Goal: Find specific page/section: Find specific page/section

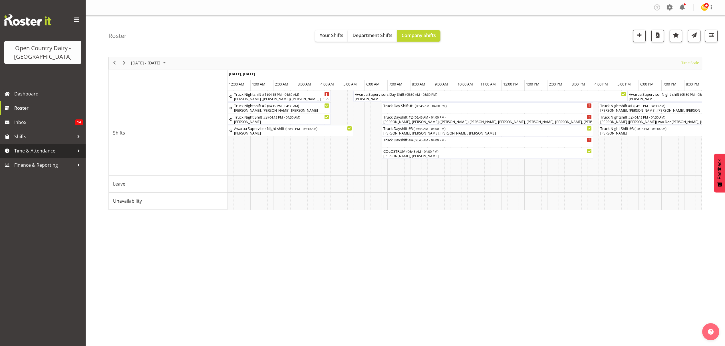
click at [61, 151] on span "Time & Attendance" at bounding box center [44, 151] width 60 height 9
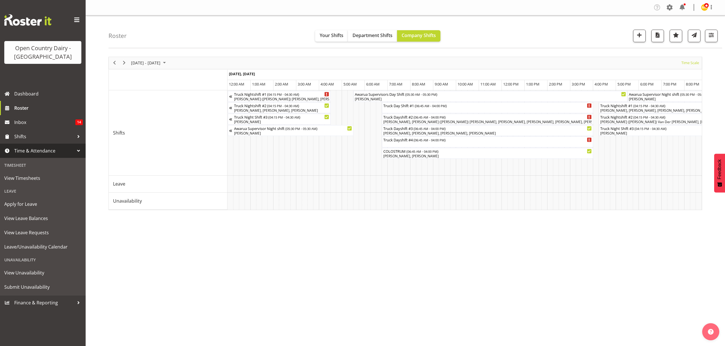
click at [43, 185] on div "Leave" at bounding box center [42, 191] width 83 height 12
click at [44, 183] on link "View Timesheets" at bounding box center [42, 178] width 83 height 14
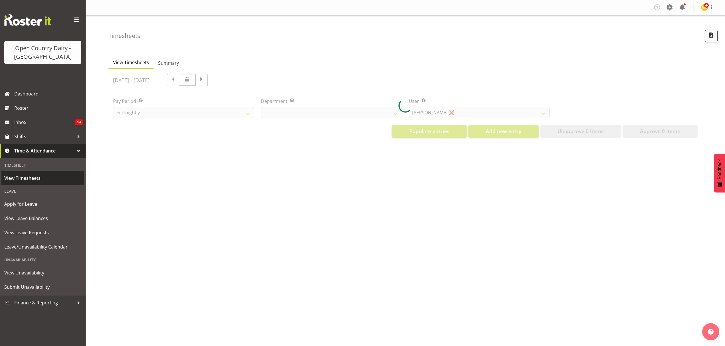
select select "699"
select select "8449"
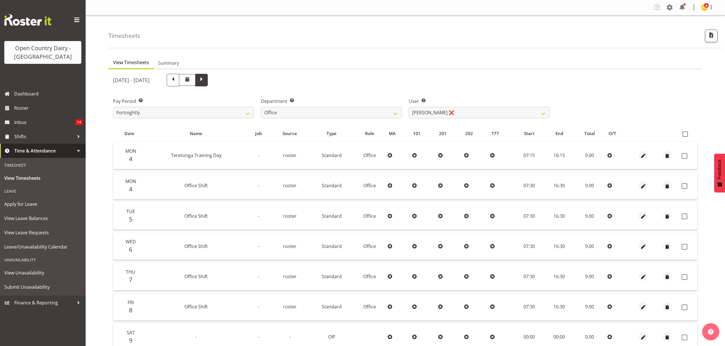
click at [205, 80] on span at bounding box center [201, 79] width 7 height 7
select select
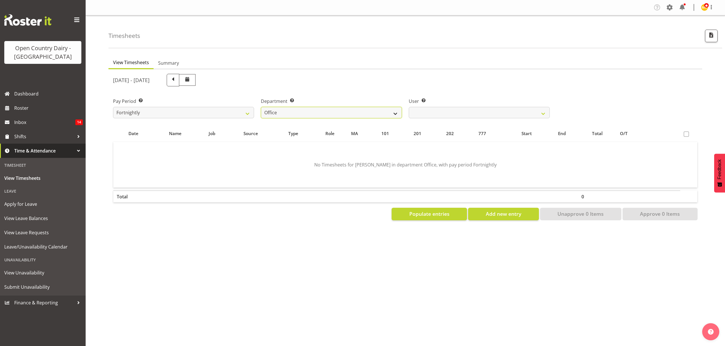
click at [353, 114] on select "734 735 736 737 738 739 850 851 852 853 854 855 856 858 861 862 865 868 869 870" at bounding box center [331, 112] width 141 height 11
click at [261, 107] on select "734 735 736 737 738 739 850 851 852 853 854 855 856 858 861 862 865 868 869 870" at bounding box center [331, 112] width 141 height 11
click at [446, 114] on select "[PERSON_NAME] ❌ [PERSON_NAME] ❌ [PERSON_NAME] ❌" at bounding box center [479, 112] width 141 height 11
click at [377, 107] on select "734 735 736 737 738 739 850 851 852 853 854 855 856 858 861 862 865 868 869 870" at bounding box center [331, 112] width 141 height 11
click at [261, 107] on select "734 735 736 737 738 739 850 851 852 853 854 855 856 858 861 862 865 868 869 870" at bounding box center [331, 112] width 141 height 11
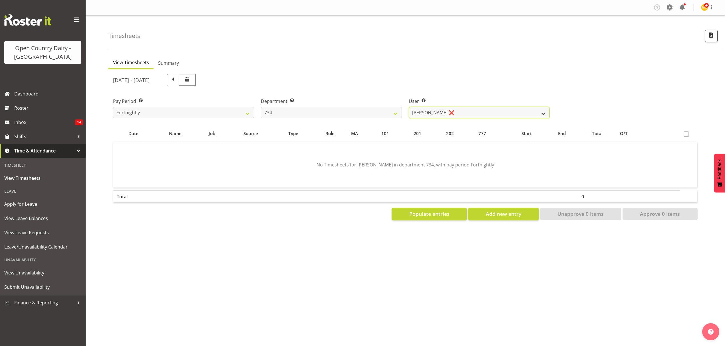
click at [447, 116] on select "Justin Spicer ❌ Ryan Thompson ❌ Tracey Chittock ❌ Tracy Inder ❌ Zachary Shanks ❌" at bounding box center [479, 112] width 141 height 11
click at [353, 115] on select "734 735 736 737 738 739 850 851 852 853 854 855 856 858 861 862 865 868 869 870" at bounding box center [331, 112] width 141 height 11
click at [261, 107] on select "734 735 736 737 738 739 850 851 852 853 854 855 856 858 861 862 865 868 869 870" at bounding box center [331, 112] width 141 height 11
click at [468, 113] on select "Andrew Crawford ❌ Ashley Bragg ❌ Cherie Williams ❌ Stuart Craig ❌" at bounding box center [479, 112] width 141 height 11
click at [409, 107] on select "Andrew Crawford ❌ Ashley Bragg ❌ Cherie Williams ❌ Stuart Craig ❌" at bounding box center [479, 112] width 141 height 11
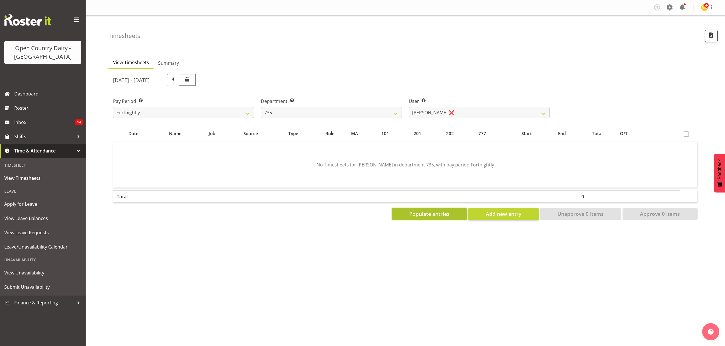
click at [430, 209] on button "Populate entries" at bounding box center [428, 214] width 75 height 13
click at [440, 210] on span "Populate entries" at bounding box center [429, 213] width 40 height 7
click at [381, 117] on select "734 735 736 737 738 739 850 851 852 853 854 855 856 858 861 862 865 868 869 870" at bounding box center [331, 112] width 141 height 11
click at [261, 107] on select "734 735 736 737 738 739 850 851 852 853 854 855 856 858 861 862 865 868 869 870" at bounding box center [331, 112] width 141 height 11
click at [462, 110] on select "Andrew Muir ❌ Gert (Gerry) Van Der Berg ❌ Jamie Seaton ❌" at bounding box center [479, 112] width 141 height 11
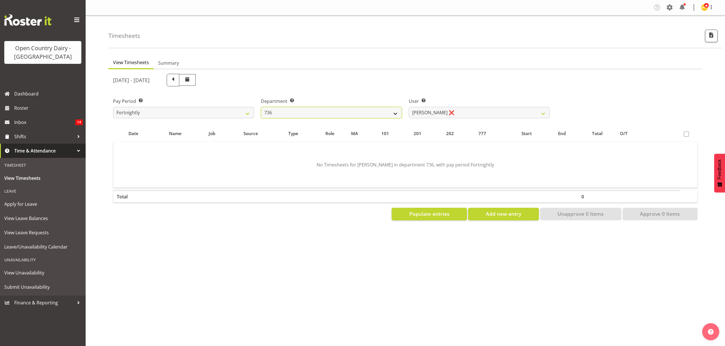
click at [398, 112] on select "734 735 736 737 738 739 850 851 852 853 854 855 856 858 861 862 865 868 869 870" at bounding box center [331, 112] width 141 height 11
click at [261, 107] on select "734 735 736 737 738 739 850 851 852 853 854 855 856 858 861 862 865 868 869 870" at bounding box center [331, 112] width 141 height 11
click at [396, 115] on select "734 735 736 737 738 739 850 851 852 853 854 855 856 858 861 862 865 868 869 870" at bounding box center [331, 112] width 141 height 11
select select "906"
click at [261, 107] on select "734 735 736 737 738 739 850 851 852 853 854 855 856 858 861 862 865 868 869 870" at bounding box center [331, 112] width 141 height 11
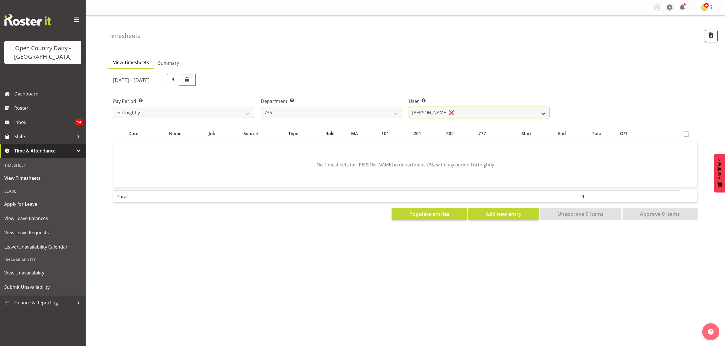
click at [445, 112] on select "Andrew Muir ❌ Gert (Gerry) Van Der Berg ❌ Jamie Seaton ❌" at bounding box center [479, 112] width 141 height 11
select select "10273"
click at [409, 107] on select "Andrew Muir ❌ Gert (Gerry) Van Der Berg ❌ Jamie Seaton ❌" at bounding box center [479, 112] width 141 height 11
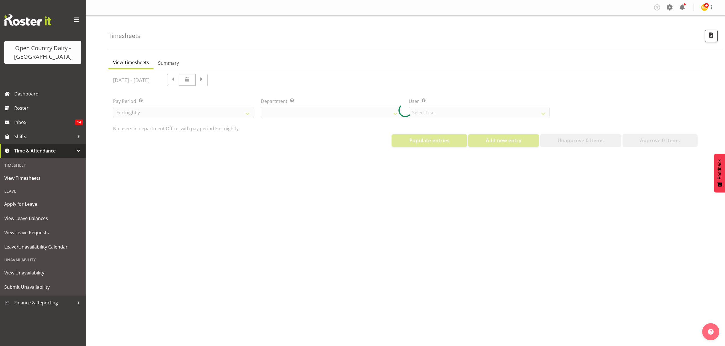
select select "699"
select select "8449"
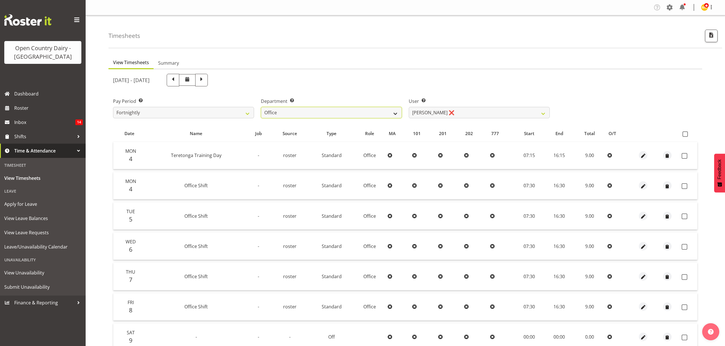
click at [386, 112] on select "734 735 736 737 738 739 850 851 852 853 854 855 856 858 861 862 865 868 869 870" at bounding box center [331, 112] width 141 height 11
select select "906"
click at [261, 107] on select "734 735 736 737 738 739 850 851 852 853 854 855 856 858 861 862 865 868 869 870" at bounding box center [331, 112] width 141 height 11
click at [425, 115] on select "[PERSON_NAME] ❌ [PERSON_NAME] ([PERSON_NAME]) [PERSON_NAME] ❌ [PERSON_NAME] ❌" at bounding box center [479, 112] width 141 height 11
select select "10273"
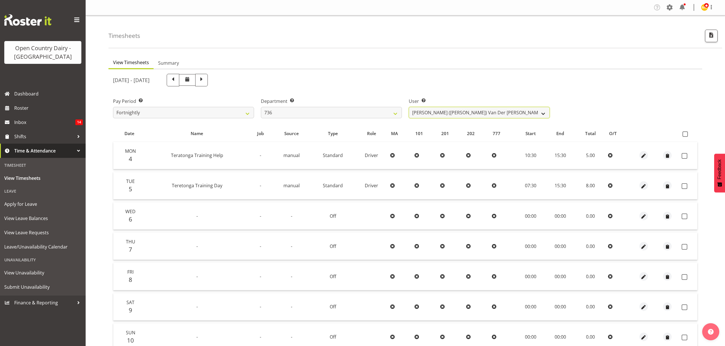
click at [409, 107] on select "[PERSON_NAME] ❌ [PERSON_NAME] ([PERSON_NAME]) [PERSON_NAME] ❌ [PERSON_NAME] ❌" at bounding box center [479, 112] width 141 height 11
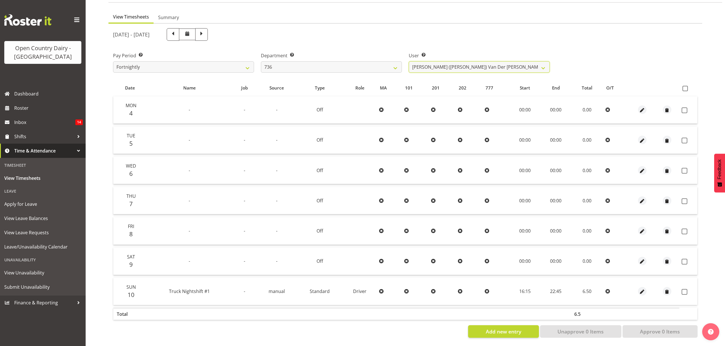
scroll to position [50, 0]
click at [686, 289] on span at bounding box center [684, 292] width 6 height 6
checkbox input "true"
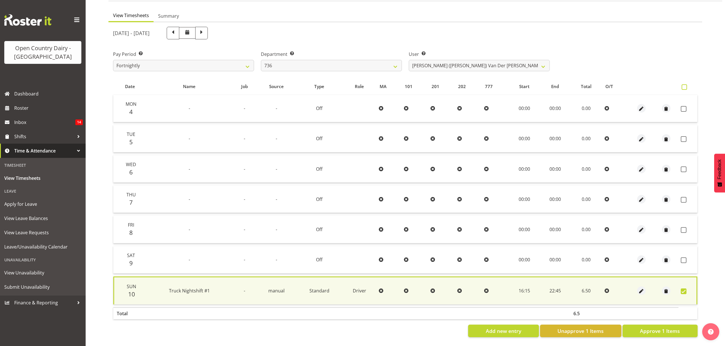
click at [682, 84] on span at bounding box center [683, 86] width 5 height 5
click at [682, 85] on input "checkbox" at bounding box center [683, 87] width 4 height 4
checkbox input "true"
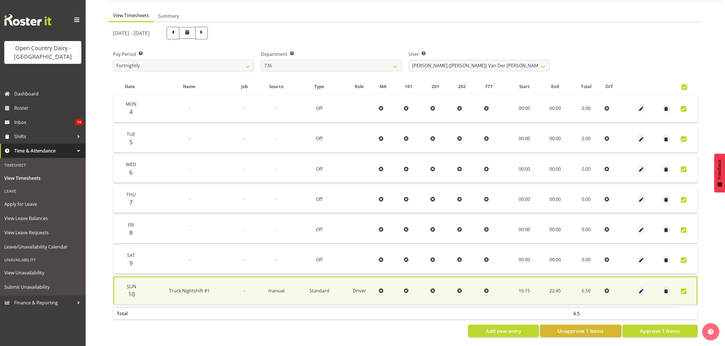
checkbox input "true"
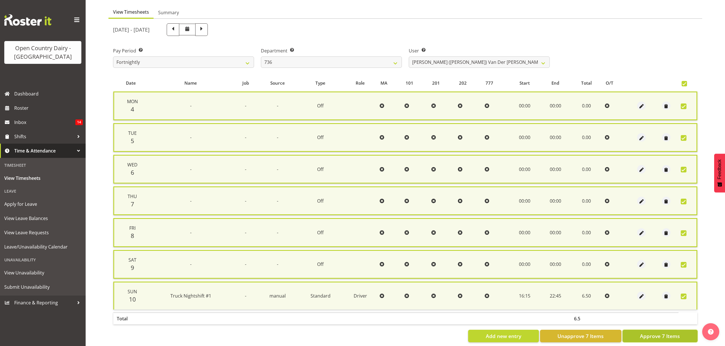
click at [661, 333] on span "Approve 7 Items" at bounding box center [660, 336] width 40 height 7
checkbox input "false"
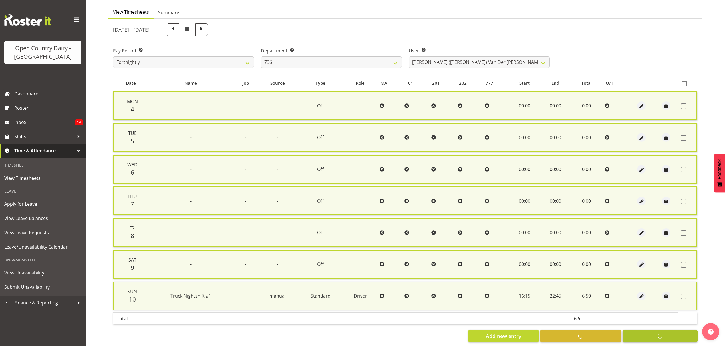
checkbox input "false"
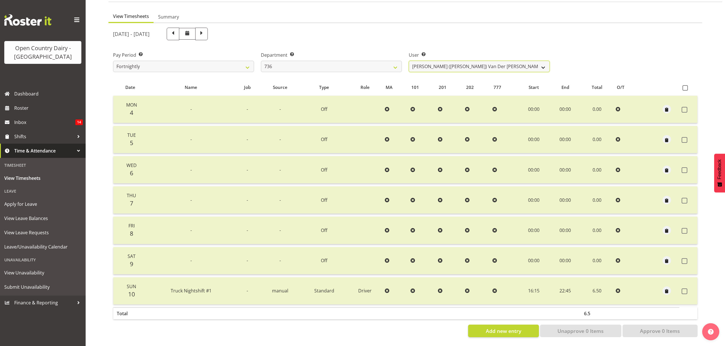
click at [435, 63] on select "Andrew Muir ❌ Gert (Gerry) Van Der Berg ✔ Jamie Seaton ❌" at bounding box center [479, 66] width 141 height 11
click at [382, 61] on select "734 735 736 737 738 739 850 851 852 853 854 855 856 858 861 862 865 868 869 870" at bounding box center [331, 66] width 141 height 11
select select "903"
click at [261, 61] on select "734 735 736 737 738 739 850 851 852 853 854 855 856 858 861 862 865 868 869 870" at bounding box center [331, 66] width 141 height 11
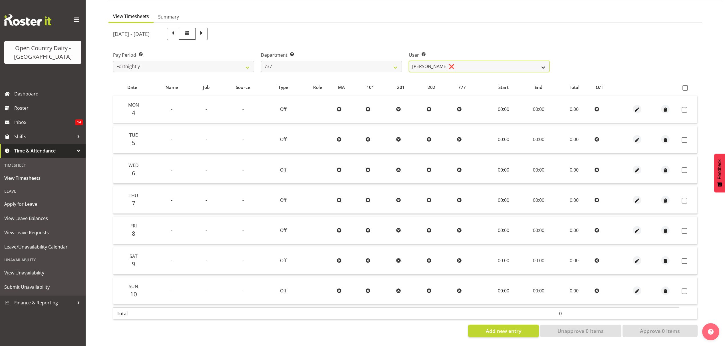
click at [462, 64] on select "Brian Neas ❌ Christopher Sutherland ❌ Richard Turnbull ❌" at bounding box center [479, 66] width 141 height 11
select select "9865"
click at [409, 61] on select "Brian Neas ❌ Christopher Sutherland ❌ Richard Turnbull ❌" at bounding box center [479, 66] width 141 height 11
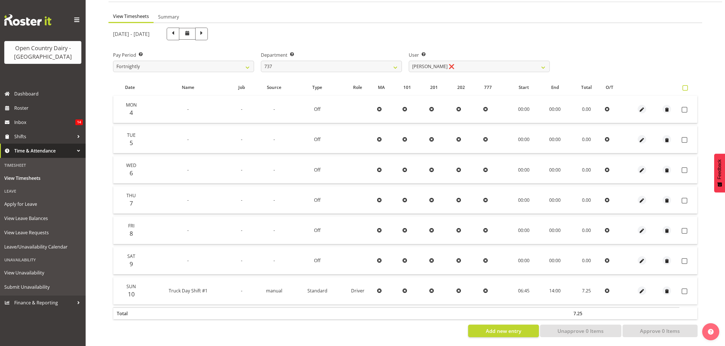
click at [685, 85] on span at bounding box center [684, 87] width 5 height 5
click at [685, 86] on input "checkbox" at bounding box center [684, 88] width 4 height 4
checkbox input "true"
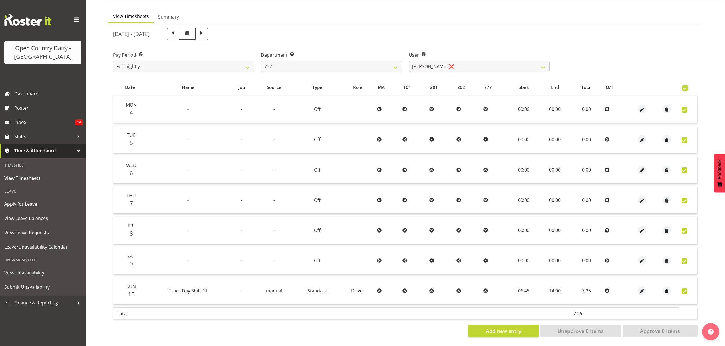
checkbox input "true"
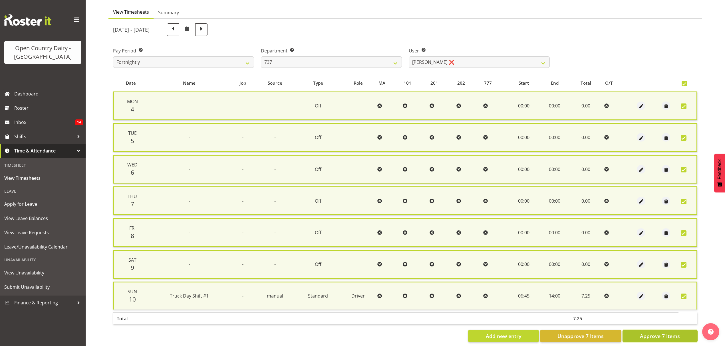
click at [654, 334] on span "Approve 7 Items" at bounding box center [660, 336] width 40 height 7
checkbox input "false"
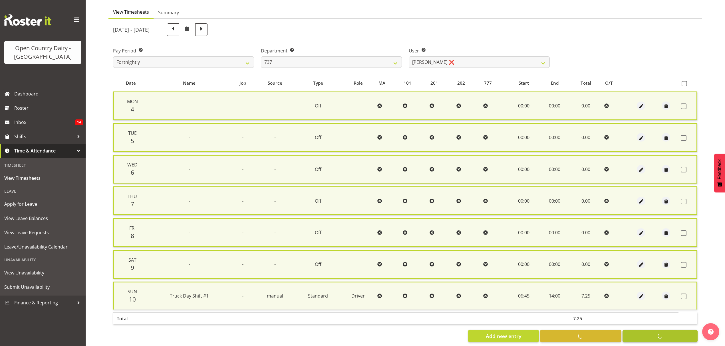
checkbox input "false"
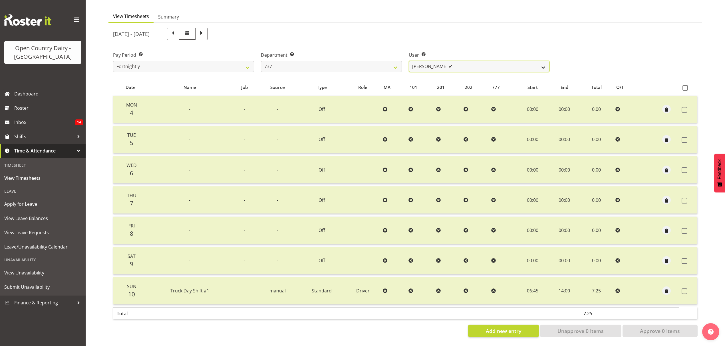
click at [507, 62] on select "Brian Neas ❌ Christopher Sutherland ✔ Richard Turnbull ❌" at bounding box center [479, 66] width 141 height 11
click at [388, 61] on select "734 735 736 737 738 739 850 851 852 853 854 855 856 858 861 862 865 868 869 870" at bounding box center [331, 66] width 141 height 11
select select "904"
click at [261, 61] on select "734 735 736 737 738 739 850 851 852 853 854 855 856 858 861 862 865 868 869 870" at bounding box center [331, 66] width 141 height 11
select select "10055"
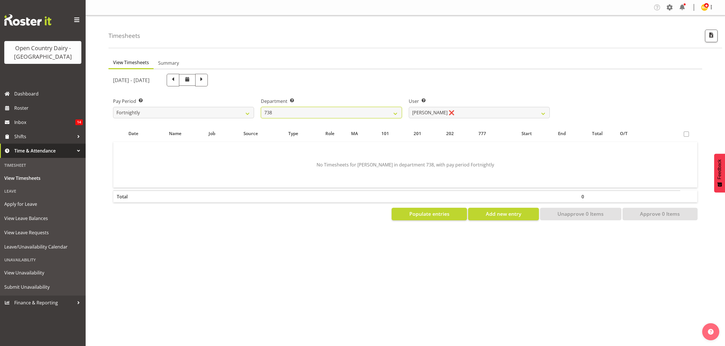
scroll to position [0, 0]
click at [465, 110] on select "Christopher Gamble ❌ Raymond Campbell ❌ Tama Irvine ❌" at bounding box center [479, 112] width 141 height 11
click at [387, 110] on select "734 735 736 737 738 739 850 851 852 853 854 855 856 858 861 862 865 868 869 870" at bounding box center [331, 112] width 141 height 11
select select "902"
click at [261, 107] on select "734 735 736 737 738 739 850 851 852 853 854 855 856 858 861 862 865 868 869 870" at bounding box center [331, 112] width 141 height 11
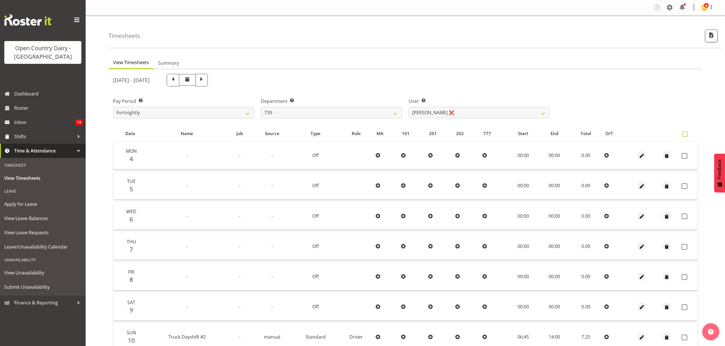
click at [682, 133] on span at bounding box center [684, 134] width 5 height 5
click at [682, 133] on input "checkbox" at bounding box center [684, 134] width 4 height 4
checkbox input "true"
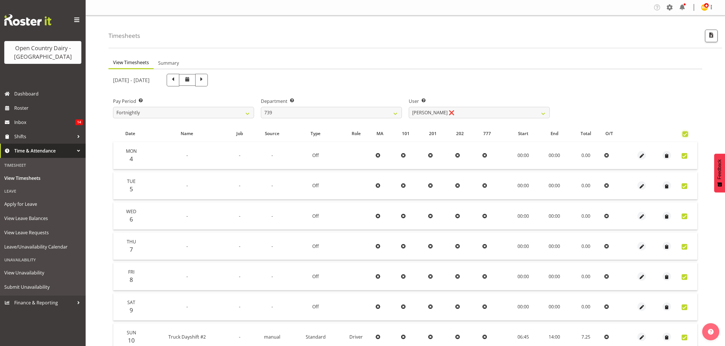
checkbox input "true"
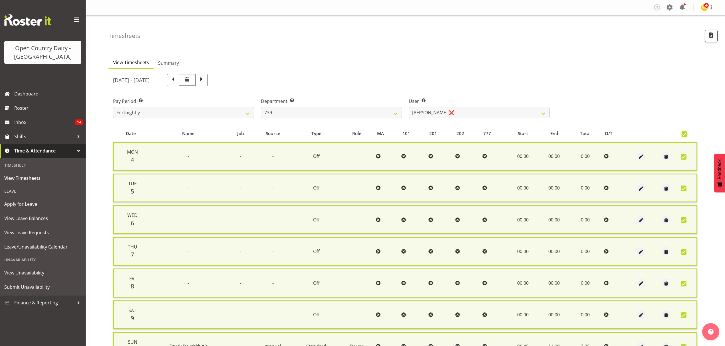
scroll to position [58, 0]
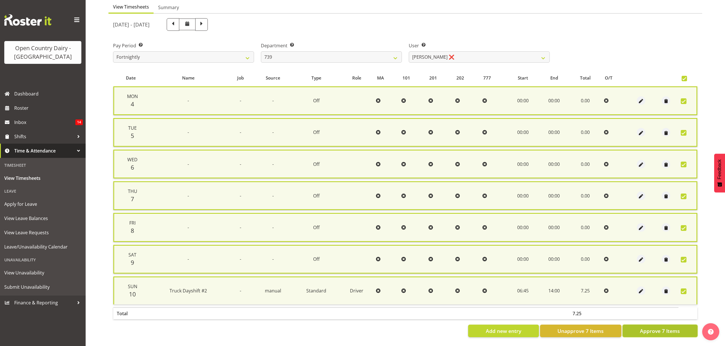
click at [656, 325] on button "Approve 7 Items" at bounding box center [659, 331] width 75 height 13
checkbox input "false"
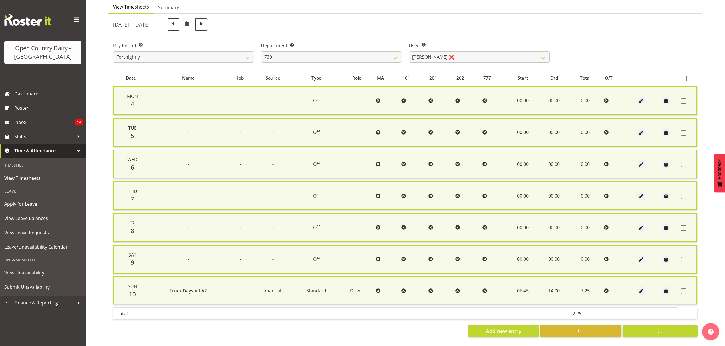
checkbox input "false"
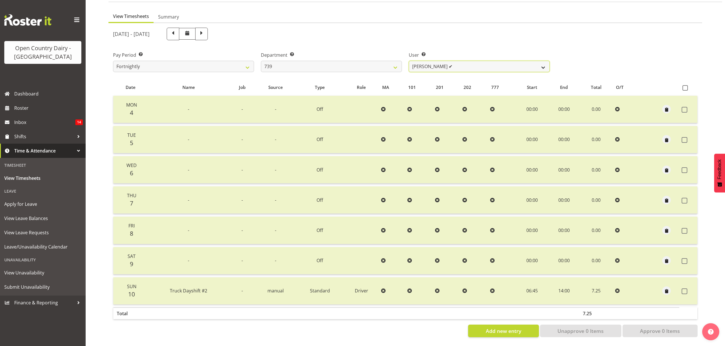
click at [470, 62] on select "Rick Murphy ✔" at bounding box center [479, 66] width 141 height 11
click at [379, 62] on select "734 735 736 737 738 739 850 851 852 853 854 855 856 858 861 862 865 868 869 870" at bounding box center [331, 66] width 141 height 11
select select "815"
click at [261, 61] on select "734 735 736 737 738 739 850 851 852 853 854 855 856 858 861 862 865 868 869 870" at bounding box center [331, 66] width 141 height 11
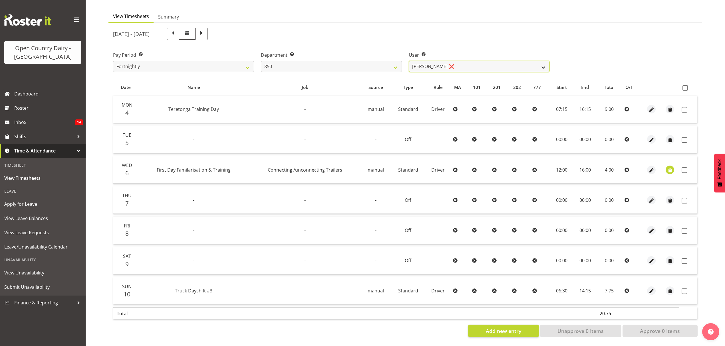
click at [474, 62] on select "Danny Davies ❌ David McKenzie ❌ Kerrod Ward ❌ Reece Calvert ❌" at bounding box center [479, 66] width 141 height 11
click at [409, 61] on select "Danny Davies ❌ David McKenzie ❌ Kerrod Ward ❌ Reece Calvert ❌" at bounding box center [479, 66] width 141 height 11
click at [684, 289] on span at bounding box center [684, 292] width 6 height 6
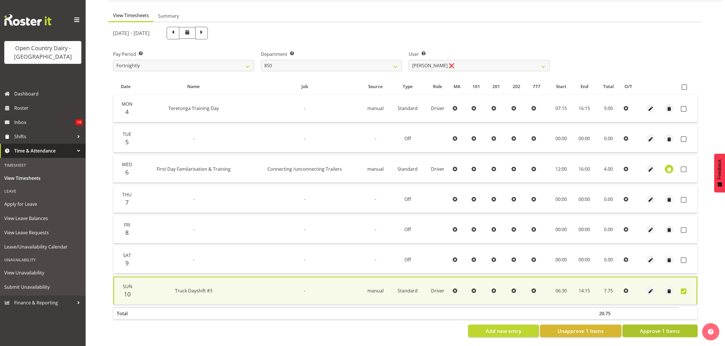
click at [660, 328] on span "Approve 1 Items" at bounding box center [660, 331] width 40 height 7
checkbox input "false"
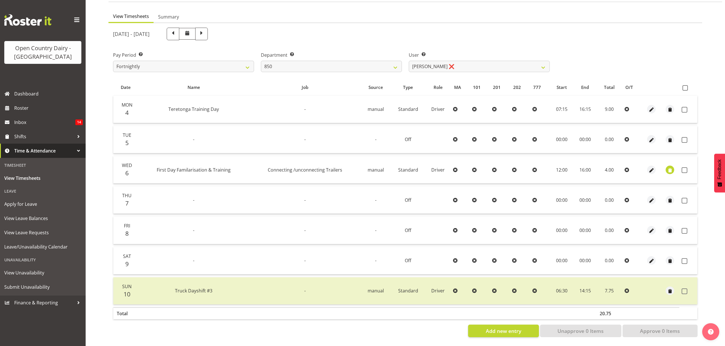
click at [497, 56] on div "User Select user. Note: This is filtered down by the previous two drop-down ite…" at bounding box center [479, 62] width 141 height 21
click at [497, 61] on select "Danny Davies ❌ David McKenzie ❌ Kerrod Ward ❌ Reece Calvert ❌" at bounding box center [479, 66] width 141 height 11
click at [381, 56] on div "Department Select which department you would like to view. 734 735 736 737 738 …" at bounding box center [331, 62] width 141 height 21
click at [381, 62] on select "734 735 736 737 738 739 850 851 852 853 854 855 856 858 861 862 865 868 869 870" at bounding box center [331, 66] width 141 height 11
click at [261, 61] on select "734 735 736 737 738 739 850 851 852 853 854 855 856 858 861 862 865 868 869 870" at bounding box center [331, 66] width 141 height 11
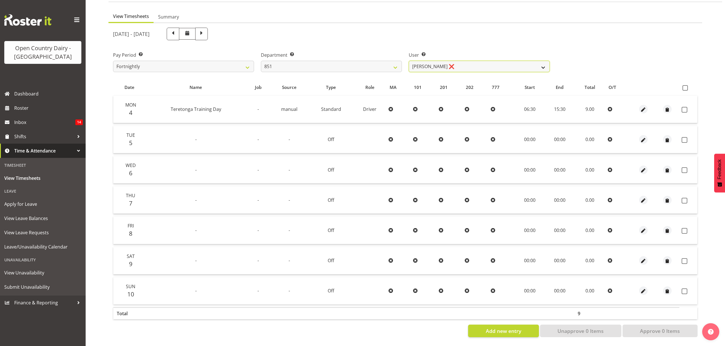
click at [452, 65] on select "Hayden Batt ❌ Martin Black ❌ Stacey Wilson ❌" at bounding box center [479, 66] width 141 height 11
click at [386, 61] on select "734 735 736 737 738 739 850 851 852 853 854 855 856 858 861 862 865 868 869 870" at bounding box center [331, 66] width 141 height 11
click at [261, 61] on select "734 735 736 737 738 739 850 851 852 853 854 855 856 858 861 862 865 868 869 870" at bounding box center [331, 66] width 141 height 11
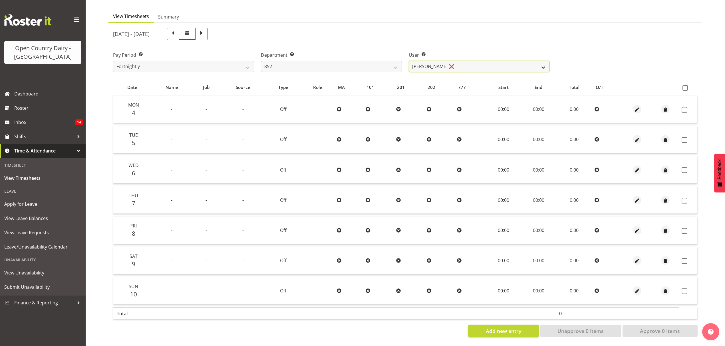
click at [441, 66] on select "Glenn Tither ❌ Jack Townley ❌" at bounding box center [479, 66] width 141 height 11
click at [381, 63] on select "734 735 736 737 738 739 850 851 852 853 854 855 856 858 861 862 865 868 869 870" at bounding box center [331, 66] width 141 height 11
click at [261, 61] on select "734 735 736 737 738 739 850 851 852 853 854 855 856 858 861 862 865 868 869 870" at bounding box center [331, 66] width 141 height 11
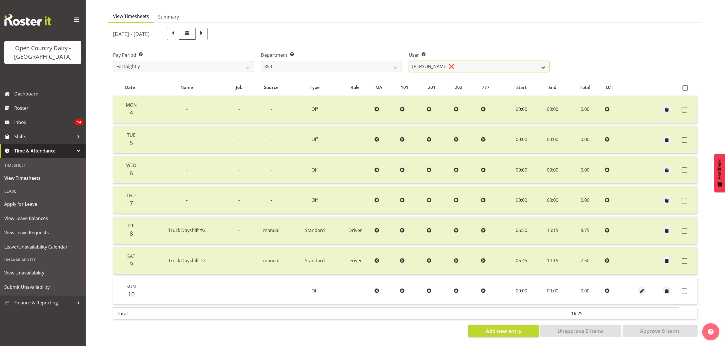
click at [451, 64] on select "Christiaan Botha ❌ Kevin Stuck ❌ Marty Powell ❌ Sean O'Neill ❌" at bounding box center [479, 66] width 141 height 11
click at [359, 66] on select "734 735 736 737 738 739 850 851 852 853 854 855 856 858 861 862 865 868 869 870" at bounding box center [331, 66] width 141 height 11
select select "755"
click at [261, 61] on select "734 735 736 737 738 739 850 851 852 853 854 855 856 858 861 862 865 868 869 870" at bounding box center [331, 66] width 141 height 11
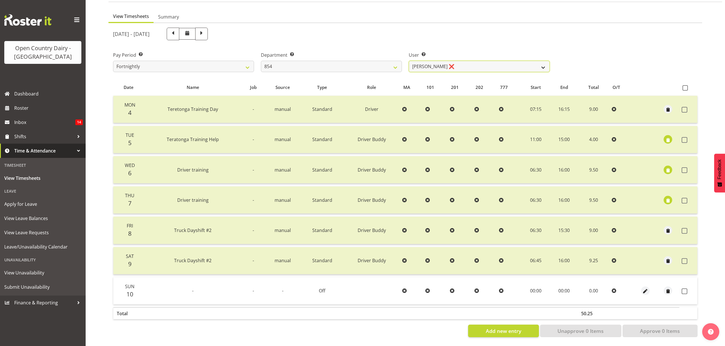
click at [440, 63] on select "Carl Johnstone ❌ Karl Nicol ❌ Raymond George ❌" at bounding box center [479, 66] width 141 height 11
select select "9851"
click at [409, 61] on select "Carl Johnstone ❌ Karl Nicol ❌ Raymond George ❌" at bounding box center [479, 66] width 141 height 11
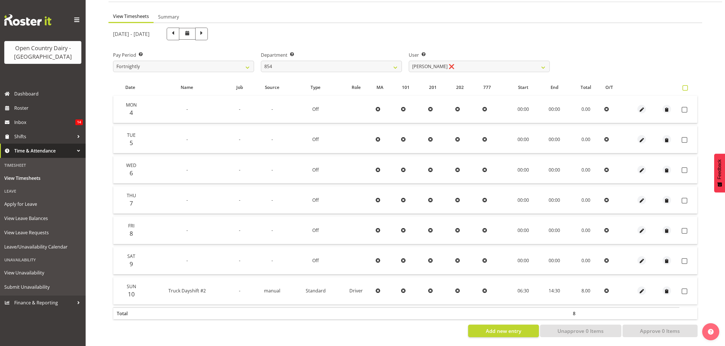
click at [688, 86] on label at bounding box center [686, 87] width 8 height 5
click at [686, 86] on input "checkbox" at bounding box center [684, 88] width 4 height 4
checkbox input "true"
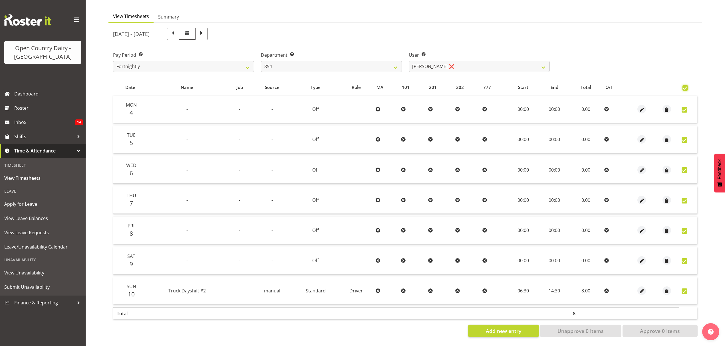
checkbox input "true"
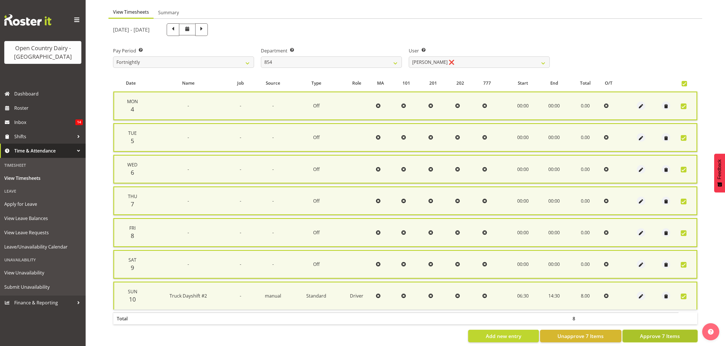
click at [666, 333] on span "Approve 7 Items" at bounding box center [660, 336] width 40 height 7
checkbox input "false"
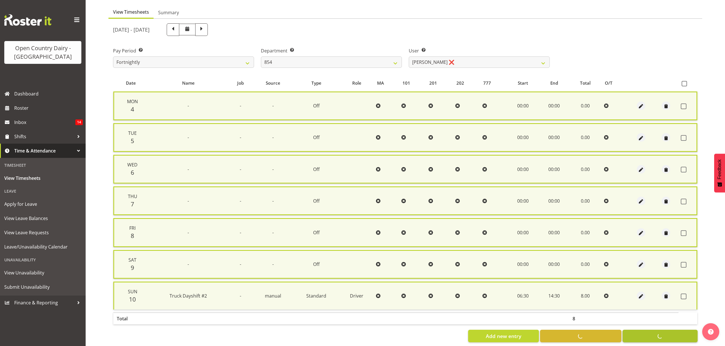
checkbox input "false"
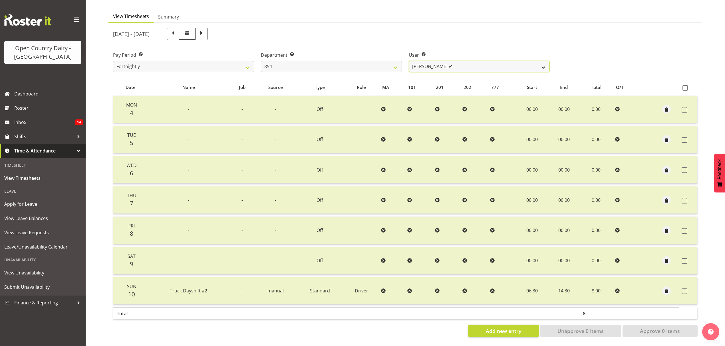
click at [504, 61] on select "Carl Johnstone ❌ Karl Nicol ✔ Raymond George ❌" at bounding box center [479, 66] width 141 height 11
click at [397, 61] on select "734 735 736 737 738 739 850 851 852 853 854 855 856 858 861 862 865 868 869 870" at bounding box center [331, 66] width 141 height 11
select select "668"
click at [261, 61] on select "734 735 736 737 738 739 850 851 852 853 854 855 856 858 861 862 865 868 869 870" at bounding box center [331, 66] width 141 height 11
select select "8288"
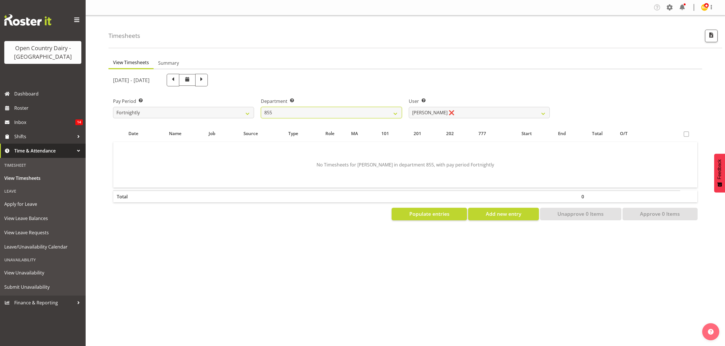
scroll to position [0, 0]
click at [463, 112] on select "Leon Harrison ❌ Nathan Vincent ❌ Wayne Jukes ❌" at bounding box center [479, 112] width 141 height 11
click at [385, 113] on select "734 735 736 737 738 739 850 851 852 853 854 855 856 858 861 862 865 868 869 870" at bounding box center [331, 112] width 141 height 11
select select "671"
click at [261, 107] on select "734 735 736 737 738 739 850 851 852 853 854 855 856 858 861 862 865 868 869 870" at bounding box center [331, 112] width 141 height 11
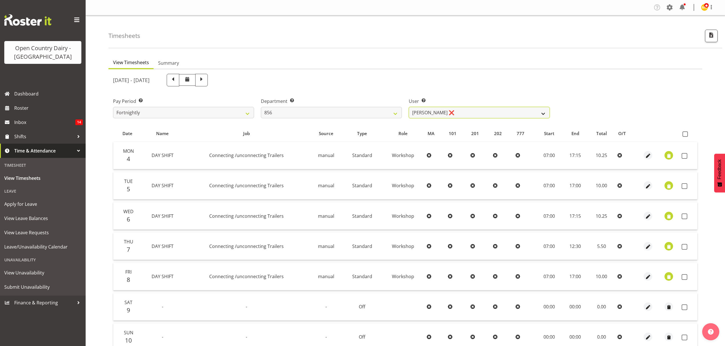
click at [480, 113] on select "Bradley Parkhill ❌ James Matheson ❌ Jason Vercoe ❌ Tony Lee ❌" at bounding box center [479, 112] width 141 height 11
select select "8441"
click at [409, 107] on select "Bradley Parkhill ❌ James Matheson ❌ Jason Vercoe ❌ Tony Lee ❌" at bounding box center [479, 112] width 141 height 11
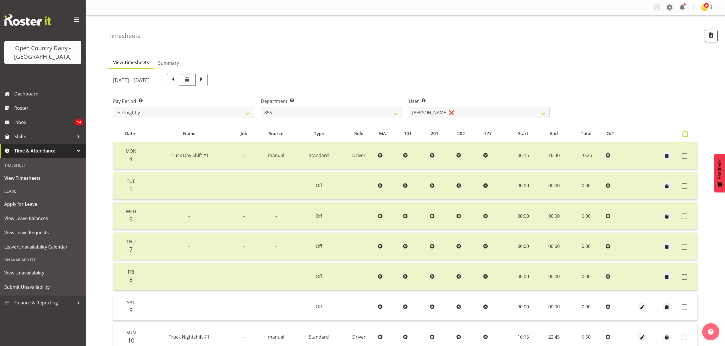
click at [686, 133] on span at bounding box center [684, 134] width 5 height 5
click at [686, 133] on input "checkbox" at bounding box center [684, 134] width 4 height 4
checkbox input "true"
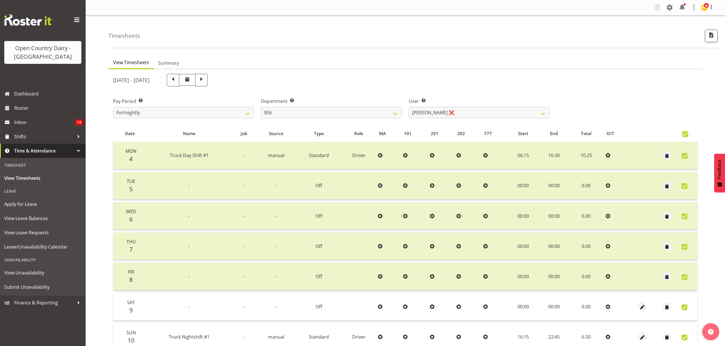
checkbox input "true"
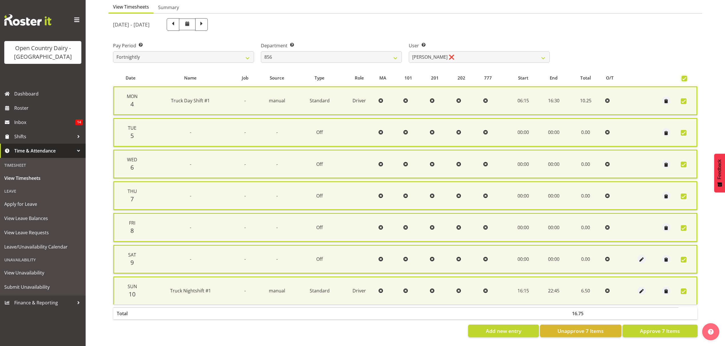
scroll to position [58, 0]
click at [674, 328] on span "Approve 7 Items" at bounding box center [660, 331] width 40 height 7
checkbox input "false"
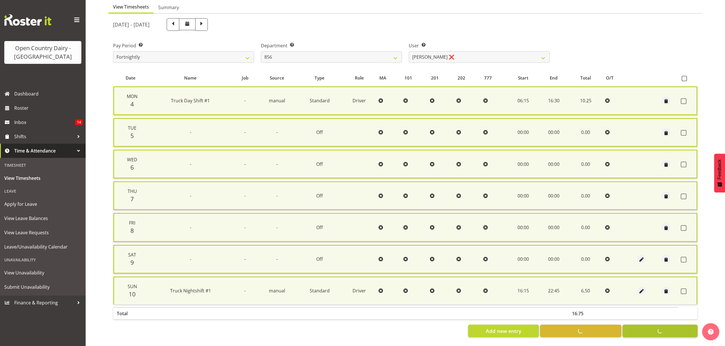
checkbox input "false"
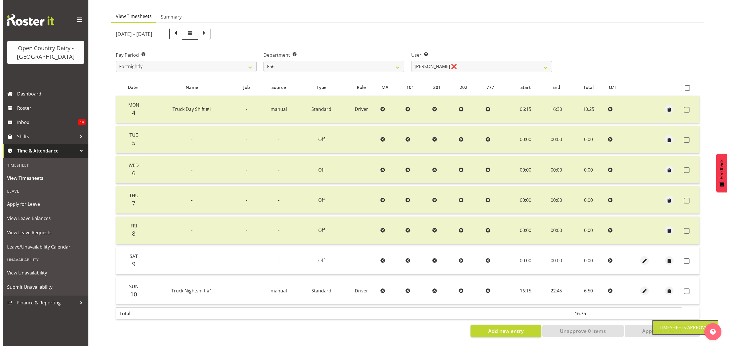
scroll to position [50, 0]
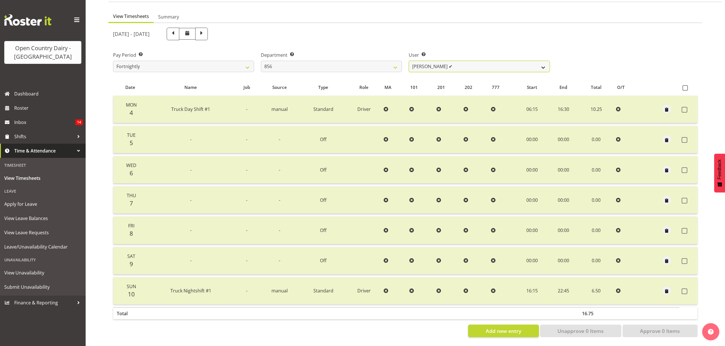
click at [418, 61] on select "Bradley Parkhill ❌ James Matheson ❌ Jason Vercoe ❌ Tony Lee ✔" at bounding box center [479, 66] width 141 height 11
click at [379, 64] on select "734 735 736 737 738 739 850 851 852 853 854 855 856 858 861 862 865 868 869 870" at bounding box center [331, 66] width 141 height 11
click at [261, 61] on select "734 735 736 737 738 739 850 851 852 853 854 855 856 858 861 862 865 868 869 870" at bounding box center [331, 66] width 141 height 11
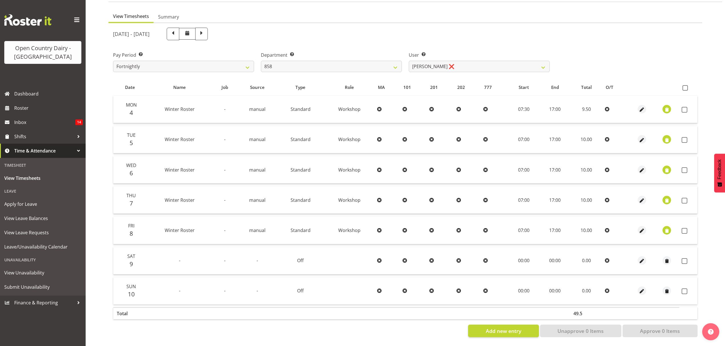
click at [443, 62] on div "August 4th - August 10th 2025 Pay Period Select which pay period you would like…" at bounding box center [405, 180] width 584 height 313
click at [443, 62] on select "Anthony Shaw ❌ Liam Bellman ❌ Neil Peters ❌" at bounding box center [479, 66] width 141 height 11
click at [378, 62] on select "734 735 736 737 738 739 850 851 852 853 854 855 856 858 861 862 865 868 869 870" at bounding box center [331, 66] width 141 height 11
click at [261, 61] on select "734 735 736 737 738 739 850 851 852 853 854 855 856 858 861 862 865 868 869 870" at bounding box center [331, 66] width 141 height 11
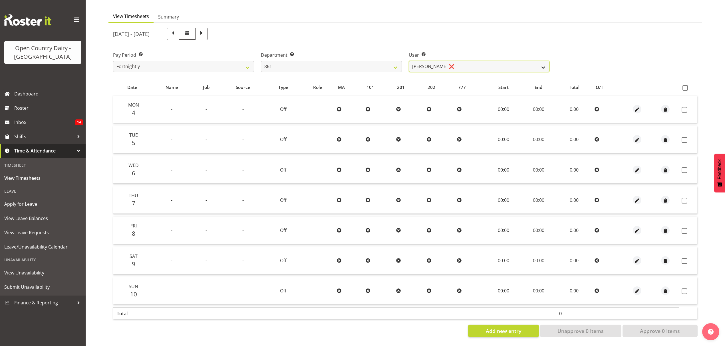
click at [450, 62] on select "Barry McIntosh ❌ Matthew Welland ❌ Philip Peek ❌" at bounding box center [479, 66] width 141 height 11
click at [326, 61] on select "734 735 736 737 738 739 850 851 852 853 854 855 856 858 861 862 865 868 869 870" at bounding box center [331, 66] width 141 height 11
select select "676"
click at [261, 61] on select "734 735 736 737 738 739 850 851 852 853 854 855 856 858 861 862 865 868 869 870" at bounding box center [331, 66] width 141 height 11
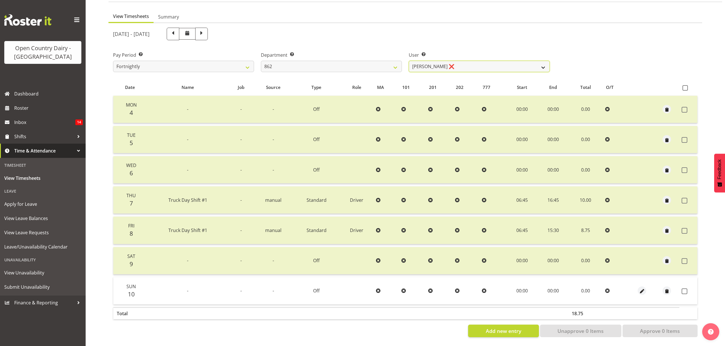
click at [419, 64] on select "Andy Van Brecht ❌ Bennie (David) Smith ❌ Colin Schwarz ❌ Forbes O'Reilly ❌" at bounding box center [479, 66] width 141 height 11
select select "10213"
click at [409, 61] on select "Andy Van Brecht ❌ Bennie (David) Smith ❌ Colin Schwarz ❌ Forbes O'Reilly ❌" at bounding box center [479, 66] width 141 height 11
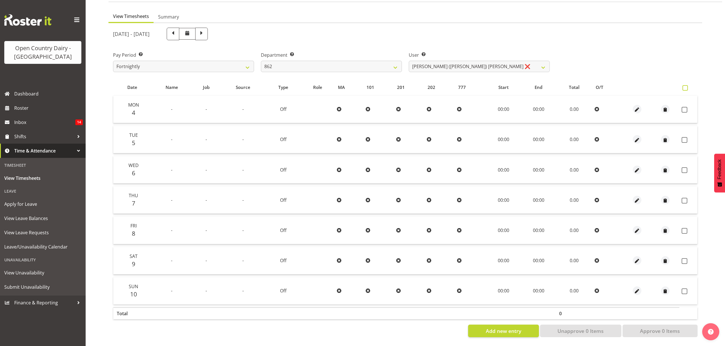
click at [684, 85] on span at bounding box center [684, 87] width 5 height 5
click at [684, 86] on input "checkbox" at bounding box center [684, 88] width 4 height 4
checkbox input "true"
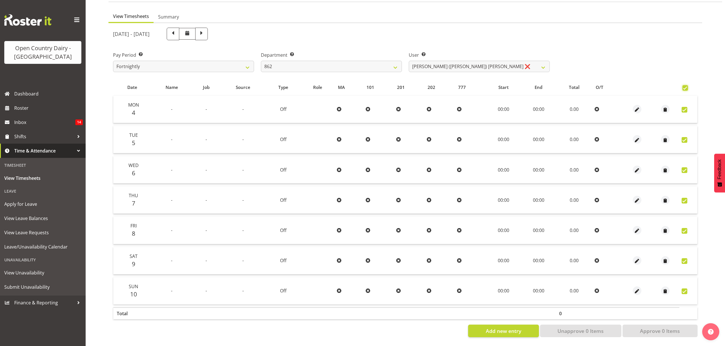
checkbox input "true"
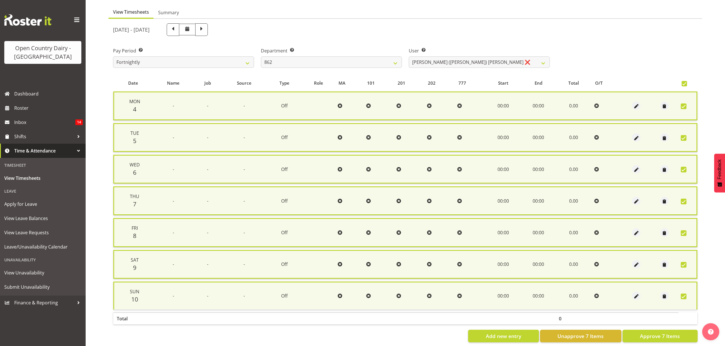
click at [682, 85] on span at bounding box center [683, 83] width 5 height 5
click at [682, 85] on input "checkbox" at bounding box center [683, 84] width 4 height 4
checkbox input "false"
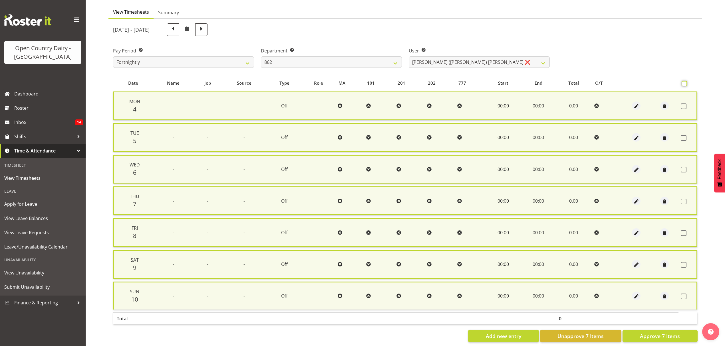
checkbox input "false"
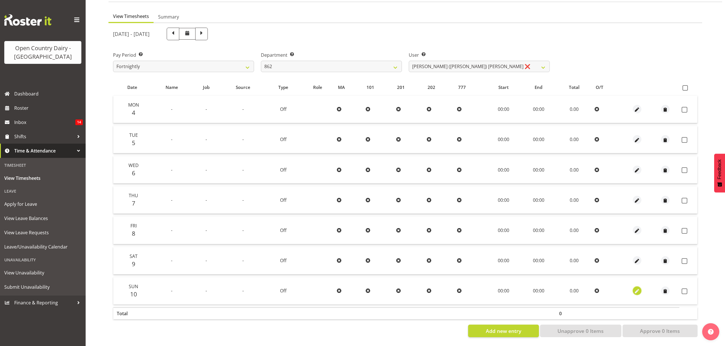
click at [633, 288] on span "button" at bounding box center [636, 291] width 7 height 7
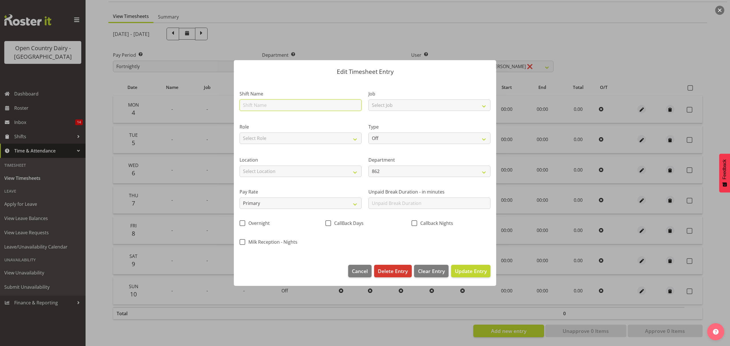
click at [290, 109] on input "text" at bounding box center [301, 105] width 122 height 11
type input "Day shift"
click at [389, 98] on div "Job Select Job Connecting /unconnecting Trailers" at bounding box center [430, 100] width 122 height 21
click at [389, 104] on select "Select Job Connecting /unconnecting Trailers" at bounding box center [430, 105] width 122 height 11
click at [387, 101] on select "Select Job Connecting /unconnecting Trailers" at bounding box center [430, 105] width 122 height 11
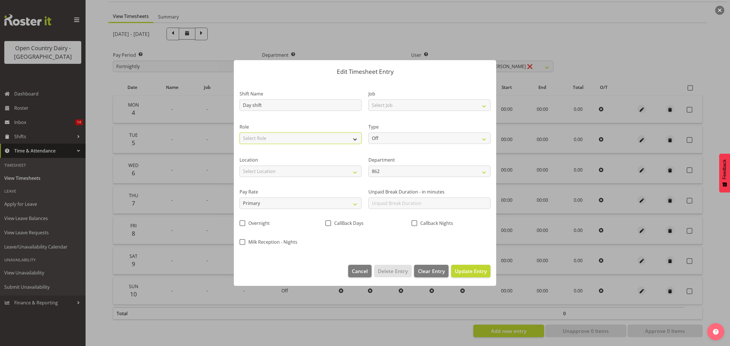
click at [305, 141] on select "Select Role Driver" at bounding box center [301, 138] width 122 height 11
select select "1154"
click at [240, 133] on select "Select Role Driver" at bounding box center [301, 138] width 122 height 11
click at [318, 174] on select "Select Location Awarua Milk Awarua Office Freight Horotiu office Waharoa Office…" at bounding box center [301, 171] width 122 height 11
select select "988"
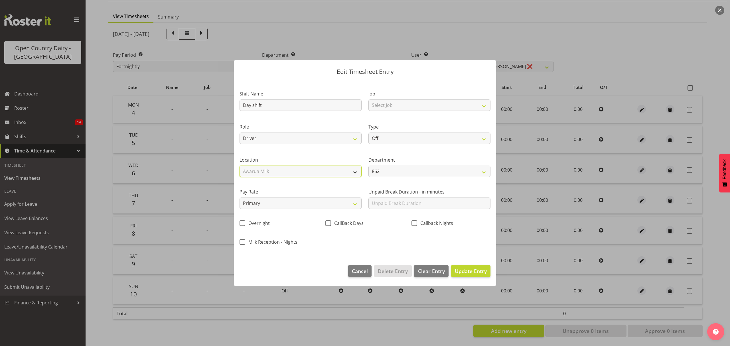
click at [240, 166] on select "Select Location Awarua Milk Awarua Office Freight Horotiu office Waharoa Office…" at bounding box center [301, 171] width 122 height 11
click at [419, 140] on select "Off Standard Public Holiday Public Holiday (Worked) Day In Lieu Annual Leave Si…" at bounding box center [430, 138] width 122 height 11
select select "Standard"
click at [369, 133] on select "Off Standard Public Holiday Public Holiday (Worked) Day In Lieu Annual Leave Si…" at bounding box center [430, 138] width 122 height 11
select select "7"
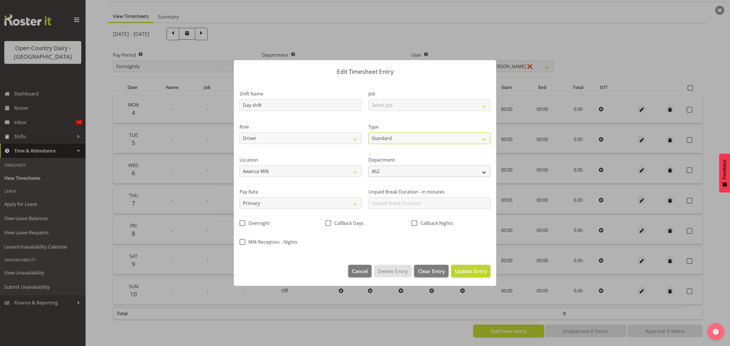
select select "2025"
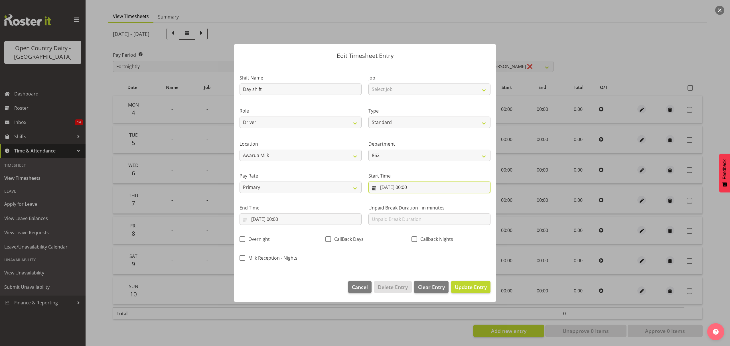
click at [417, 187] on input "10/08/2025, 00:00" at bounding box center [430, 187] width 122 height 11
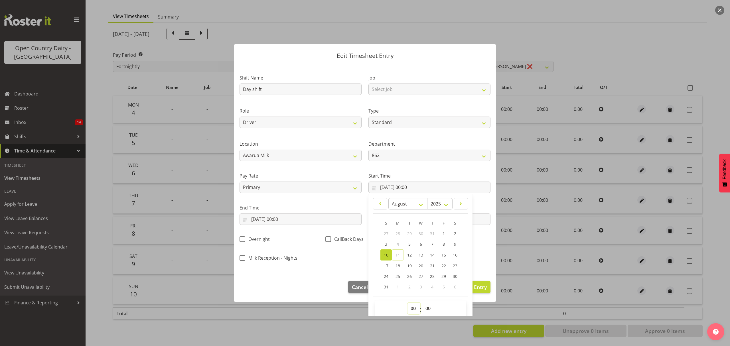
click at [410, 307] on select "00 01 02 03 04 05 06 07 08 09 10 11 12 13 14 15 16 17 18 19 20 21 22 23" at bounding box center [414, 308] width 13 height 11
select select "6"
click at [408, 303] on select "00 01 02 03 04 05 06 07 08 09 10 11 12 13 14 15 16 17 18 19 20 21 22 23" at bounding box center [414, 308] width 13 height 11
type input "10/08/2025, 06:00"
click at [423, 304] on select "00 01 02 03 04 05 06 07 08 09 10 11 12 13 14 15 16 17 18 19 20 21 22 23 24 25 2…" at bounding box center [429, 308] width 13 height 11
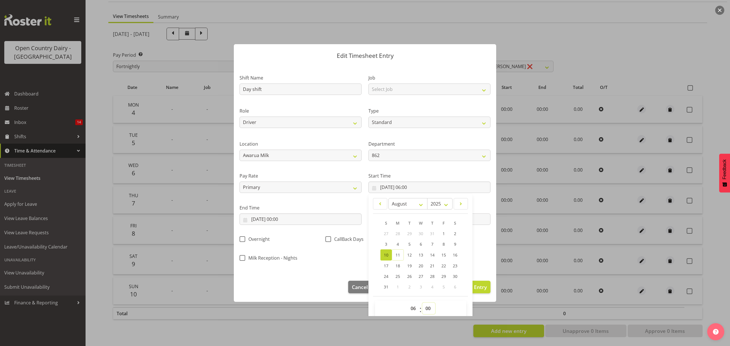
select select "45"
click at [423, 303] on select "00 01 02 03 04 05 06 07 08 09 10 11 12 13 14 15 16 17 18 19 20 21 22 23 24 25 2…" at bounding box center [429, 308] width 13 height 11
type input "10/08/2025, 06:45"
click at [332, 220] on input "10/08/2025, 00:00" at bounding box center [301, 219] width 122 height 11
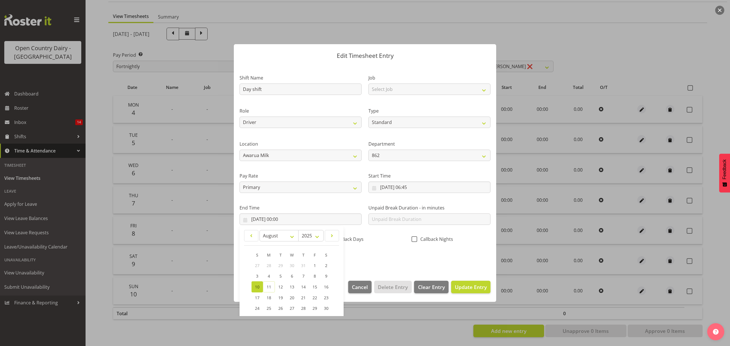
click at [257, 287] on span "10" at bounding box center [257, 286] width 5 height 5
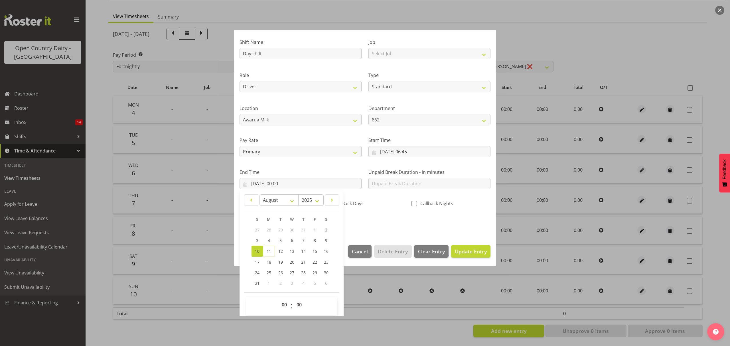
scroll to position [39, 0]
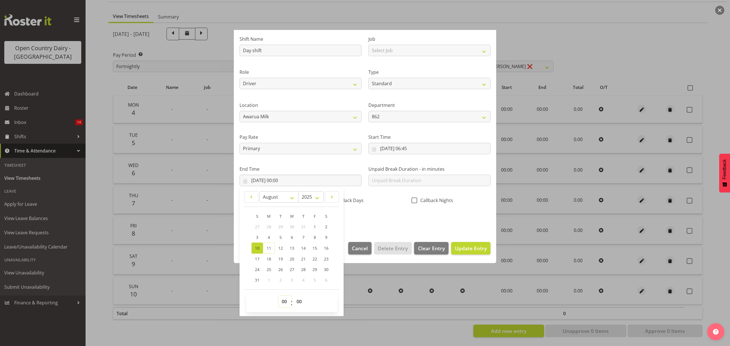
click at [286, 303] on select "00 01 02 03 04 05 06 07 08 09 10 11 12 13 14 15 16 17 18 19 20 21 22 23" at bounding box center [285, 301] width 13 height 11
select select "14"
click at [279, 296] on select "00 01 02 03 04 05 06 07 08 09 10 11 12 13 14 15 16 17 18 19 20 21 22 23" at bounding box center [285, 301] width 13 height 11
type input "10/08/2025, 14:00"
click at [296, 302] on select "00 01 02 03 04 05 06 07 08 09 10 11 12 13 14 15 16 17 18 19 20 21 22 23 24 25 2…" at bounding box center [300, 301] width 13 height 11
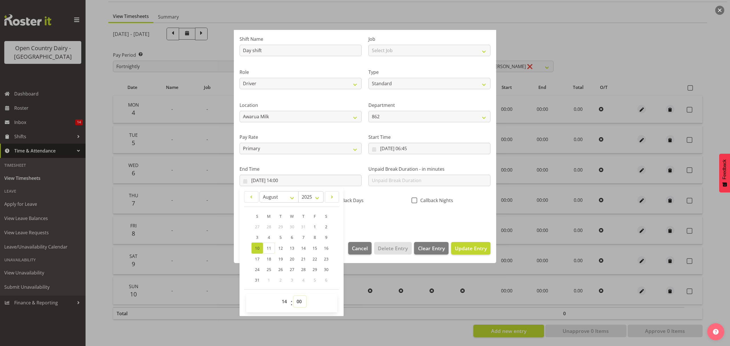
select select "30"
click at [294, 296] on select "00 01 02 03 04 05 06 07 08 09 10 11 12 13 14 15 16 17 18 19 20 21 22 23 24 25 2…" at bounding box center [300, 301] width 13 height 11
type input "10/08/2025, 14:30"
click at [364, 300] on div "Edit Timesheet Entry Shift Name Day shift Job Select Job Connecting /unconnecti…" at bounding box center [365, 173] width 274 height 287
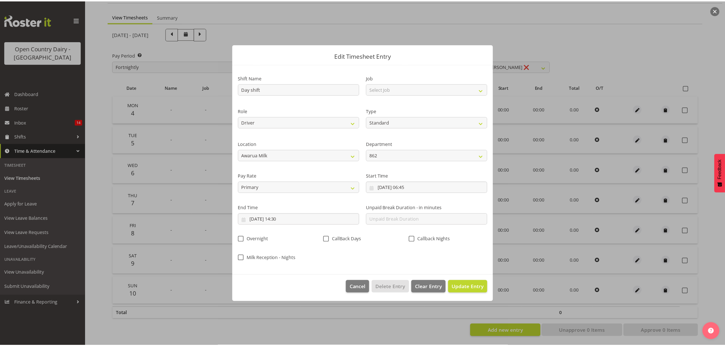
scroll to position [0, 0]
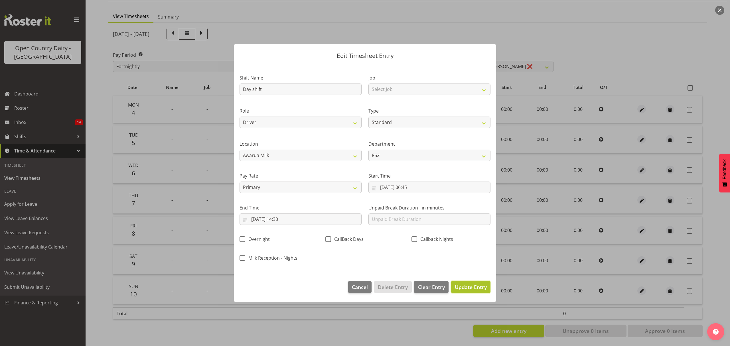
click at [470, 284] on span "Update Entry" at bounding box center [471, 287] width 32 height 7
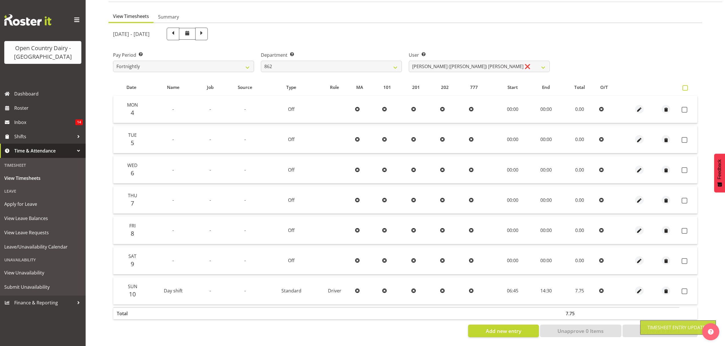
click at [690, 85] on label at bounding box center [686, 87] width 8 height 5
click at [686, 86] on input "checkbox" at bounding box center [684, 88] width 4 height 4
checkbox input "true"
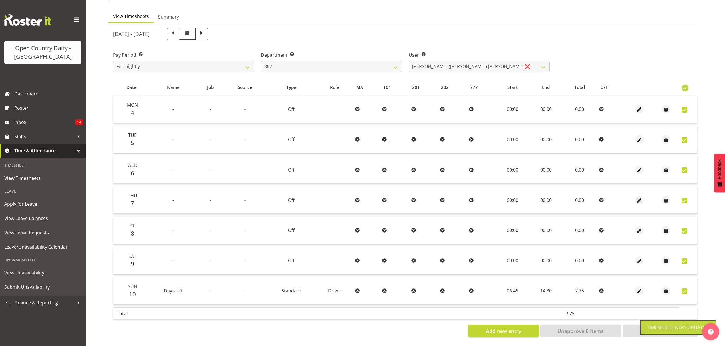
checkbox input "true"
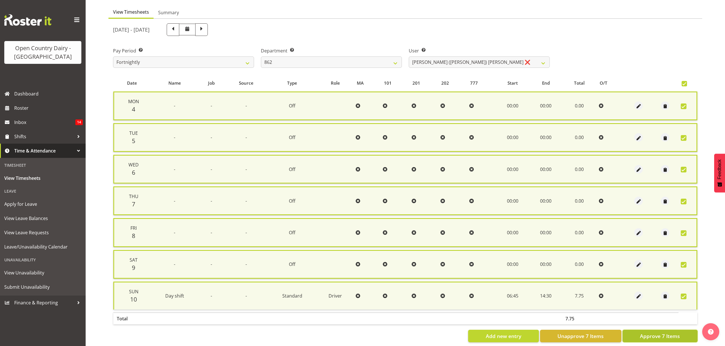
click at [653, 333] on span "Approve 7 Items" at bounding box center [660, 336] width 40 height 7
checkbox input "false"
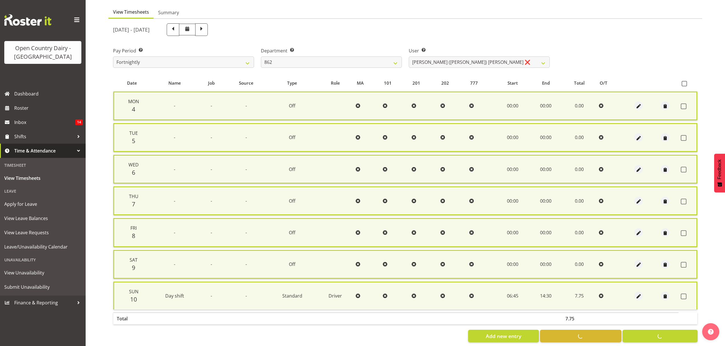
checkbox input "false"
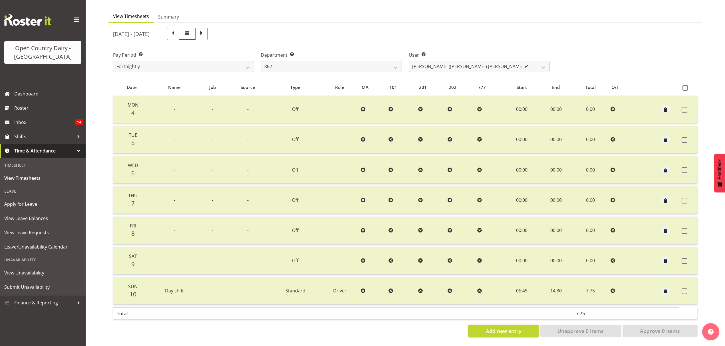
click at [465, 56] on div "User Select user. Note: This is filtered down by the previous two drop-down ite…" at bounding box center [479, 62] width 141 height 21
click at [465, 61] on select "Andy Van Brecht ❌ Bennie (David) Smith ✔ Colin Schwarz ❌ Forbes O'Reilly ❌" at bounding box center [479, 66] width 141 height 11
click at [392, 64] on select "734 735 736 737 738 739 850 851 852 853 854 855 856 858 861 862 865 868 869 870" at bounding box center [331, 66] width 141 height 11
select select "678"
click at [261, 61] on select "734 735 736 737 738 739 850 851 852 853 854 855 856 858 861 862 865 868 869 870" at bounding box center [331, 66] width 141 height 11
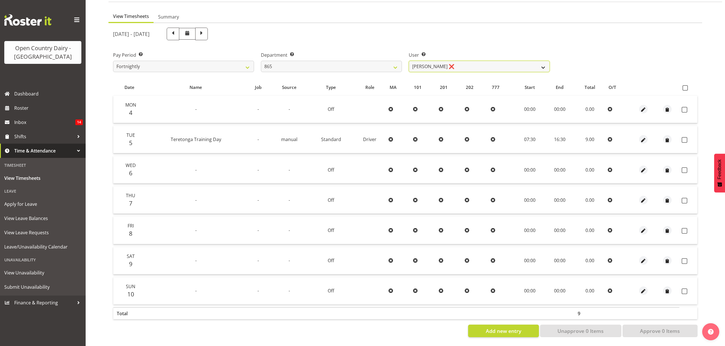
click at [462, 61] on select "Flavio Ferraz ❌ George Courtney ❌ Steffan Kennard ❌" at bounding box center [479, 66] width 141 height 11
select select "7487"
click at [409, 61] on select "Flavio Ferraz ❌ George Courtney ❌ Steffan Kennard ❌" at bounding box center [479, 66] width 141 height 11
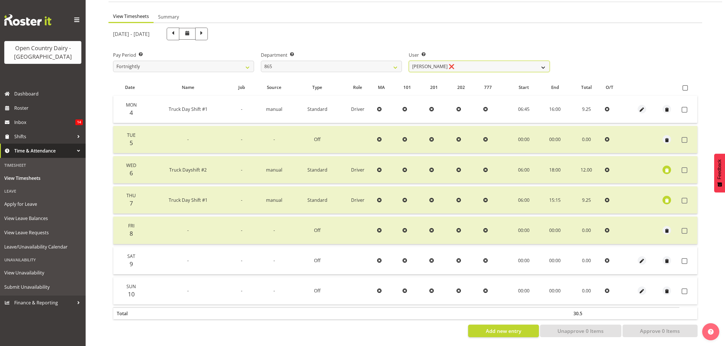
click at [458, 61] on select "Flavio Ferraz ❌ George Courtney ❌ Steffan Kennard ❌" at bounding box center [479, 66] width 141 height 11
click at [375, 61] on select "734 735 736 737 738 739 850 851 852 853 854 855 856 858 861 862 865 868 869 870" at bounding box center [331, 66] width 141 height 11
select select "681"
click at [261, 61] on select "734 735 736 737 738 739 850 851 852 853 854 855 856 858 861 862 865 868 869 870" at bounding box center [331, 66] width 141 height 11
select select "7377"
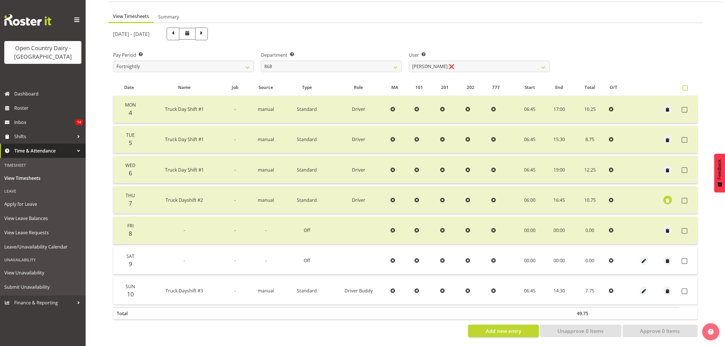
click at [688, 85] on label at bounding box center [686, 87] width 8 height 5
click at [686, 86] on input "checkbox" at bounding box center [684, 88] width 4 height 4
checkbox input "true"
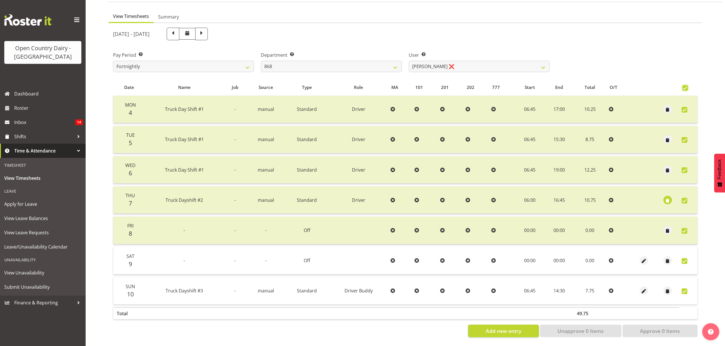
checkbox input "true"
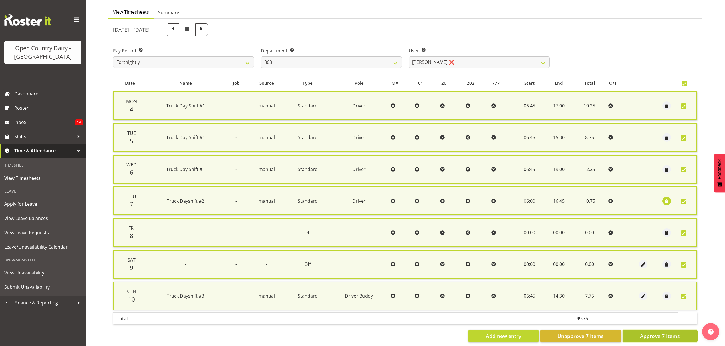
click at [668, 333] on span "Approve 7 Items" at bounding box center [660, 336] width 40 height 7
checkbox input "false"
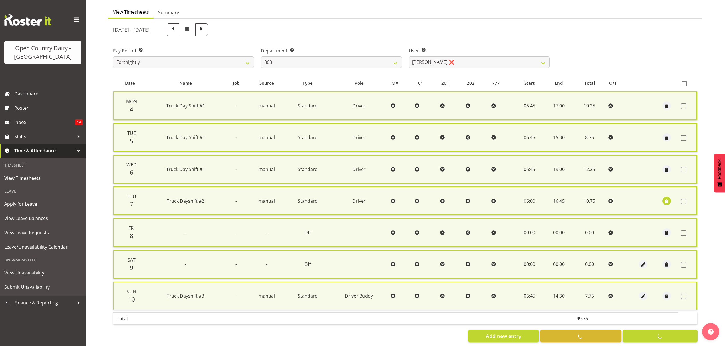
checkbox input "false"
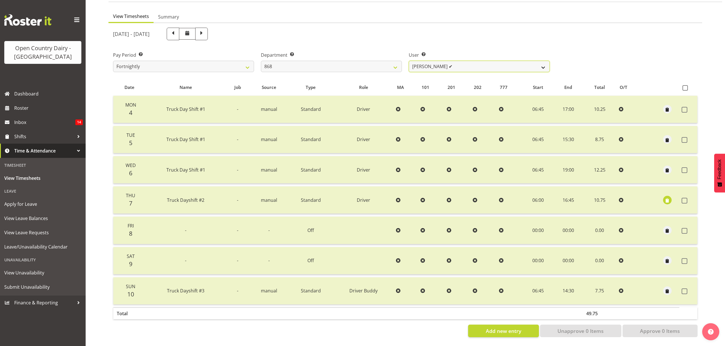
click at [413, 66] on select "Alan Rolton ✔ Cassidy Williams ❌ Christopher McIver ❌ Darin Ayling ❌" at bounding box center [479, 66] width 141 height 11
click at [371, 61] on select "734 735 736 737 738 739 850 851 852 853 854 855 856 858 861 862 865 868 869 870" at bounding box center [331, 66] width 141 height 11
click at [261, 61] on select "734 735 736 737 738 739 850 851 852 853 854 855 856 858 861 862 865 868 869 870" at bounding box center [331, 66] width 141 height 11
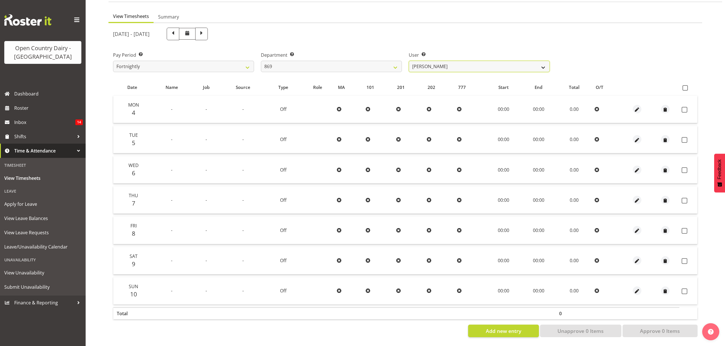
click at [484, 62] on select "Barry O'Donnell ❌ Barry Johnston ❌ Jason Soper ❌ Peter Wieczorek ❌" at bounding box center [479, 66] width 141 height 11
click at [387, 63] on select "734 735 736 737 738 739 850 851 852 853 854 855 856 858 861 862 865 868 869 870" at bounding box center [331, 66] width 141 height 11
click at [261, 61] on select "734 735 736 737 738 739 850 851 852 853 854 855 856 858 861 862 865 868 869 870" at bounding box center [331, 66] width 141 height 11
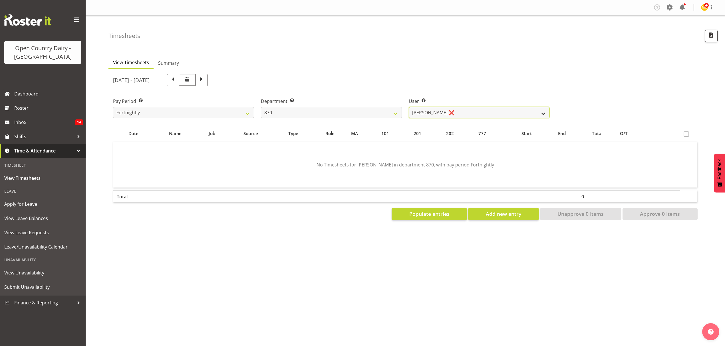
click at [452, 112] on select "Andy Haywood ❌ David Young ❌ Stewart Matheson ❌" at bounding box center [479, 112] width 141 height 11
click at [375, 114] on select "734 735 736 737 738 739 850 851 852 853 854 855 856 858 861 862 865 868 869 870" at bounding box center [331, 112] width 141 height 11
select select "686"
click at [261, 107] on select "734 735 736 737 738 739 850 851 852 853 854 855 856 858 861 862 865 868 869 870" at bounding box center [331, 112] width 141 height 11
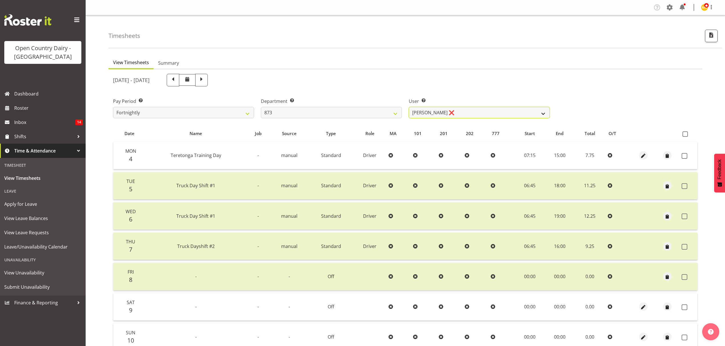
click at [419, 113] on select "Andrew Henderson ❌ Ricky Popham ❌ Stacy MacAskill ❌ Trish Nicol ❌" at bounding box center [479, 112] width 141 height 11
select select "7516"
click at [409, 107] on select "Andrew Henderson ❌ Ricky Popham ❌ Stacy MacAskill ❌ Trish Nicol ❌" at bounding box center [479, 112] width 141 height 11
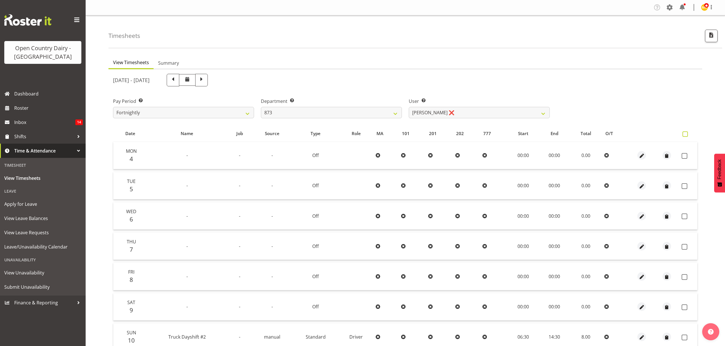
click at [687, 135] on span at bounding box center [684, 134] width 5 height 5
click at [686, 135] on input "checkbox" at bounding box center [684, 134] width 4 height 4
checkbox input "true"
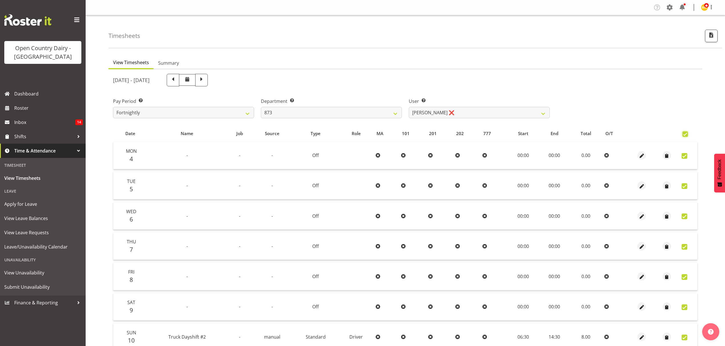
checkbox input "true"
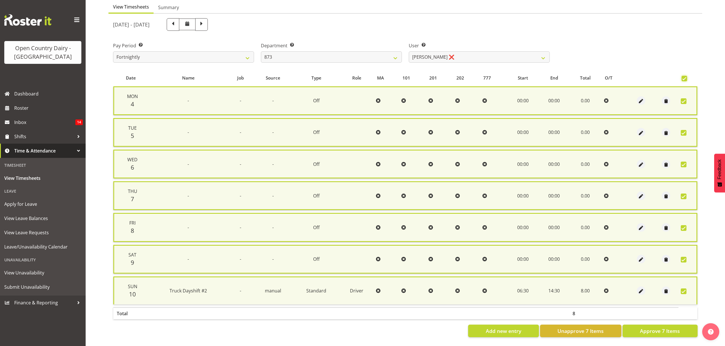
scroll to position [58, 0]
click at [648, 328] on span "Approve 7 Items" at bounding box center [660, 331] width 40 height 7
checkbox input "false"
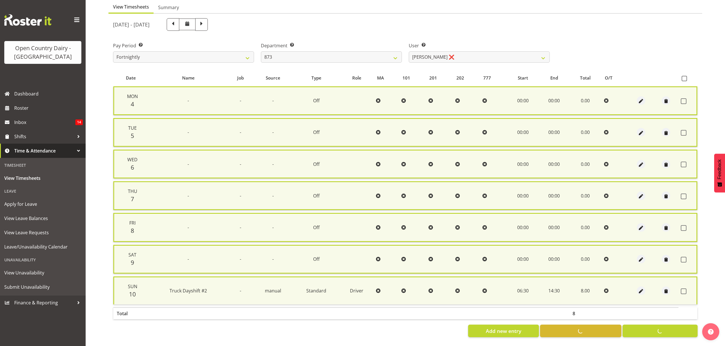
checkbox input "false"
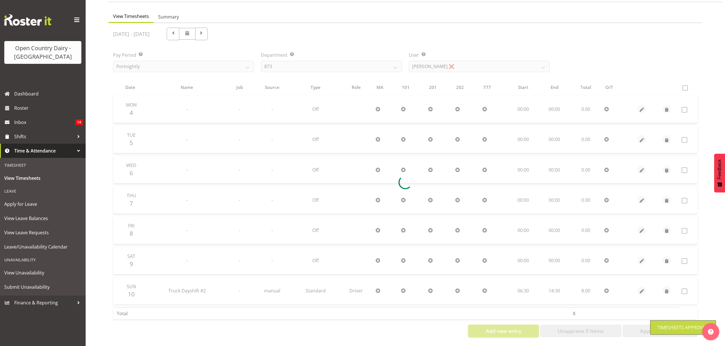
scroll to position [50, 0]
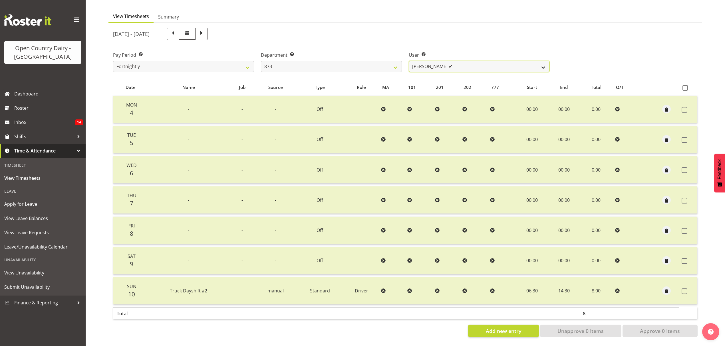
click at [463, 65] on select "Andrew Henderson ❌ Ricky Popham ❌ Stacy MacAskill ❌ Trish Nicol ✔" at bounding box center [479, 66] width 141 height 11
click at [371, 63] on select "734 735 736 737 738 739 850 851 852 853 854 855 856 858 861 862 865 868 869 870" at bounding box center [331, 66] width 141 height 11
select select "687"
click at [261, 61] on select "734 735 736 737 738 739 850 851 852 853 854 855 856 858 861 862 865 868 869 870" at bounding box center [331, 66] width 141 height 11
select select "10197"
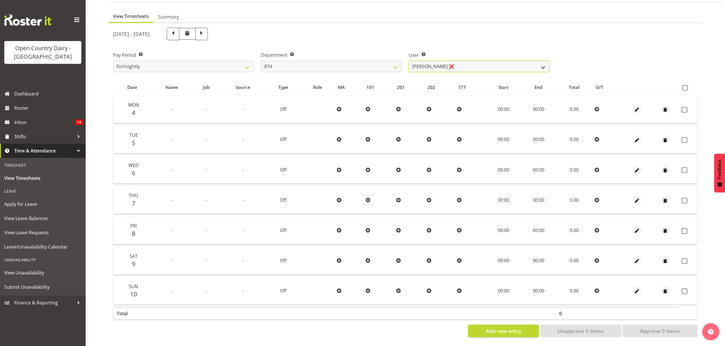
click at [459, 63] on select "Annette Parker ❌ Christopher McRae ❌ Patrick Stenton ❌ Rachel Carpenter ❌" at bounding box center [479, 66] width 141 height 11
click at [386, 61] on select "734 735 736 737 738 739 850 851 852 853 854 855 856 858 861 862 865 868 869 870" at bounding box center [331, 66] width 141 height 11
select select "689"
click at [261, 61] on select "734 735 736 737 738 739 850 851 852 853 854 855 856 858 861 862 865 868 869 870" at bounding box center [331, 66] width 141 height 11
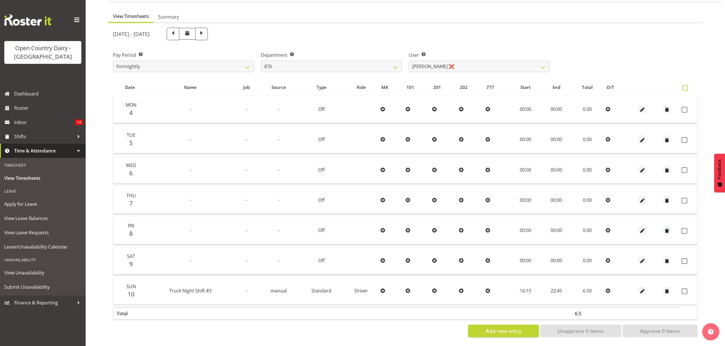
click at [685, 85] on span at bounding box center [684, 87] width 5 height 5
click at [685, 86] on input "checkbox" at bounding box center [684, 88] width 4 height 4
checkbox input "true"
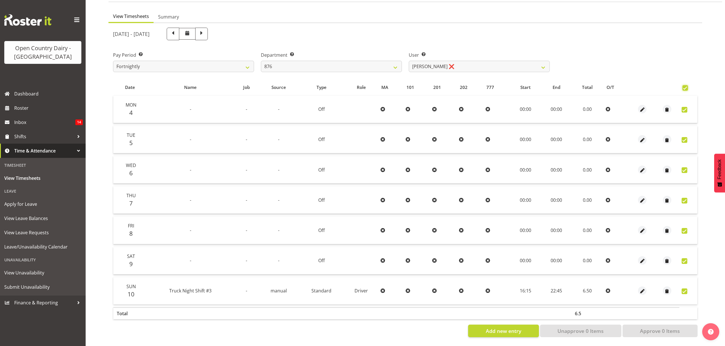
checkbox input "true"
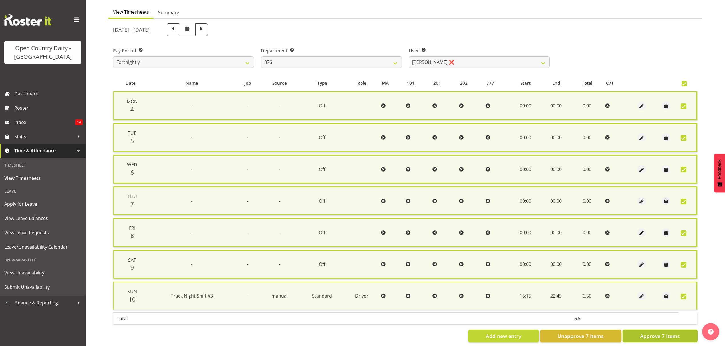
click at [656, 333] on span "Approve 7 Items" at bounding box center [660, 336] width 40 height 7
checkbox input "false"
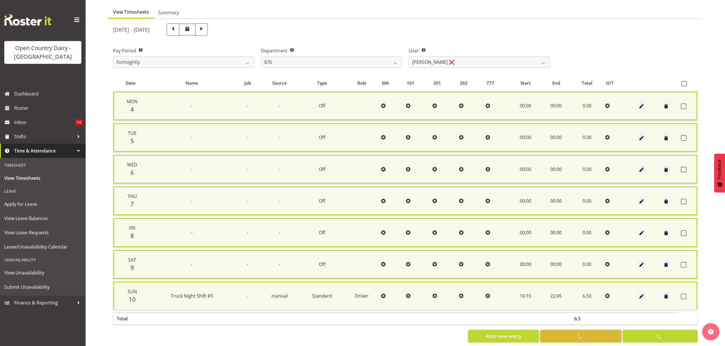
checkbox input "false"
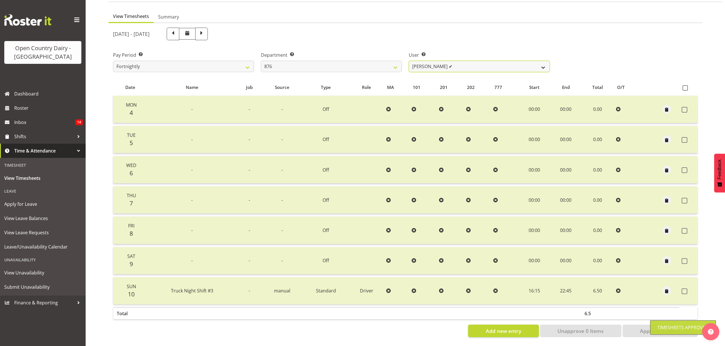
click at [504, 64] on select "Gavin Hamilton ✔ Ian Barbour ❌ John Graham ❌ Tom Rahl ❌" at bounding box center [479, 66] width 141 height 11
click at [369, 64] on select "734 735 736 737 738 739 850 851 852 853 854 855 856 858 861 862 865 868 869 870" at bounding box center [331, 66] width 141 height 11
click at [261, 61] on select "734 735 736 737 738 739 850 851 852 853 854 855 856 858 861 862 865 868 869 870" at bounding box center [331, 66] width 141 height 11
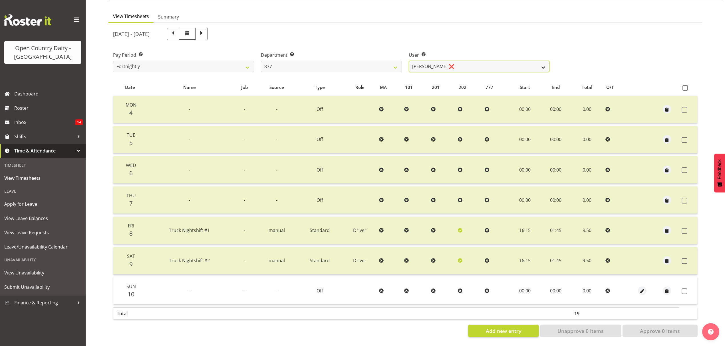
click at [442, 65] on select "Barry Shields ❌ Callum Wells ❌ Helen Bull ❌ Jase Preston ❌" at bounding box center [479, 66] width 141 height 11
click at [394, 67] on select "734 735 736 737 738 739 850 851 852 853 854 855 856 858 861 862 865 868 869 870" at bounding box center [331, 66] width 141 height 11
click at [261, 61] on select "734 735 736 737 738 739 850 851 852 853 854 855 856 858 861 862 865 868 869 870" at bounding box center [331, 66] width 141 height 11
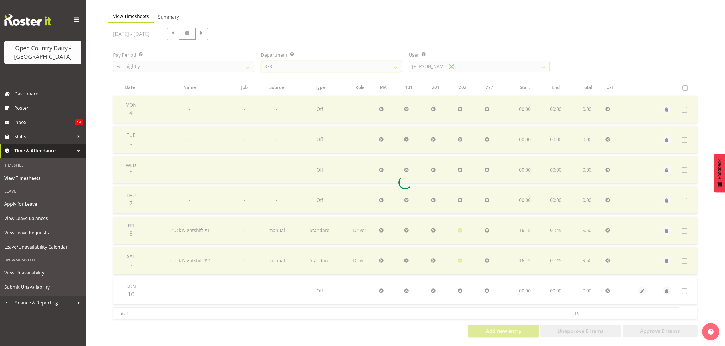
scroll to position [0, 0]
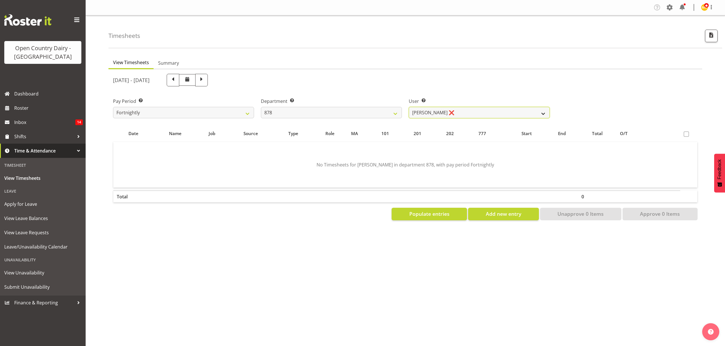
click at [450, 113] on select "Athol Warnock ❌ Dean Tither ❌ Joshua Treymane ❌ Vinkie Botha ❌" at bounding box center [479, 112] width 141 height 11
click at [395, 112] on select "734 735 736 737 738 739 850 851 852 853 854 855 856 858 861 862 865 868 869 870" at bounding box center [331, 112] width 141 height 11
click at [261, 107] on select "734 735 736 737 738 739 850 851 852 853 854 855 856 858 861 862 865 868 869 870" at bounding box center [331, 112] width 141 height 11
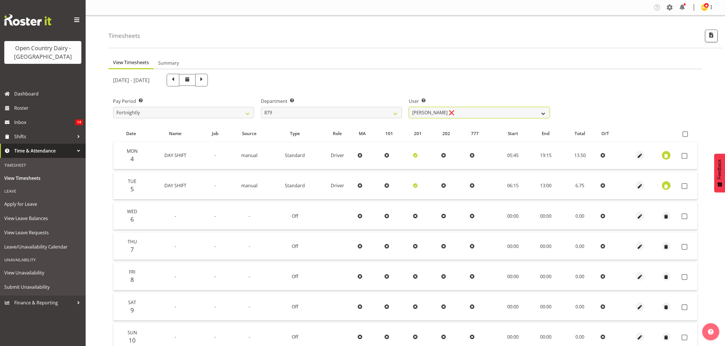
click at [439, 114] on select "Bryan Windle ❌ John Dalton ❌ Rodney Hamilton ❌ Tony Corr ❌" at bounding box center [479, 112] width 141 height 11
click at [409, 107] on select "Bryan Windle ❌ John Dalton ❌ Rodney Hamilton ❌ Tony Corr ❌" at bounding box center [479, 112] width 141 height 11
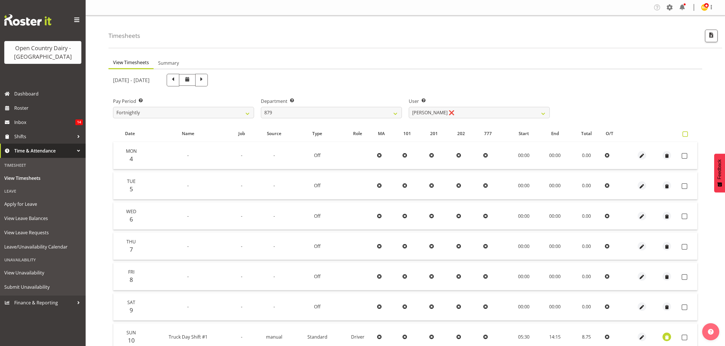
click at [687, 133] on span at bounding box center [684, 134] width 5 height 5
click at [686, 133] on input "checkbox" at bounding box center [684, 134] width 4 height 4
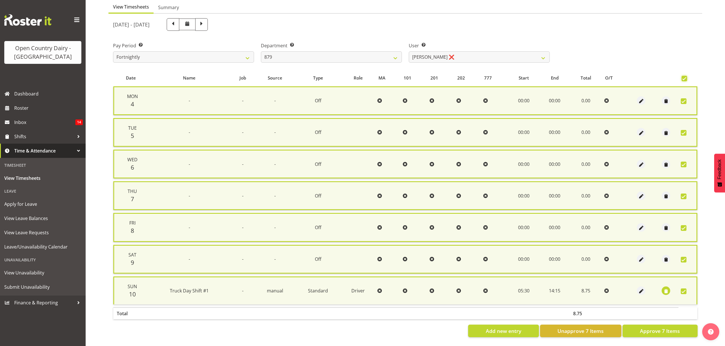
scroll to position [58, 0]
click at [667, 328] on span "Approve 7 Items" at bounding box center [660, 331] width 40 height 7
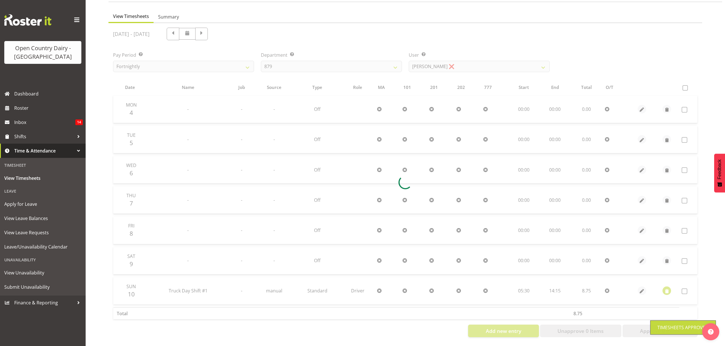
scroll to position [50, 0]
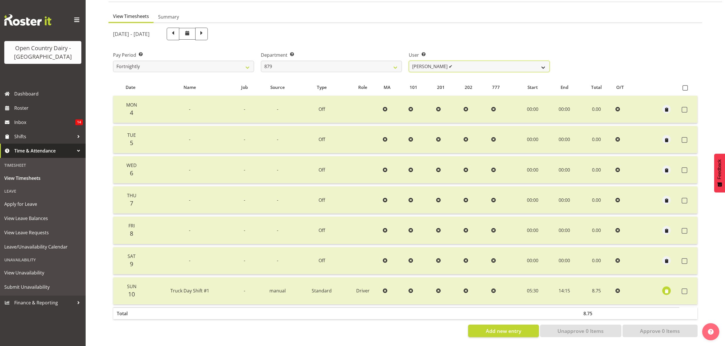
click at [449, 64] on select "Bryan Windle ❌ John Dalton ✔ Rodney Hamilton ❌ Tony Corr ❌" at bounding box center [479, 66] width 141 height 11
click at [342, 61] on select "734 735 736 737 738 739 850 851 852 853 854 855 856 858 861 862 865 868 869 870" at bounding box center [331, 66] width 141 height 11
click at [261, 61] on select "734 735 736 737 738 739 850 851 852 853 854 855 856 858 861 862 865 868 869 870" at bounding box center [331, 66] width 141 height 11
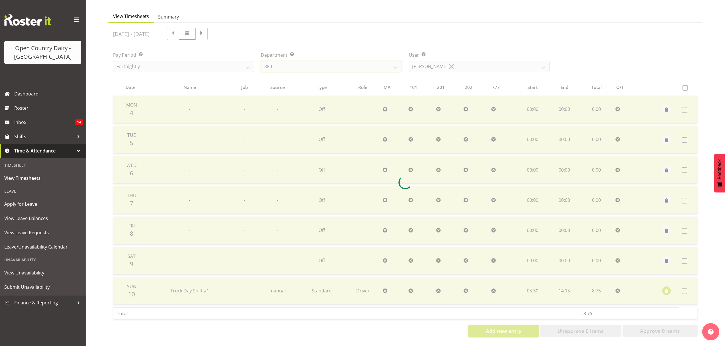
scroll to position [0, 0]
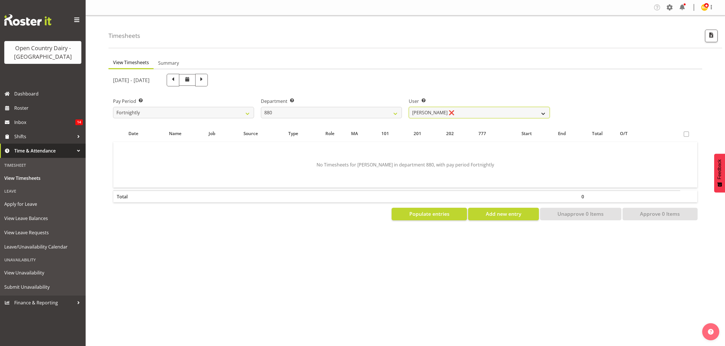
click at [456, 111] on select "Andrew Poole ❌ Philip Shanks ❌ Shaun McNaught ❌ Tania Unahi ❌" at bounding box center [479, 112] width 141 height 11
click at [347, 111] on select "734 735 736 737 738 739 850 851 852 853 854 855 856 858 861 862 865 868 869 870" at bounding box center [331, 112] width 141 height 11
click at [261, 107] on select "734 735 736 737 738 739 850 851 852 853 854 855 856 858 861 862 865 868 869 870" at bounding box center [331, 112] width 141 height 11
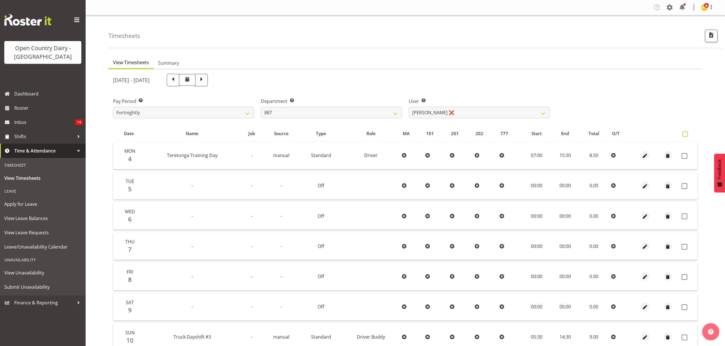
click at [687, 135] on span at bounding box center [684, 134] width 5 height 5
click at [686, 135] on input "checkbox" at bounding box center [684, 134] width 4 height 4
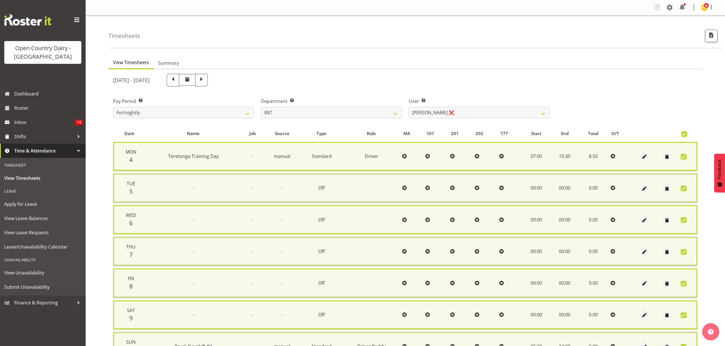
scroll to position [58, 0]
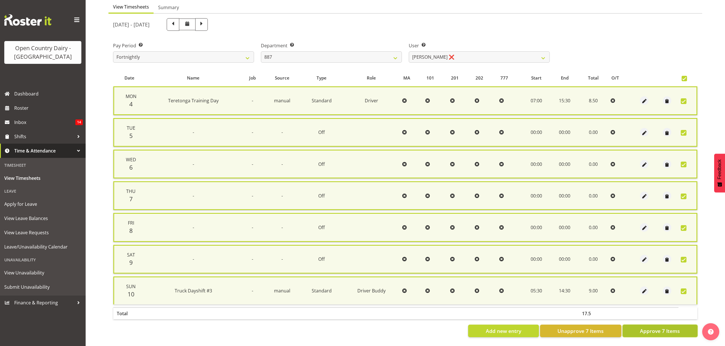
click at [664, 328] on span "Approve 7 Items" at bounding box center [660, 331] width 40 height 7
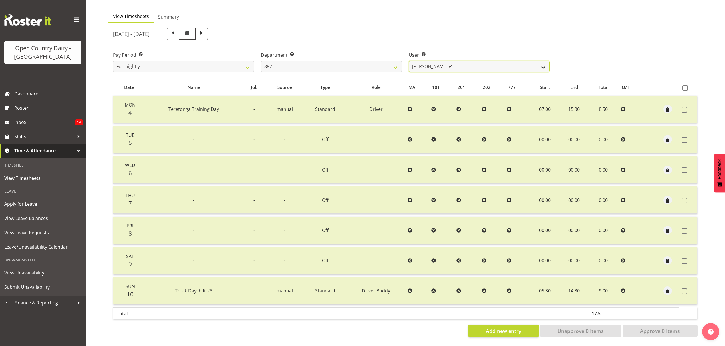
click at [417, 61] on select "Bruce Spencer ✔ Neville Hoatten ❌ Warren Tempelman ❌" at bounding box center [479, 66] width 141 height 11
click at [386, 63] on select "734 735 736 737 738 739 850 851 852 853 854 855 856 858 861 862 865 868 869 870" at bounding box center [331, 66] width 141 height 11
click at [261, 61] on select "734 735 736 737 738 739 850 851 852 853 854 855 856 858 861 862 865 868 869 870" at bounding box center [331, 66] width 141 height 11
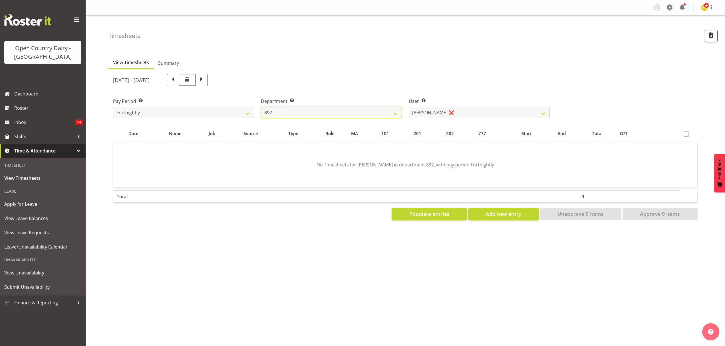
scroll to position [0, 0]
click at [450, 117] on select "Brittany Willis ❌" at bounding box center [479, 112] width 141 height 11
click at [392, 112] on select "734 735 736 737 738 739 850 851 852 853 854 855 856 858 861 862 865 868 869 870" at bounding box center [331, 112] width 141 height 11
click at [261, 107] on select "734 735 736 737 738 739 850 851 852 853 854 855 856 858 861 862 865 868 869 870" at bounding box center [331, 112] width 141 height 11
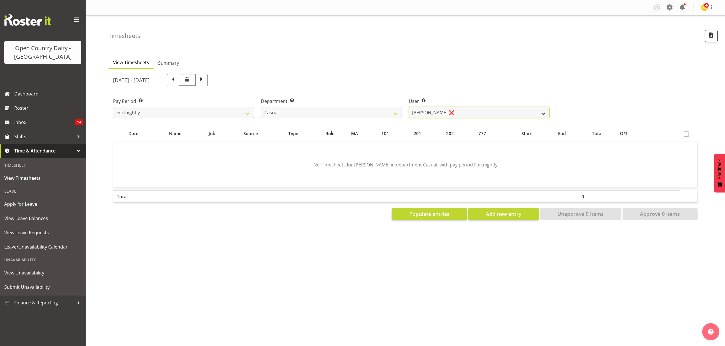
drag, startPoint x: 442, startPoint y: 113, endPoint x: 437, endPoint y: 115, distance: 5.7
click at [442, 113] on select "Sheryl Hughan ❌" at bounding box center [479, 112] width 141 height 11
click at [362, 111] on select "734 735 736 737 738 739 850 851 852 853 854 855 856 858 861 862 865 868 869 870" at bounding box center [331, 112] width 141 height 11
click at [261, 107] on select "734 735 736 737 738 739 850 851 852 853 854 855 856 858 861 862 865 868 869 870" at bounding box center [331, 112] width 141 height 11
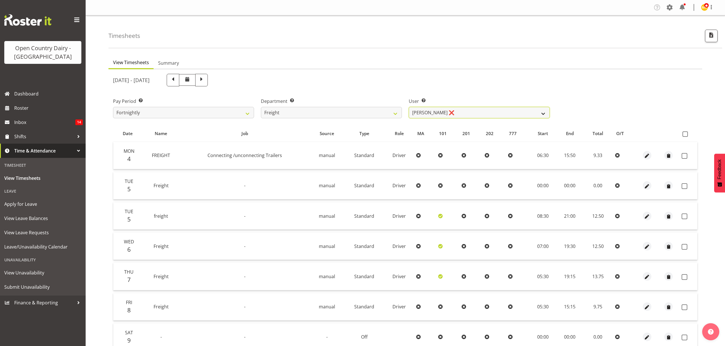
click at [477, 114] on select "Andy Earnshaw ❌ Arthur Jelley ❌ Blair Symon ❌ Brett (Spotty) McMurdo ❌ Cindy Ir…" at bounding box center [479, 112] width 141 height 11
click at [394, 114] on select "734 735 736 737 738 739 850 851 852 853 854 855 856 858 861 862 865 868 869 870" at bounding box center [331, 112] width 141 height 11
click at [261, 107] on select "734 735 736 737 738 739 850 851 852 853 854 855 856 858 861 862 865 868 869 870" at bounding box center [331, 112] width 141 height 11
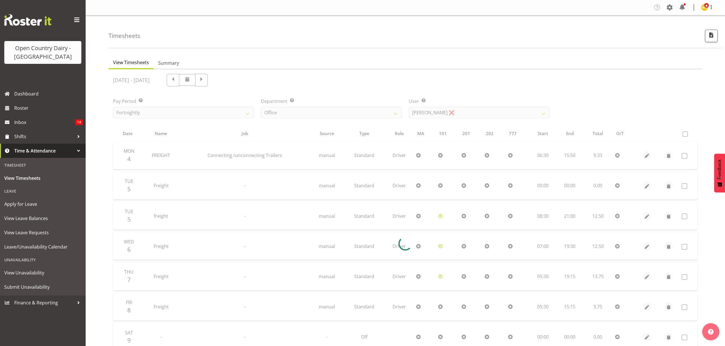
click at [453, 114] on div at bounding box center [404, 243] width 593 height 349
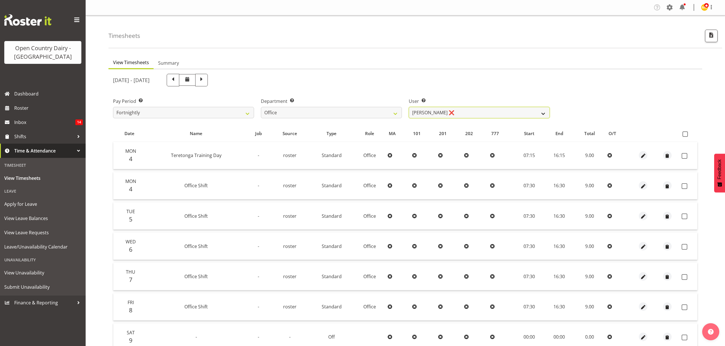
click at [454, 112] on select "Clare Welland ❌ Corey Millan ❌ Doug Hayes ❌ Jessica Greenwood ❌ Michael Campbel…" at bounding box center [479, 112] width 141 height 11
click at [383, 113] on select "734 735 736 737 738 739 850 851 852 853 854 855 856 858 861 862 865 868 869 870" at bounding box center [331, 112] width 141 height 11
click at [261, 107] on select "734 735 736 737 738 739 850 851 852 853 854 855 856 858 861 862 865 868 869 870" at bounding box center [331, 112] width 141 height 11
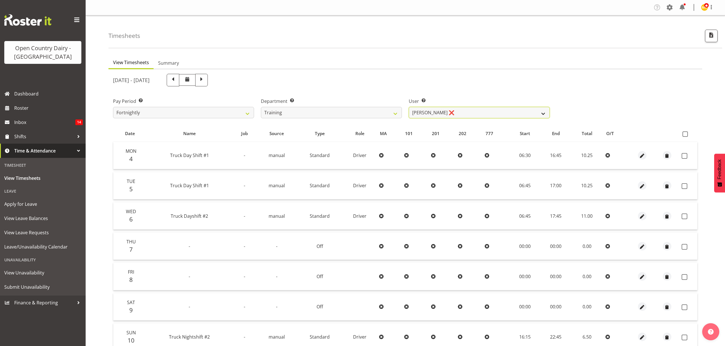
click at [454, 114] on select "Dean Henderson ❌ Erika McNaught ❌ Josh Winship ❌ Marcy Tuuta ❌ Shiva Kumaran ❌" at bounding box center [479, 112] width 141 height 11
click at [409, 107] on select "Dean Henderson ❌ Erika McNaught ❌ Josh Winship ❌ Marcy Tuuta ❌ Shiva Kumaran ❌" at bounding box center [479, 112] width 141 height 11
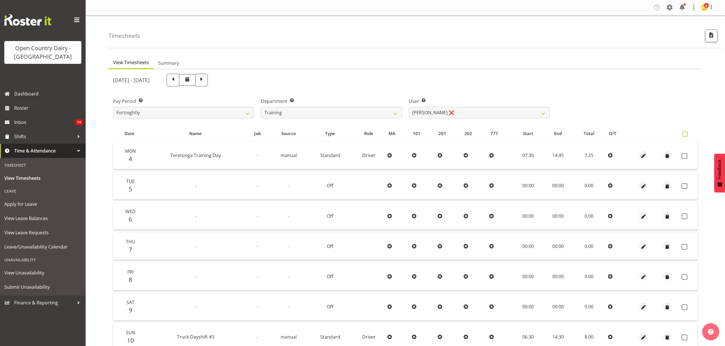
click at [683, 134] on span at bounding box center [684, 134] width 5 height 5
click at [683, 134] on input "checkbox" at bounding box center [684, 134] width 4 height 4
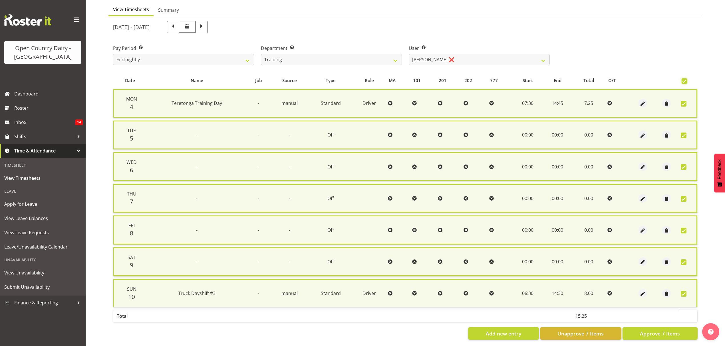
scroll to position [58, 0]
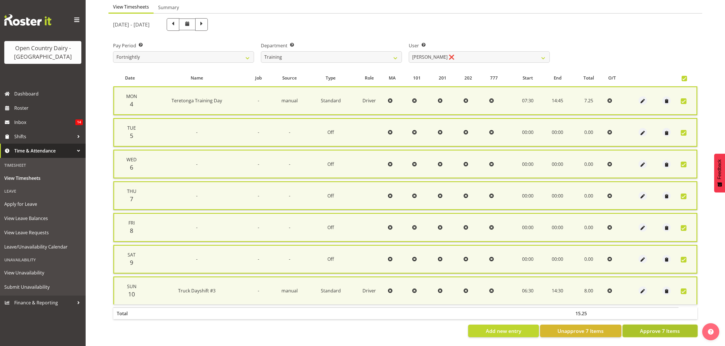
click at [645, 325] on button "Approve 7 Items" at bounding box center [659, 331] width 75 height 13
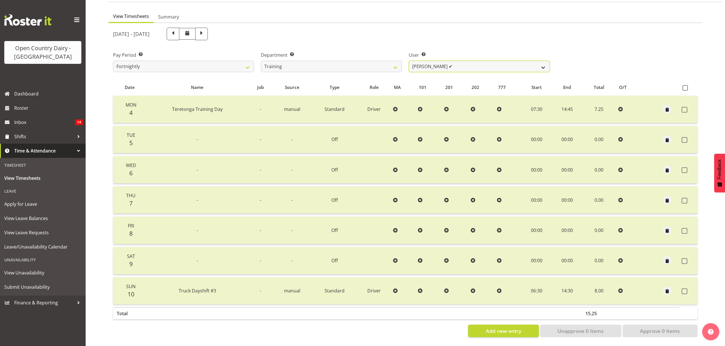
click at [486, 64] on select "Dean Henderson ❌ Erika McNaught ❌ Josh Winship ❌ Marcy Tuuta ✔ Shiva Kumaran ❌" at bounding box center [479, 66] width 141 height 11
click at [409, 61] on select "Dean Henderson ❌ Erika McNaught ❌ Josh Winship ❌ Marcy Tuuta ✔ Shiva Kumaran ❌" at bounding box center [479, 66] width 141 height 11
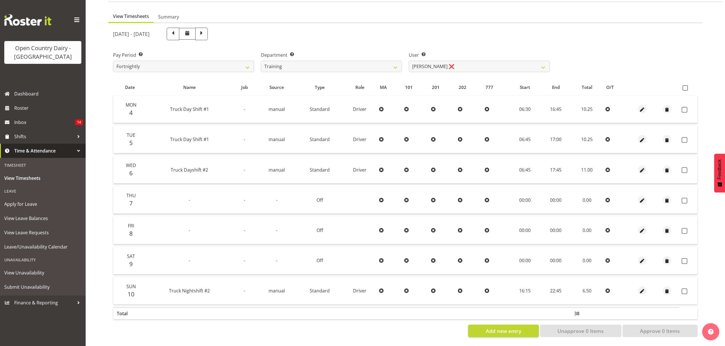
click at [685, 283] on td at bounding box center [688, 291] width 18 height 27
click at [685, 289] on span at bounding box center [684, 292] width 6 height 6
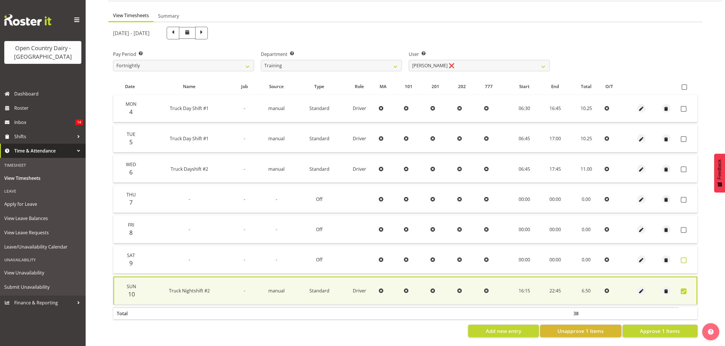
click at [687, 258] on label at bounding box center [684, 261] width 9 height 6
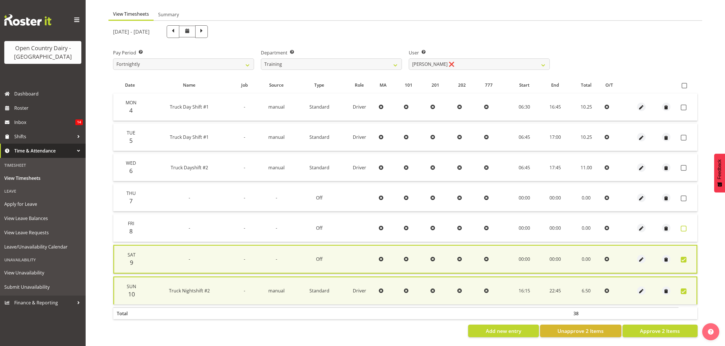
click at [683, 226] on span at bounding box center [683, 229] width 6 height 6
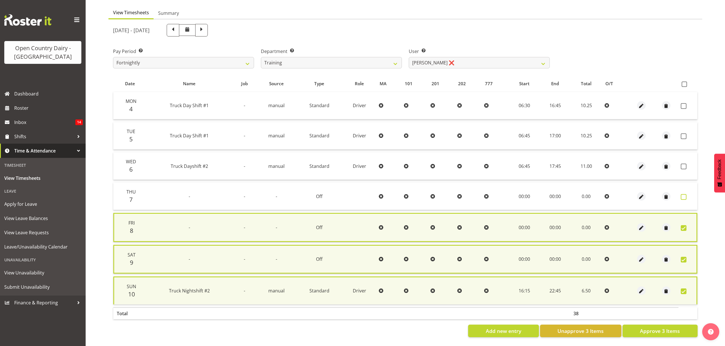
click at [684, 194] on span at bounding box center [683, 197] width 6 height 6
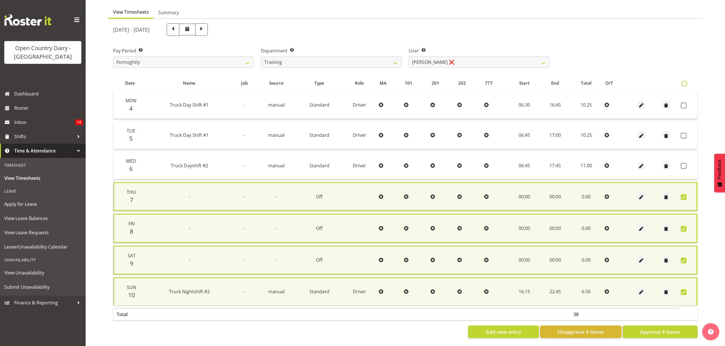
click at [687, 81] on label at bounding box center [685, 83] width 8 height 5
click at [685, 82] on input "checkbox" at bounding box center [683, 84] width 4 height 4
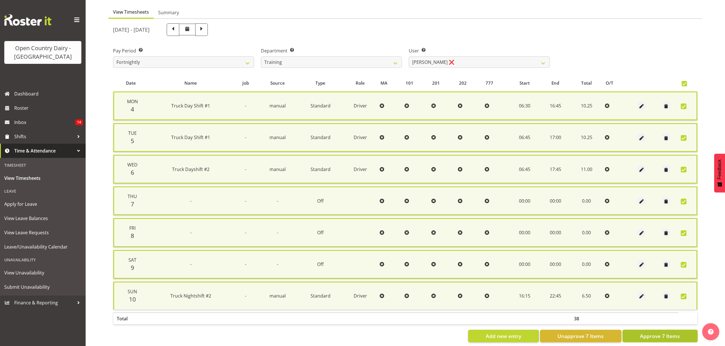
click at [643, 333] on span "Approve 7 Items" at bounding box center [660, 336] width 40 height 7
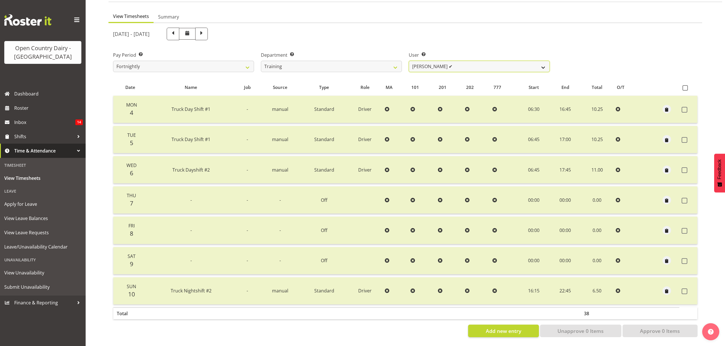
click at [501, 63] on select "Dean Henderson ✔ Erika McNaught ❌ Josh Winship ❌ Marcy Tuuta ✔ Shiva Kumaran ❌" at bounding box center [479, 66] width 141 height 11
click at [358, 64] on select "734 735 736 737 738 739 850 851 852 853 854 855 856 858 861 862 865 868 869 870" at bounding box center [331, 66] width 141 height 11
click at [261, 61] on select "734 735 736 737 738 739 850 851 852 853 854 855 856 858 861 862 865 868 869 870" at bounding box center [331, 66] width 141 height 11
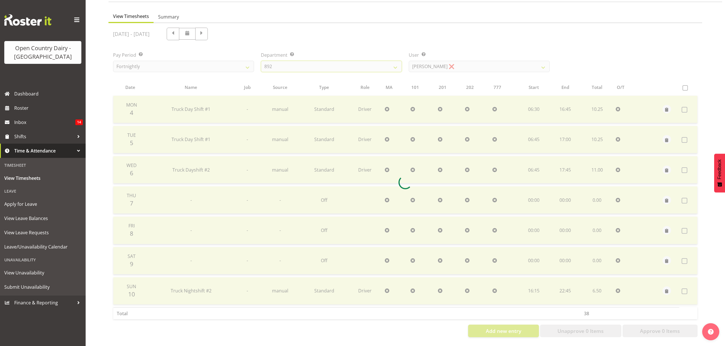
scroll to position [0, 0]
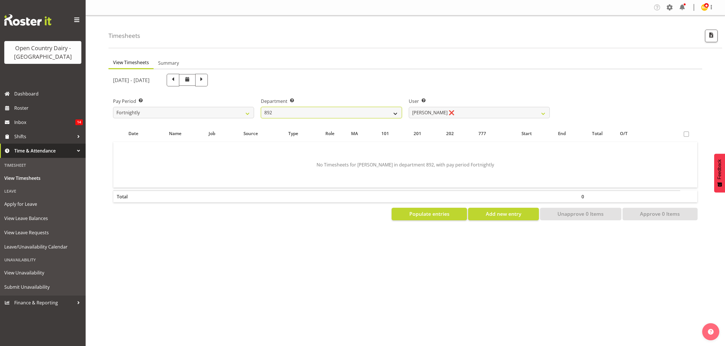
click at [392, 111] on select "734 735 736 737 738 739 850 851 852 853 854 855 856 858 861 862 865 868 869 870" at bounding box center [331, 112] width 141 height 11
click at [261, 107] on select "734 735 736 737 738 739 850 851 852 853 854 855 856 858 861 862 865 868 869 870" at bounding box center [331, 112] width 141 height 11
click at [445, 115] on select "Justin Spicer ❌ Ryan Thompson ❌ Tracey Chittock ❌ Tracy Inder ❌ Zachary Shanks ❌" at bounding box center [479, 112] width 141 height 11
click at [386, 115] on select "734 735 736 737 738 739 850 851 852 853 854 855 856 858 861 862 865 868 869 870" at bounding box center [331, 112] width 141 height 11
click at [261, 107] on select "734 735 736 737 738 739 850 851 852 853 854 855 856 858 861 862 865 868 869 870" at bounding box center [331, 112] width 141 height 11
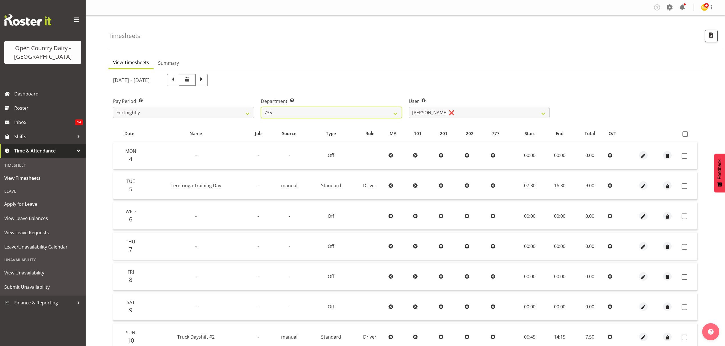
scroll to position [38, 0]
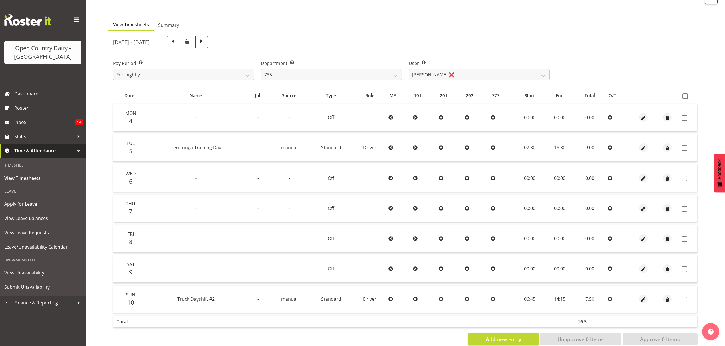
click at [682, 300] on span at bounding box center [684, 300] width 6 height 6
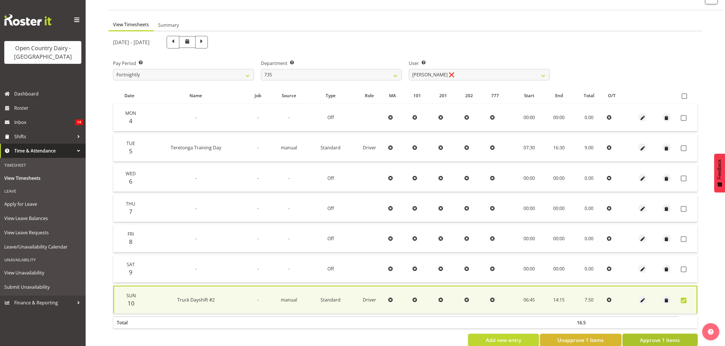
click at [670, 337] on span "Approve 1 Items" at bounding box center [660, 340] width 40 height 7
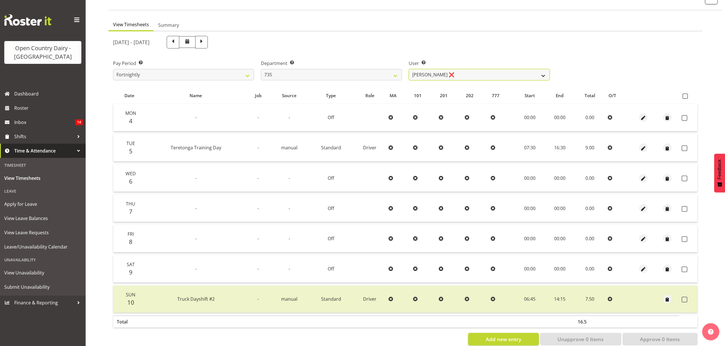
click at [449, 76] on select "Andrew Crawford ❌ Ashley Bragg ❌ Cherie Williams ❌ Stuart Craig ❌" at bounding box center [479, 74] width 141 height 11
click at [380, 76] on select "734 735 736 737 738 739 850 851 852 853 854 855 856 858 861 862 865 868 869 870" at bounding box center [331, 74] width 141 height 11
click at [447, 76] on select "Andrew Crawford ❌ Ashley Bragg ❌ Cherie Williams ❌ Stuart Craig ❌" at bounding box center [479, 74] width 141 height 11
click at [376, 74] on select "734 735 736 737 738 739 850 851 852 853 854 855 856 858 861 862 865 868 869 870" at bounding box center [331, 74] width 141 height 11
click at [261, 69] on select "734 735 736 737 738 739 850 851 852 853 854 855 856 858 861 862 865 868 869 870" at bounding box center [331, 74] width 141 height 11
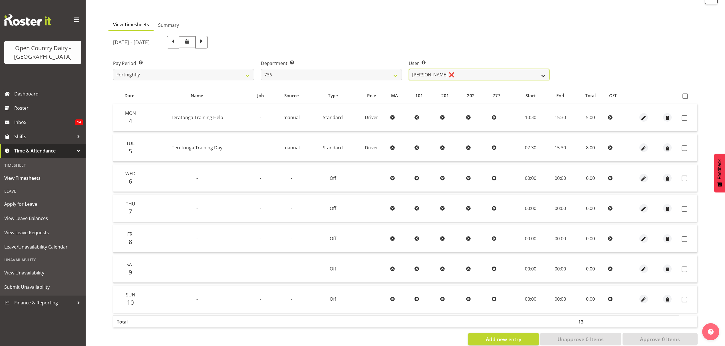
drag, startPoint x: 447, startPoint y: 78, endPoint x: 434, endPoint y: 78, distance: 12.3
click at [447, 78] on select "Andrew Muir ❌ Gert (Gerry) Van Der Berg ✔ Jamie Seaton ❌" at bounding box center [479, 74] width 141 height 11
click at [383, 78] on select "734 735 736 737 738 739 850 851 852 853 854 855 856 858 861 862 865 868 869 870" at bounding box center [331, 74] width 141 height 11
click at [261, 69] on select "734 735 736 737 738 739 850 851 852 853 854 855 856 858 861 862 865 868 869 870" at bounding box center [331, 74] width 141 height 11
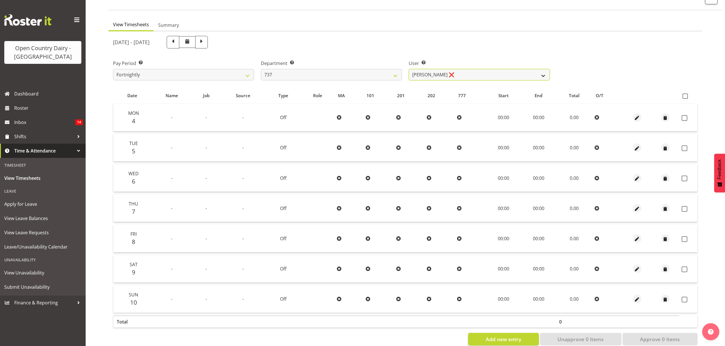
click at [429, 76] on select "Brian Neas ❌ Christopher Sutherland ✔ Richard Turnbull ❌" at bounding box center [479, 74] width 141 height 11
click at [393, 76] on select "734 735 736 737 738 739 850 851 852 853 854 855 856 858 861 862 865 868 869 870" at bounding box center [331, 74] width 141 height 11
click at [261, 69] on select "734 735 736 737 738 739 850 851 852 853 854 855 856 858 861 862 865 868 869 870" at bounding box center [331, 74] width 141 height 11
click at [388, 76] on select "734 735 736 737 738 739 850 851 852 853 854 855 856 858 861 862 865 868 869 870" at bounding box center [331, 74] width 141 height 11
click at [261, 69] on select "734 735 736 737 738 739 850 851 852 853 854 855 856 858 861 862 865 868 869 870" at bounding box center [331, 74] width 141 height 11
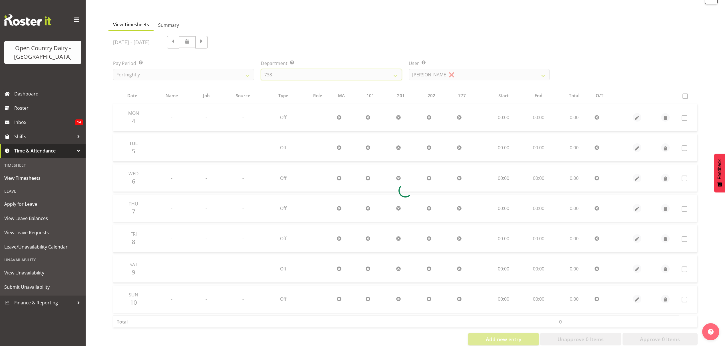
scroll to position [0, 0]
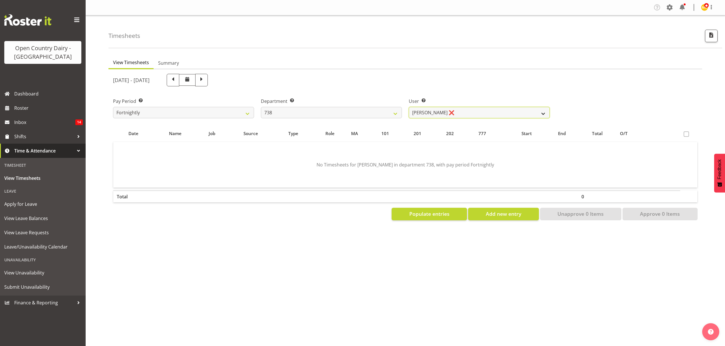
click at [425, 110] on select "Christopher Gamble ❌ Raymond Campbell ❌ Tama Irvine ❌" at bounding box center [479, 112] width 141 height 11
click at [381, 111] on select "734 735 736 737 738 739 850 851 852 853 854 855 856 858 861 862 865 868 869 870" at bounding box center [331, 112] width 141 height 11
click at [261, 107] on select "734 735 736 737 738 739 850 851 852 853 854 855 856 858 861 862 865 868 869 870" at bounding box center [331, 112] width 141 height 11
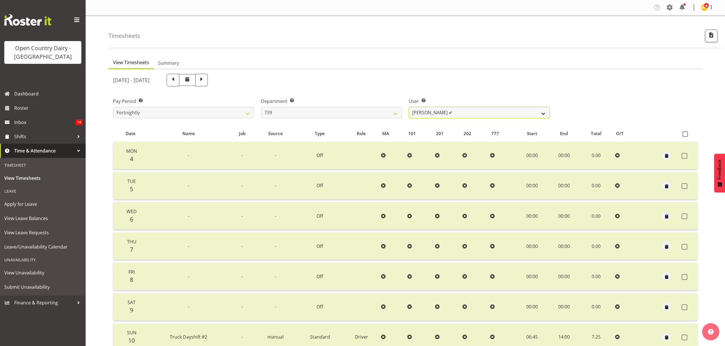
click at [447, 112] on select "Rick Murphy ✔" at bounding box center [479, 112] width 141 height 11
click at [385, 112] on select "734 735 736 737 738 739 850 851 852 853 854 855 856 858 861 862 865 868 869 870" at bounding box center [331, 112] width 141 height 11
click at [261, 107] on select "734 735 736 737 738 739 850 851 852 853 854 855 856 858 861 862 865 868 869 870" at bounding box center [331, 112] width 141 height 11
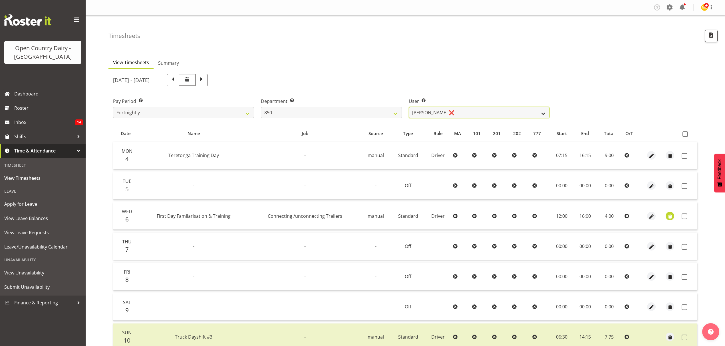
click at [445, 112] on select "Danny Davies ❌ David McKenzie ❌ Kerrod Ward ❌ Reece Calvert ❌" at bounding box center [479, 112] width 141 height 11
click at [381, 111] on select "734 735 736 737 738 739 850 851 852 853 854 855 856 858 861 862 865 868 869 870" at bounding box center [331, 112] width 141 height 11
click at [261, 107] on select "734 735 736 737 738 739 850 851 852 853 854 855 856 858 861 862 865 868 869 870" at bounding box center [331, 112] width 141 height 11
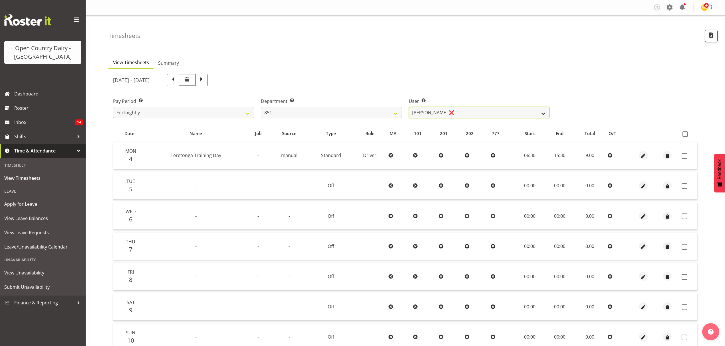
drag, startPoint x: 456, startPoint y: 116, endPoint x: 424, endPoint y: 116, distance: 32.5
click at [456, 116] on select "Hayden Batt ❌ Martin Black ❌ Stacey Wilson ❌" at bounding box center [479, 112] width 141 height 11
click at [383, 114] on select "734 735 736 737 738 739 850 851 852 853 854 855 856 858 861 862 865 868 869 870" at bounding box center [331, 112] width 141 height 11
click at [261, 107] on select "734 735 736 737 738 739 850 851 852 853 854 855 856 858 861 862 865 868 869 870" at bounding box center [331, 112] width 141 height 11
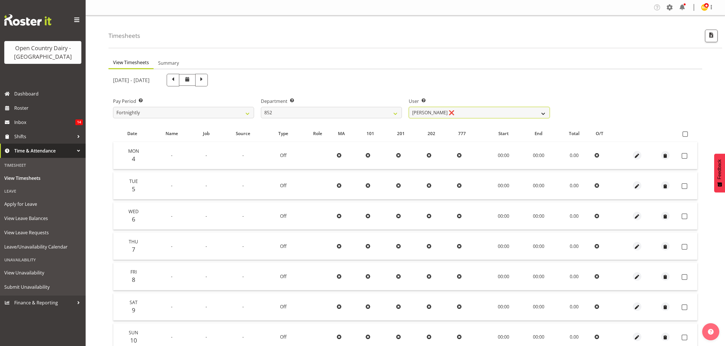
drag, startPoint x: 435, startPoint y: 111, endPoint x: 418, endPoint y: 114, distance: 17.3
click at [435, 111] on select "Glenn Tither ❌ Jack Townley ❌" at bounding box center [479, 112] width 141 height 11
click at [377, 114] on select "734 735 736 737 738 739 850 851 852 853 854 855 856 858 861 862 865 868 869 870" at bounding box center [331, 112] width 141 height 11
click at [261, 107] on select "734 735 736 737 738 739 850 851 852 853 854 855 856 858 861 862 865 868 869 870" at bounding box center [331, 112] width 141 height 11
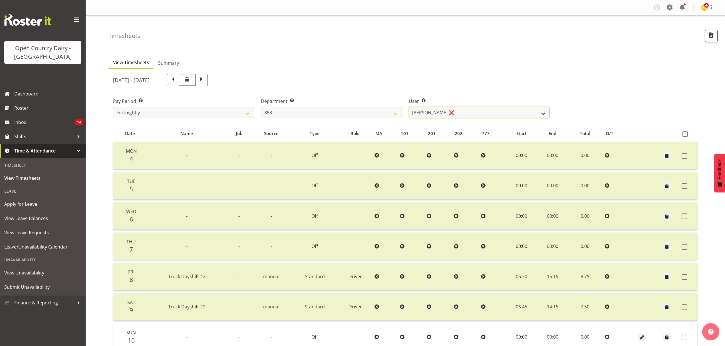
click at [450, 112] on select "Christiaan Botha ❌ Kevin Stuck ❌ Marty Powell ❌ Sean O'Neill ❌" at bounding box center [479, 112] width 141 height 11
click at [409, 107] on select "Christiaan Botha ❌ Kevin Stuck ❌ Marty Powell ❌ Sean O'Neill ❌" at bounding box center [479, 112] width 141 height 11
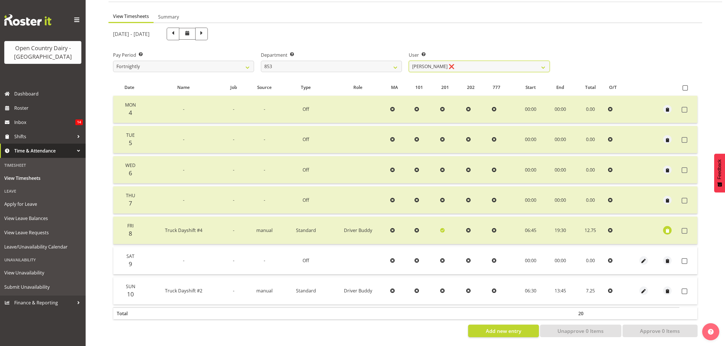
scroll to position [50, 0]
click at [688, 258] on label at bounding box center [685, 261] width 9 height 6
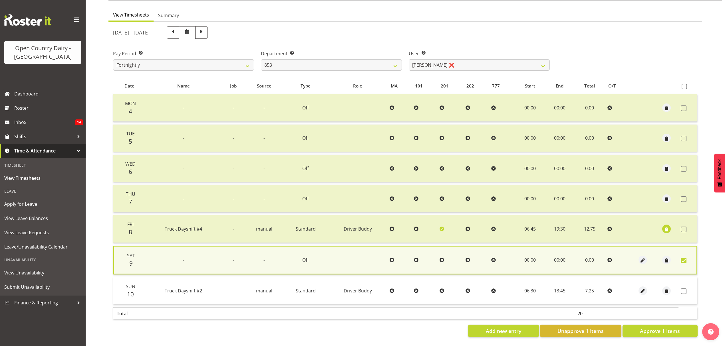
click at [681, 290] on td at bounding box center [687, 291] width 19 height 27
click at [682, 289] on span at bounding box center [683, 292] width 6 height 6
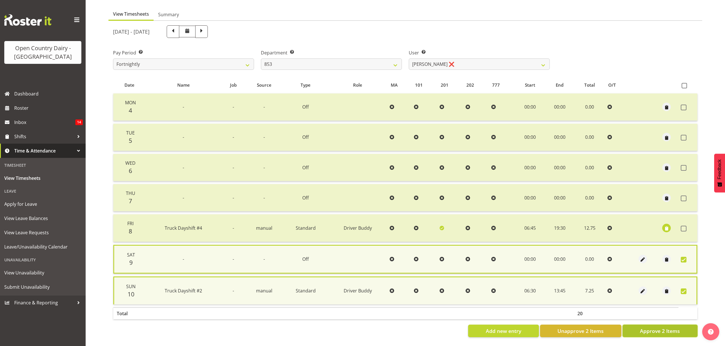
click at [668, 329] on span "Approve 2 Items" at bounding box center [660, 331] width 40 height 7
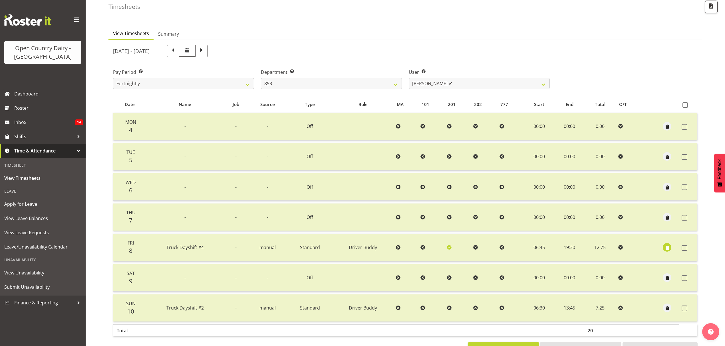
scroll to position [13, 0]
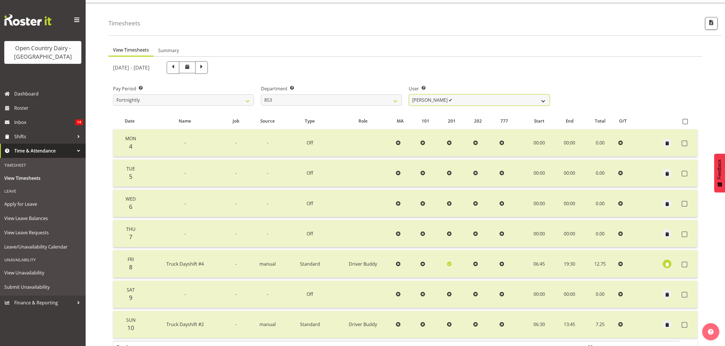
click at [441, 100] on select "Christiaan Botha ❌ Kevin Stuck ✔ Marty Powell ❌ Sean O'Neill ❌" at bounding box center [479, 99] width 141 height 11
click at [409, 94] on select "Christiaan Botha ❌ Kevin Stuck ✔ Marty Powell ❌ Sean O'Neill ❌" at bounding box center [479, 99] width 141 height 11
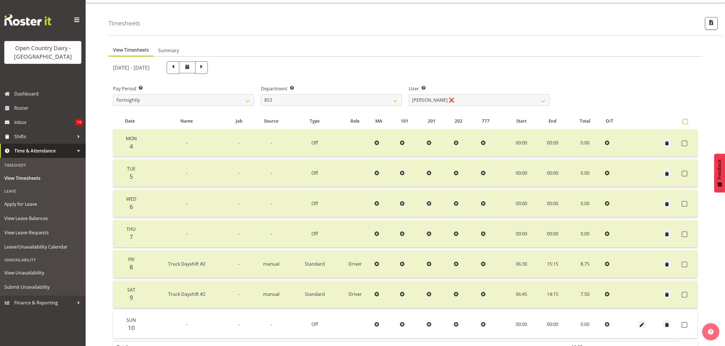
click at [685, 122] on span at bounding box center [684, 121] width 5 height 5
click at [685, 122] on input "checkbox" at bounding box center [684, 122] width 4 height 4
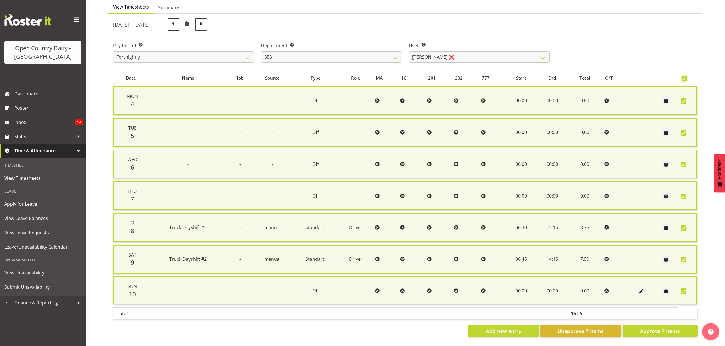
scroll to position [58, 0]
click at [658, 328] on span "Approve 7 Items" at bounding box center [660, 331] width 40 height 7
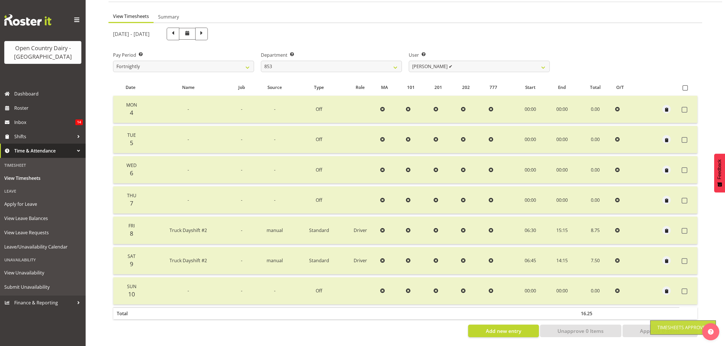
click at [508, 60] on div "August 4th - August 10th 2025 Pay Period Select which pay period you would like…" at bounding box center [405, 180] width 584 height 313
click at [508, 61] on select "Christiaan Botha ✔ Kevin Stuck ✔ Marty Powell ❌ Sean O'Neill ❌" at bounding box center [479, 66] width 141 height 11
click at [409, 61] on select "Christiaan Botha ✔ Kevin Stuck ✔ Marty Powell ❌ Sean O'Neill ❌" at bounding box center [479, 66] width 141 height 11
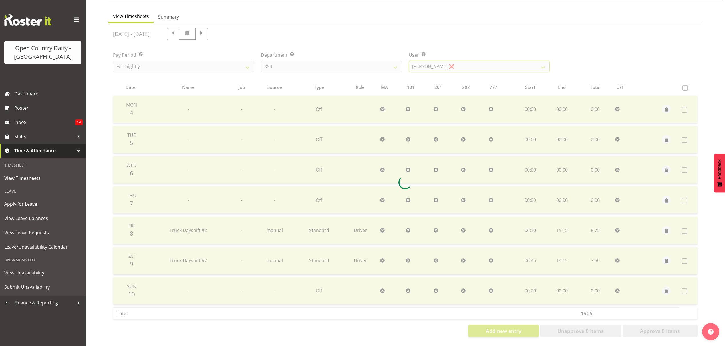
scroll to position [0, 0]
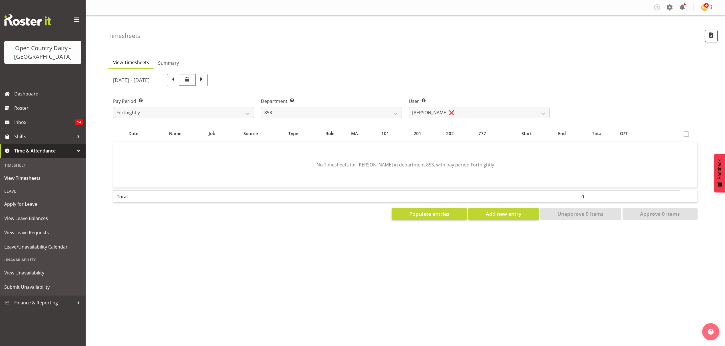
click at [687, 134] on span at bounding box center [685, 134] width 5 height 5
click at [383, 112] on select "734 735 736 737 738 739 850 851 852 853 854 855 856 858 861 862 865 868 869 870" at bounding box center [331, 112] width 141 height 11
click at [261, 107] on select "734 735 736 737 738 739 850 851 852 853 854 855 856 858 861 862 865 868 869 870" at bounding box center [331, 112] width 141 height 11
click at [451, 112] on select "Justin Spicer ❌ Ryan Thompson ❌ Tracey Chittock ❌ Tracy Inder ❌ Zachary Shanks ❌" at bounding box center [479, 112] width 141 height 11
click at [409, 107] on select "Justin Spicer ❌ Ryan Thompson ❌ Tracey Chittock ❌ Tracy Inder ❌ Zachary Shanks ❌" at bounding box center [479, 112] width 141 height 11
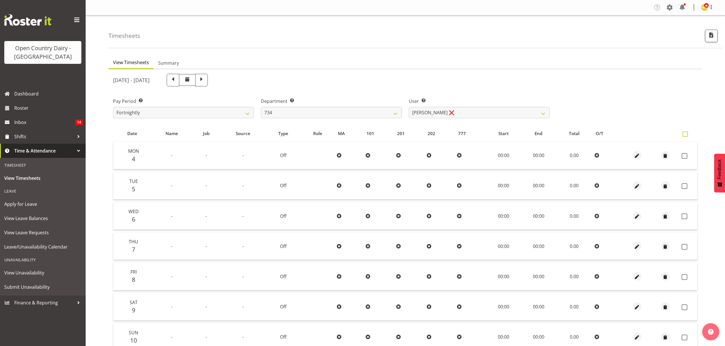
click at [686, 135] on span at bounding box center [684, 134] width 5 height 5
click at [686, 135] on input "checkbox" at bounding box center [684, 134] width 4 height 4
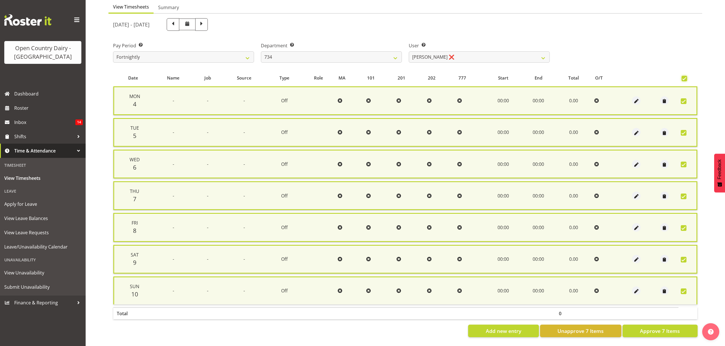
scroll to position [58, 0]
click at [678, 328] on span "Approve 7 Items" at bounding box center [660, 331] width 40 height 7
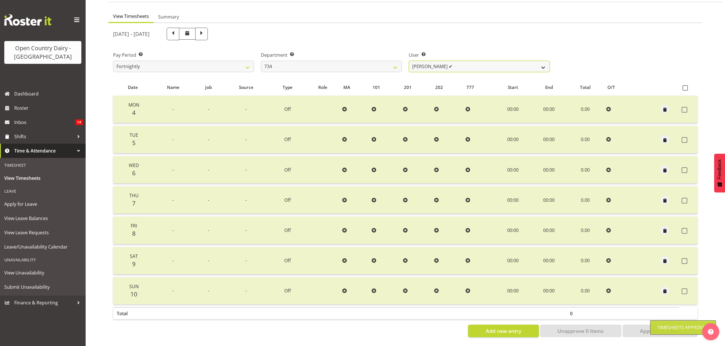
click at [464, 61] on select "Justin Spicer ❌ Ryan Thompson ✔ Tracey Chittock ❌ Tracy Inder ❌ Zachary Shanks ❌" at bounding box center [479, 66] width 141 height 11
click at [409, 61] on select "Justin Spicer ❌ Ryan Thompson ✔ Tracey Chittock ❌ Tracy Inder ❌ Zachary Shanks ❌" at bounding box center [479, 66] width 141 height 11
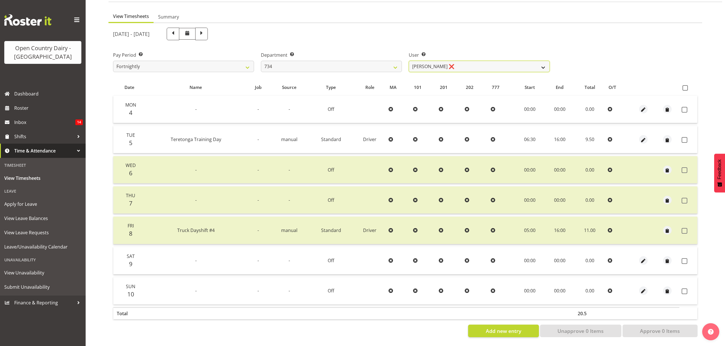
click at [473, 63] on select "Justin Spicer ❌ Ryan Thompson ✔ Tracey Chittock ❌ Tracy Inder ❌ Zachary Shanks ❌" at bounding box center [479, 66] width 141 height 11
click at [409, 61] on select "Justin Spicer ❌ Ryan Thompson ✔ Tracey Chittock ❌ Tracy Inder ❌ Zachary Shanks ❌" at bounding box center [479, 66] width 141 height 11
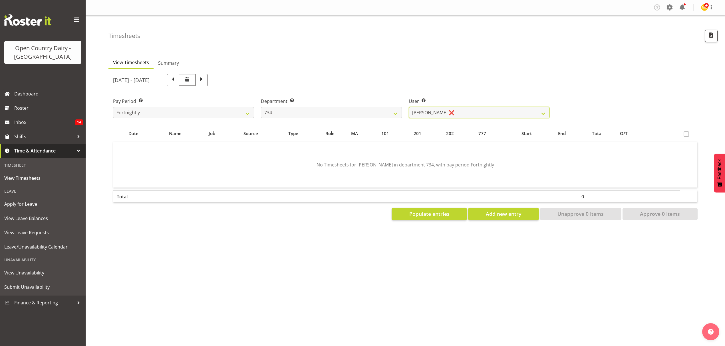
scroll to position [0, 0]
click at [498, 110] on select "Justin Spicer ❌ Ryan Thompson ✔ Tracey Chittock ❌ Tracy Inder ❌ Zachary Shanks ❌" at bounding box center [479, 112] width 141 height 11
click at [409, 107] on select "Justin Spicer ❌ Ryan Thompson ✔ Tracey Chittock ❌ Tracy Inder ❌ Zachary Shanks ❌" at bounding box center [479, 112] width 141 height 11
click at [391, 117] on select "734 735 736 737 738 739 850 851 852 853 854 855 856 858 861 862 865 868 869 870" at bounding box center [331, 112] width 141 height 11
click at [261, 107] on select "734 735 736 737 738 739 850 851 852 853 854 855 856 858 861 862 865 868 869 870" at bounding box center [331, 112] width 141 height 11
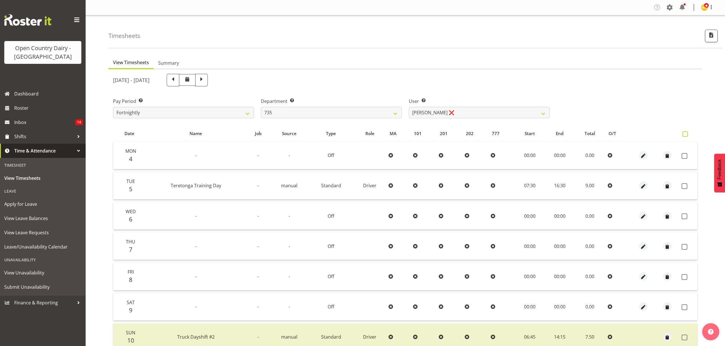
click at [686, 134] on span at bounding box center [684, 134] width 5 height 5
click at [686, 134] on input "checkbox" at bounding box center [684, 134] width 4 height 4
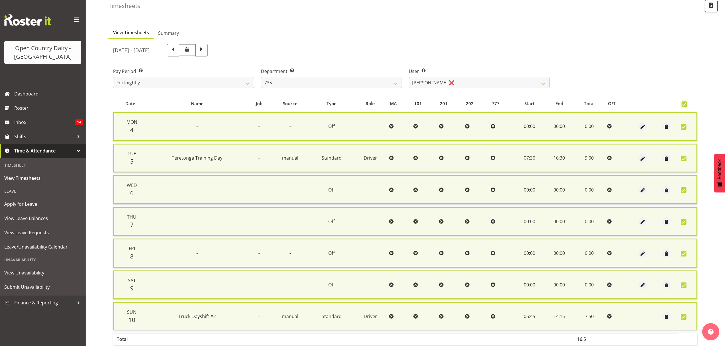
scroll to position [58, 0]
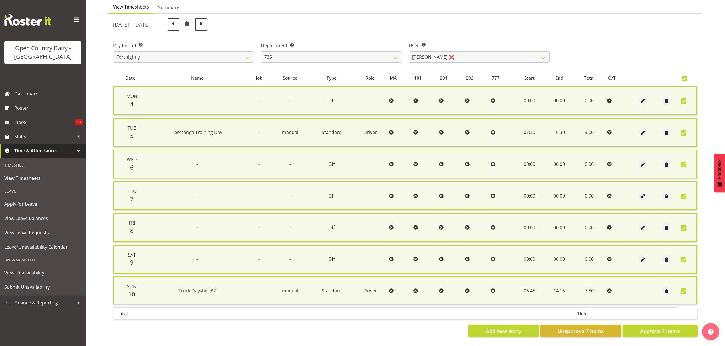
click at [684, 130] on span at bounding box center [683, 133] width 6 height 6
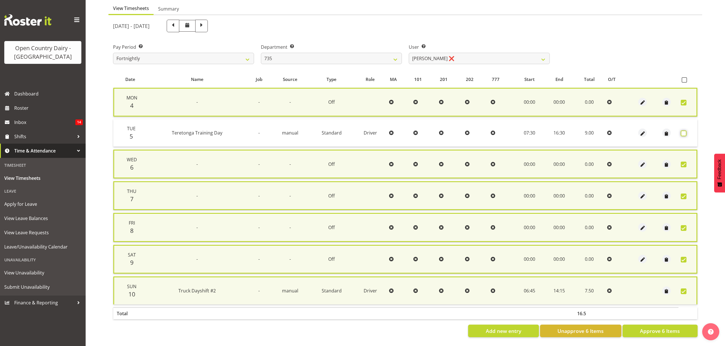
scroll to position [57, 0]
click at [651, 332] on section "August 4th - August 10th 2025 Pay Period Select which pay period you would like…" at bounding box center [404, 178] width 593 height 327
click at [651, 328] on span "Approve 6 Items" at bounding box center [660, 331] width 40 height 7
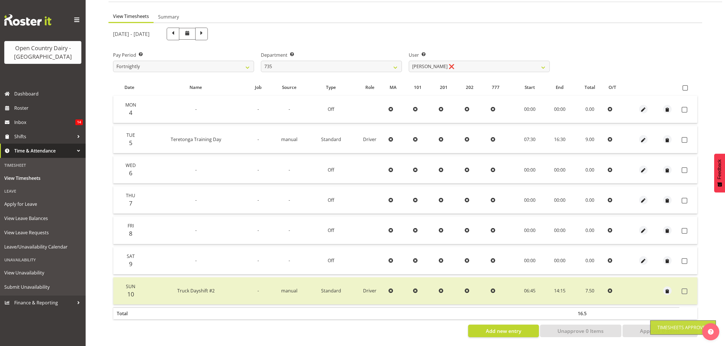
scroll to position [50, 0]
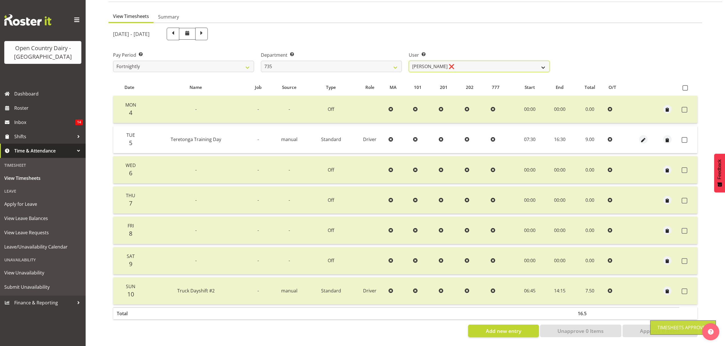
click at [496, 61] on select "Andrew Crawford ❌ Ashley Bragg ❌ Cherie Williams ❌ Stuart Craig ❌" at bounding box center [479, 66] width 141 height 11
click at [409, 61] on select "Andrew Crawford ❌ Ashley Bragg ❌ Cherie Williams ❌ Stuart Craig ❌" at bounding box center [479, 66] width 141 height 11
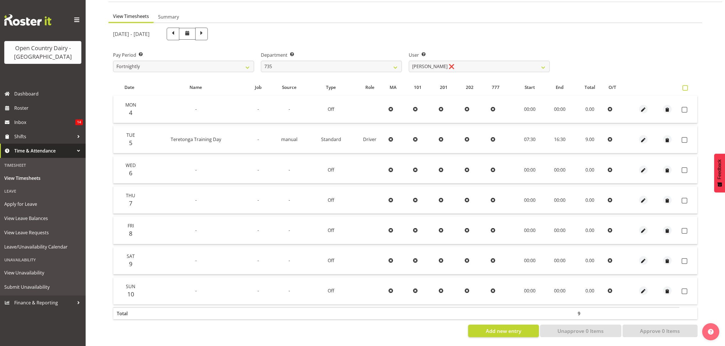
click at [684, 86] on span at bounding box center [684, 87] width 5 height 5
click at [684, 86] on input "checkbox" at bounding box center [684, 88] width 4 height 4
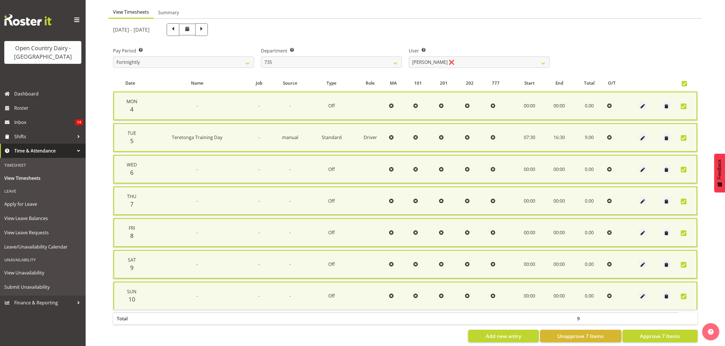
click at [686, 137] on label at bounding box center [684, 138] width 9 height 6
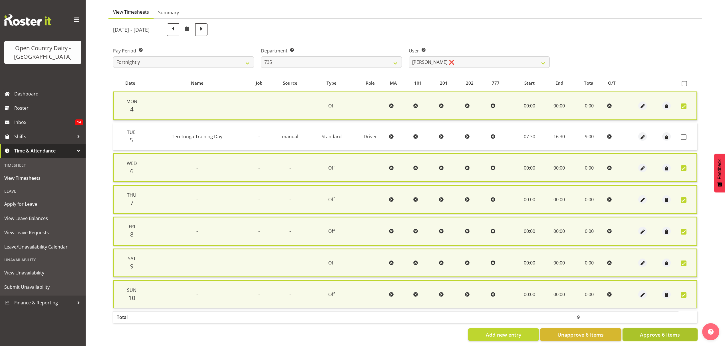
click at [639, 329] on button "Approve 6 Items" at bounding box center [659, 335] width 75 height 13
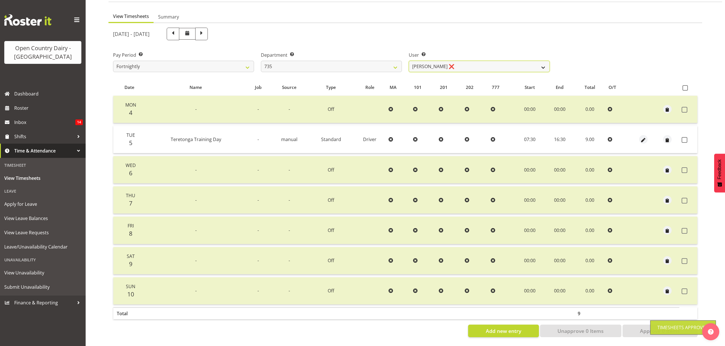
click at [485, 62] on select "Andrew Crawford ❌ Ashley Bragg ❌ Cherie Williams ❌ Stuart Craig ❌" at bounding box center [479, 66] width 141 height 11
click at [409, 61] on select "Andrew Crawford ❌ Ashley Bragg ❌ Cherie Williams ❌ Stuart Craig ❌" at bounding box center [479, 66] width 141 height 11
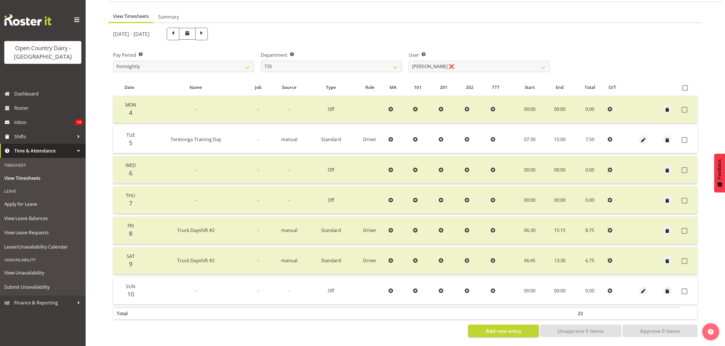
click at [685, 283] on td at bounding box center [688, 291] width 18 height 27
click at [685, 289] on td at bounding box center [688, 291] width 18 height 27
click at [685, 289] on span at bounding box center [684, 292] width 6 height 6
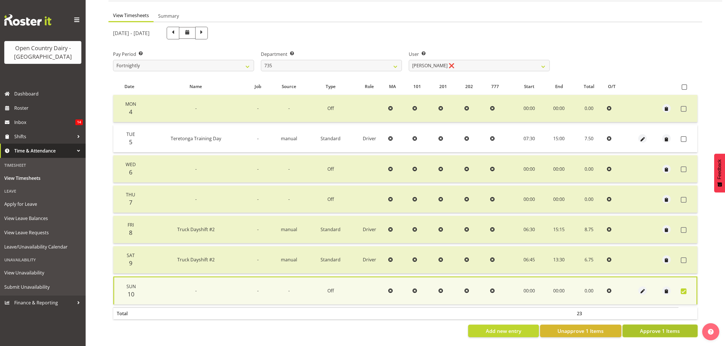
click at [671, 328] on span "Approve 1 Items" at bounding box center [660, 331] width 40 height 7
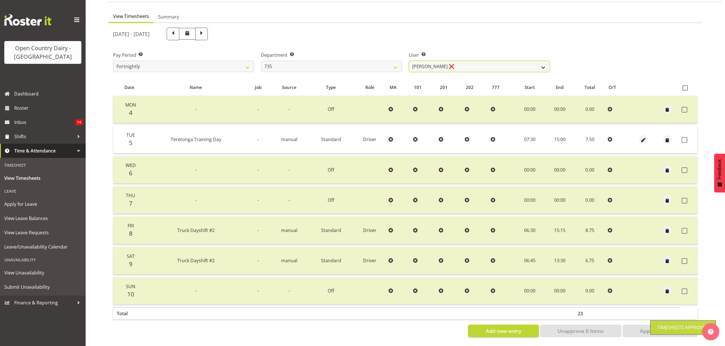
click at [485, 63] on select "Andrew Crawford ❌ Ashley Bragg ❌ Cherie Williams ❌ Stuart Craig ❌" at bounding box center [479, 66] width 141 height 11
click at [409, 61] on select "Andrew Crawford ❌ Ashley Bragg ❌ Cherie Williams ❌ Stuart Craig ❌" at bounding box center [479, 66] width 141 height 11
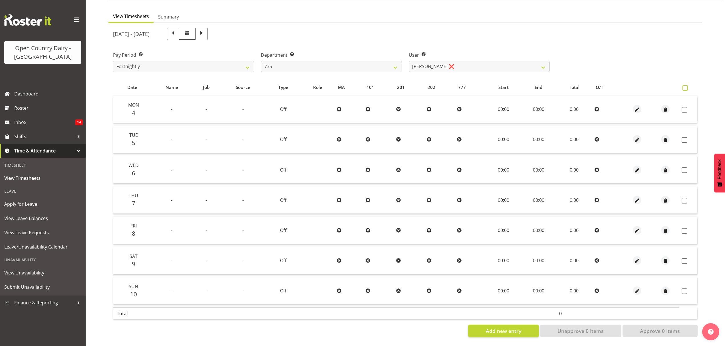
click at [684, 85] on span at bounding box center [684, 87] width 5 height 5
click at [684, 86] on input "checkbox" at bounding box center [684, 88] width 4 height 4
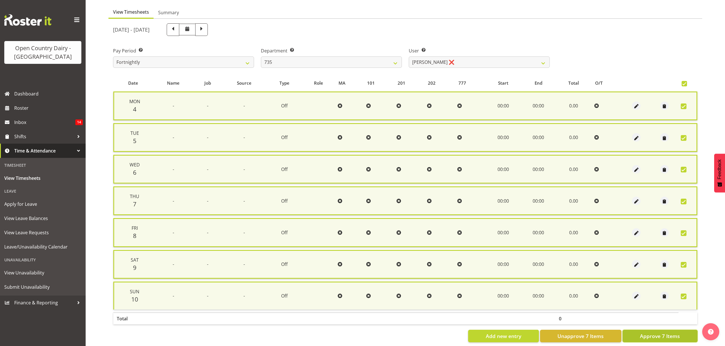
click at [659, 335] on span "Approve 7 Items" at bounding box center [660, 336] width 40 height 7
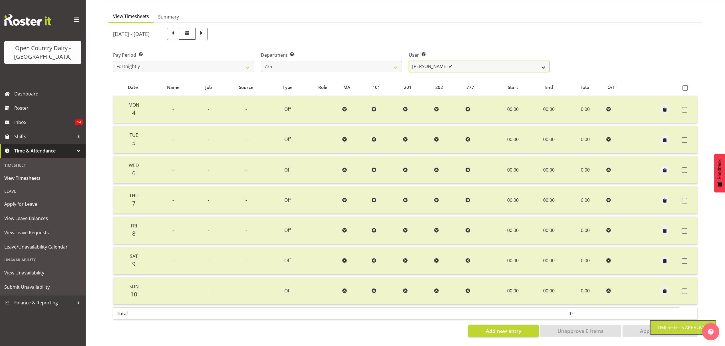
click at [446, 62] on select "Andrew Crawford ❌ Ashley Bragg ❌ Cherie Williams ❌ Stuart Craig ✔" at bounding box center [479, 66] width 141 height 11
click at [394, 61] on select "734 735 736 737 738 739 850 851 852 853 854 855 856 858 861 862 865 868 869 870" at bounding box center [331, 66] width 141 height 11
click at [261, 61] on select "734 735 736 737 738 739 850 851 852 853 854 855 856 858 861 862 865 868 869 870" at bounding box center [331, 66] width 141 height 11
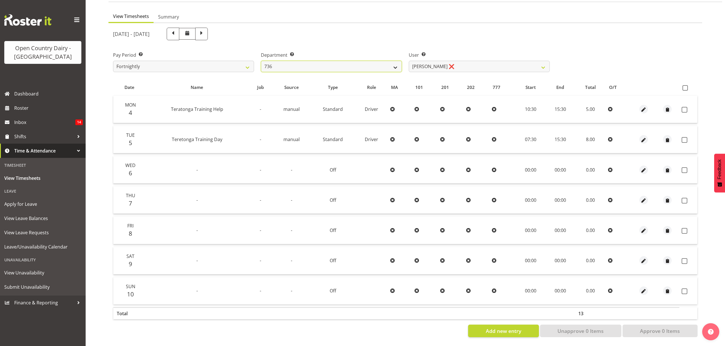
click at [385, 61] on select "734 735 736 737 738 739 850 851 852 853 854 855 856 858 861 862 865 868 869 870" at bounding box center [331, 66] width 141 height 11
click at [620, 29] on div "August 4th - August 10th 2025" at bounding box center [405, 33] width 591 height 19
click at [516, 55] on div "User Select user. Note: This is filtered down by the previous two drop-down ite…" at bounding box center [479, 62] width 141 height 21
click at [514, 67] on select "Andrew Muir ❌ Gert (Gerry) Van Der Berg ✔ Jamie Seaton ❌" at bounding box center [479, 66] width 141 height 11
click at [409, 61] on select "Andrew Muir ❌ Gert (Gerry) Van Der Berg ✔ Jamie Seaton ❌" at bounding box center [479, 66] width 141 height 11
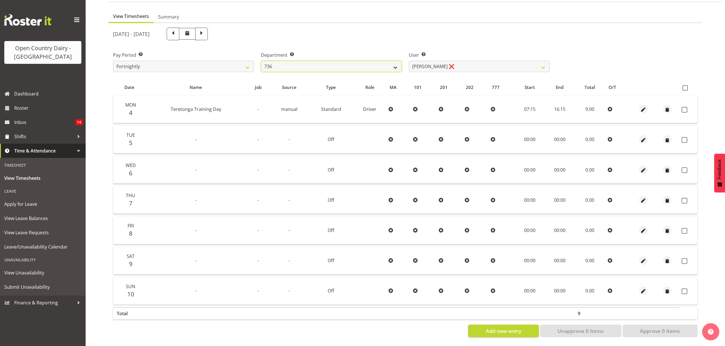
click at [361, 61] on select "734 735 736 737 738 739 850 851 852 853 854 855 856 858 861 862 865 868 869 870" at bounding box center [331, 66] width 141 height 11
click at [261, 61] on select "734 735 736 737 738 739 850 851 852 853 854 855 856 858 861 862 865 868 869 870" at bounding box center [331, 66] width 141 height 11
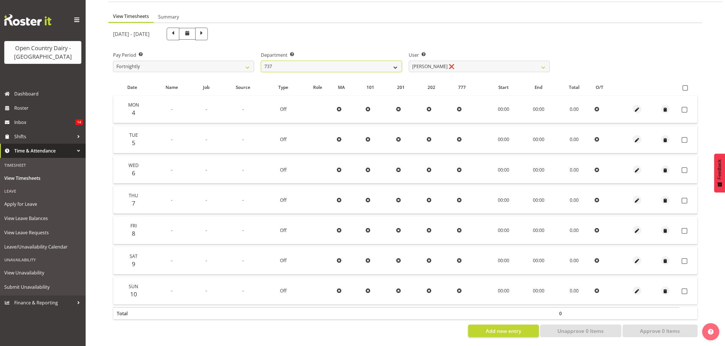
click at [383, 67] on select "734 735 736 737 738 739 850 851 852 853 854 855 856 858 861 862 865 868 869 870" at bounding box center [331, 66] width 141 height 11
click at [261, 61] on select "734 735 736 737 738 739 850 851 852 853 854 855 856 858 861 862 865 868 869 870" at bounding box center [331, 66] width 141 height 11
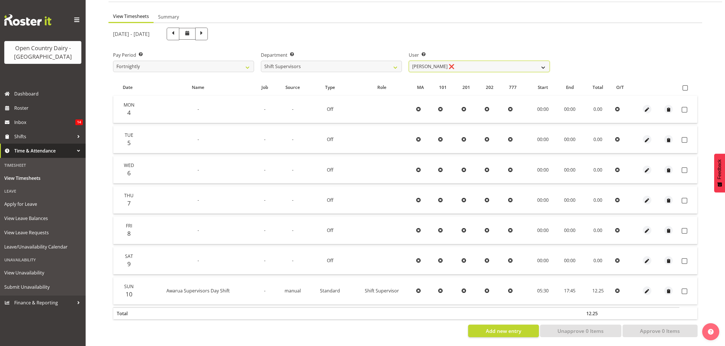
click at [458, 61] on select "Laura Courtney ❌ Leonna Turner ❌ Michael Straith ❌ Vishal Vadadoriya ❌" at bounding box center [479, 66] width 141 height 11
click at [409, 61] on select "Laura Courtney ❌ Leonna Turner ❌ Michael Straith ❌ Vishal Vadadoriya ❌" at bounding box center [479, 66] width 141 height 11
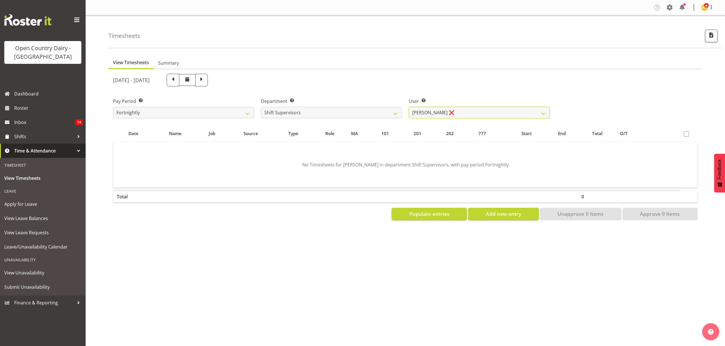
scroll to position [0, 0]
click at [645, 103] on div "Pay Period Select which pay period you would like to view. Fortnightly Departme…" at bounding box center [405, 106] width 591 height 32
click at [349, 114] on select "734 735 736 737 738 739 850 851 852 853 854 855 856 858 861 862 865 868 869 870" at bounding box center [331, 112] width 141 height 11
click at [261, 107] on select "734 735 736 737 738 739 850 851 852 853 854 855 856 858 861 862 865 868 869 870" at bounding box center [331, 112] width 141 height 11
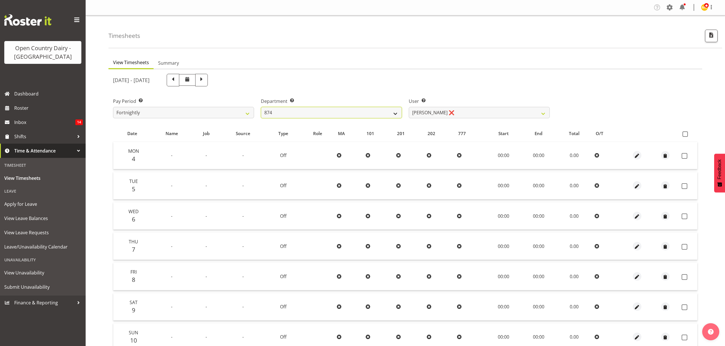
click at [374, 115] on select "734 735 736 737 738 739 850 851 852 853 854 855 856 858 861 862 865 868 869 870" at bounding box center [331, 112] width 141 height 11
click at [261, 107] on select "734 735 736 737 738 739 850 851 852 853 854 855 856 858 861 862 865 868 869 870" at bounding box center [331, 112] width 141 height 11
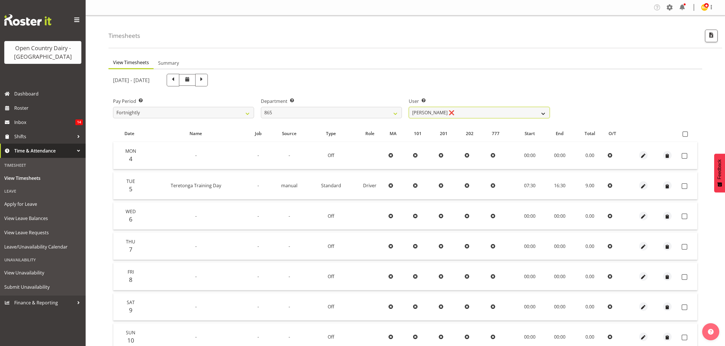
drag, startPoint x: 447, startPoint y: 112, endPoint x: 446, endPoint y: 118, distance: 5.4
click at [447, 112] on select "Flavio Ferraz ❌ George Courtney ❌ Steffan Kennard ❌" at bounding box center [479, 112] width 141 height 11
click at [409, 107] on select "Flavio Ferraz ❌ George Courtney ❌ Steffan Kennard ❌" at bounding box center [479, 112] width 141 height 11
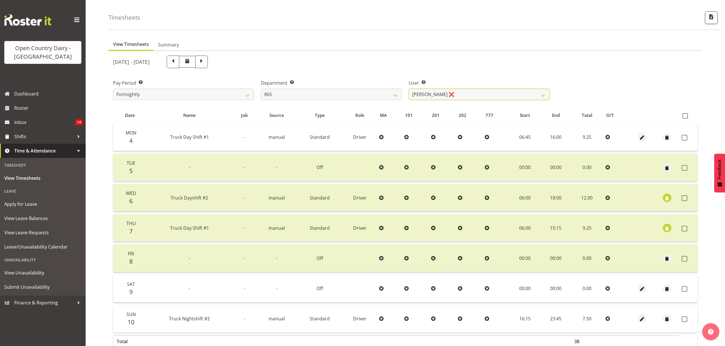
scroll to position [50, 0]
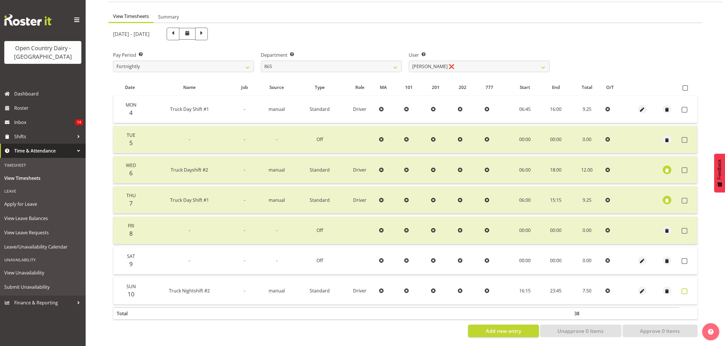
click at [681, 289] on span at bounding box center [684, 292] width 6 height 6
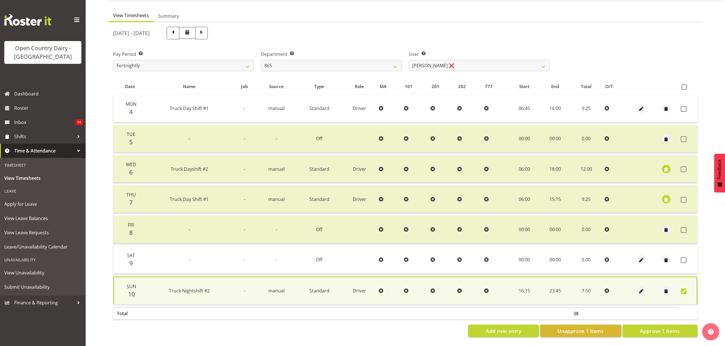
click at [683, 260] on td at bounding box center [687, 260] width 19 height 27
click at [682, 258] on span at bounding box center [683, 261] width 6 height 6
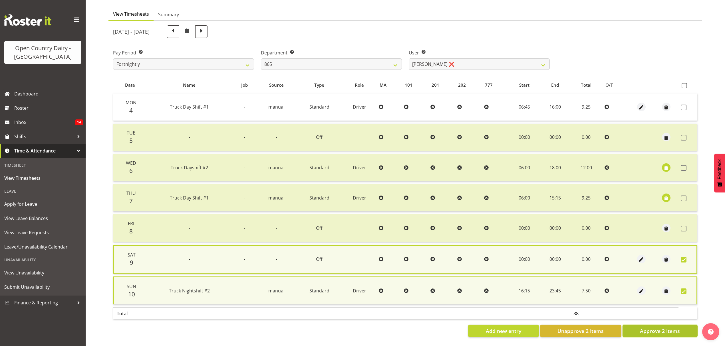
click at [674, 328] on span "Approve 2 Items" at bounding box center [660, 331] width 40 height 7
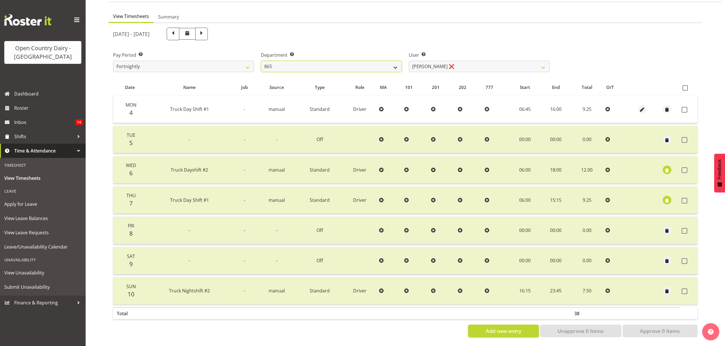
click at [392, 64] on select "734 735 736 737 738 739 850 851 852 853 854 855 856 858 861 862 865 868 869 870" at bounding box center [331, 66] width 141 height 11
click at [261, 61] on select "734 735 736 737 738 739 850 851 852 853 854 855 856 858 861 862 865 868 869 870" at bounding box center [331, 66] width 141 height 11
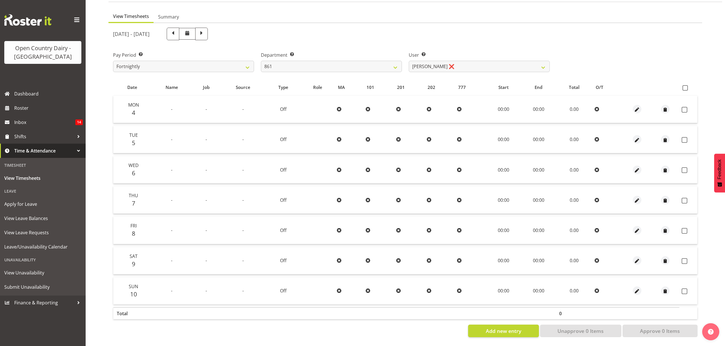
click at [633, 111] on td at bounding box center [637, 109] width 28 height 27
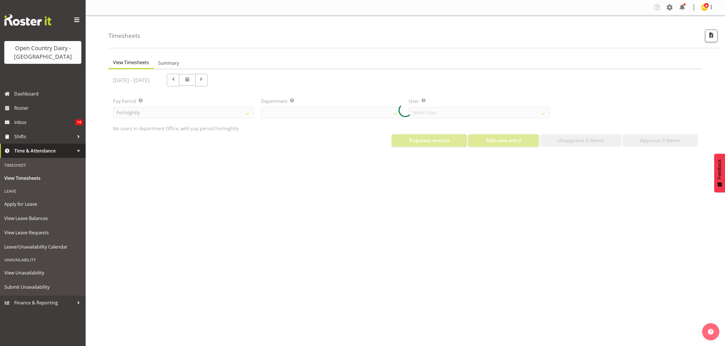
select select "699"
select select "8449"
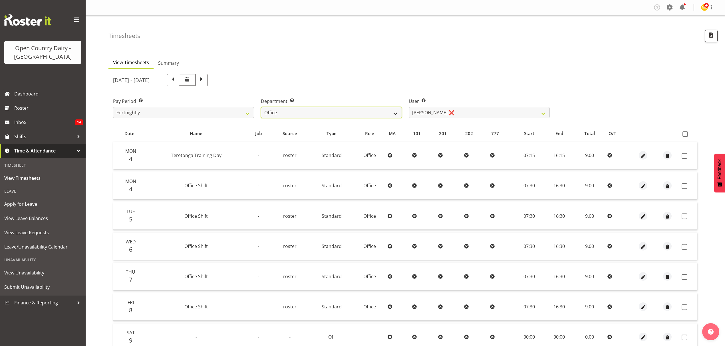
click at [388, 111] on select "734 735 736 737 738 739 850 851 852 853 854 855 856 858 861 862 865 868 869 870" at bounding box center [331, 112] width 141 height 11
select select "675"
click at [261, 107] on select "734 735 736 737 738 739 850 851 852 853 854 855 856 858 861 862 865 868 869 870" at bounding box center [331, 112] width 141 height 11
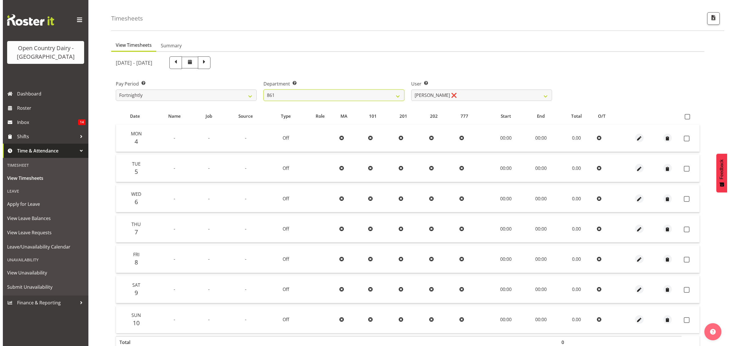
scroll to position [50, 0]
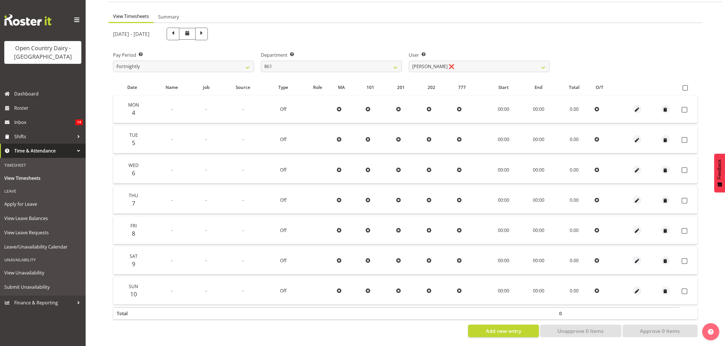
click at [641, 287] on div at bounding box center [637, 291] width 24 height 9
click at [638, 289] on span "button" at bounding box center [636, 291] width 7 height 7
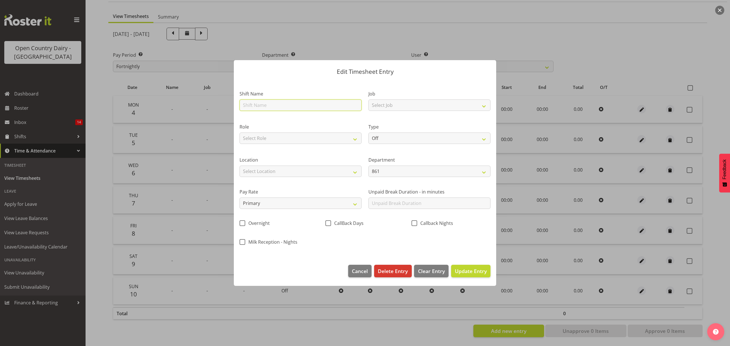
click at [269, 105] on input "text" at bounding box center [301, 105] width 122 height 11
type input "Day shift"
click at [325, 142] on select "Select Role Driver" at bounding box center [301, 138] width 122 height 11
select select "1154"
click at [240, 133] on select "Select Role Driver" at bounding box center [301, 138] width 122 height 11
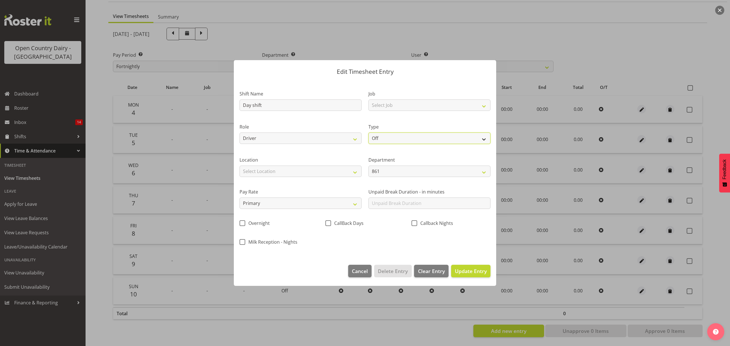
click at [376, 139] on select "Off Standard Public Holiday Public Holiday (Worked) Day In Lieu Annual Leave Si…" at bounding box center [430, 138] width 122 height 11
select select "Standard"
click at [369, 133] on select "Off Standard Public Holiday Public Holiday (Worked) Day In Lieu Annual Leave Si…" at bounding box center [430, 138] width 122 height 11
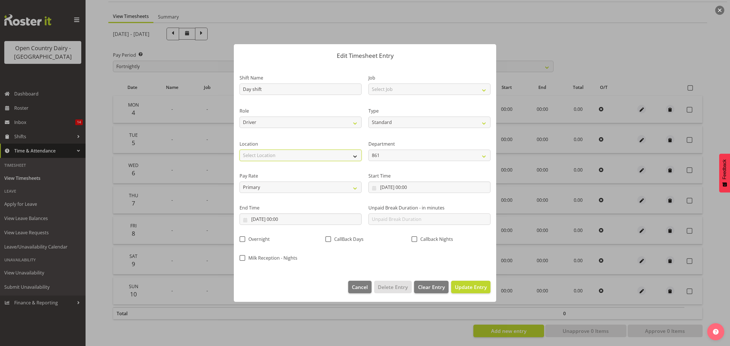
click at [316, 157] on select "Select Location Awarua Milk Awarua Office Freight Horotiu office Waharoa Office…" at bounding box center [301, 155] width 122 height 11
select select "988"
click at [240, 150] on select "Select Location Awarua Milk Awarua Office Freight Horotiu office Waharoa Office…" at bounding box center [301, 155] width 122 height 11
click at [409, 189] on input "10/08/2025, 00:00" at bounding box center [430, 187] width 122 height 11
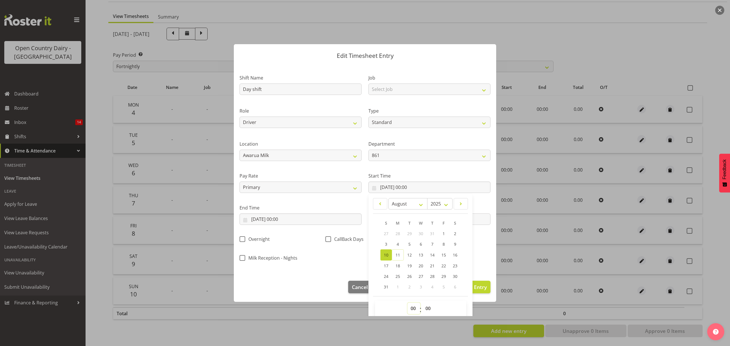
click at [408, 308] on select "00 01 02 03 04 05 06 07 08 09 10 11 12 13 14 15 16 17 18 19 20 21 22 23" at bounding box center [414, 308] width 13 height 11
select select "16"
click at [408, 303] on select "00 01 02 03 04 05 06 07 08 09 10 11 12 13 14 15 16 17 18 19 20 21 22 23" at bounding box center [414, 308] width 13 height 11
type input "10/08/2025, 16:00"
click at [423, 309] on select "00 01 02 03 04 05 06 07 08 09 10 11 12 13 14 15 16 17 18 19 20 21 22 23 24 25 2…" at bounding box center [429, 308] width 13 height 11
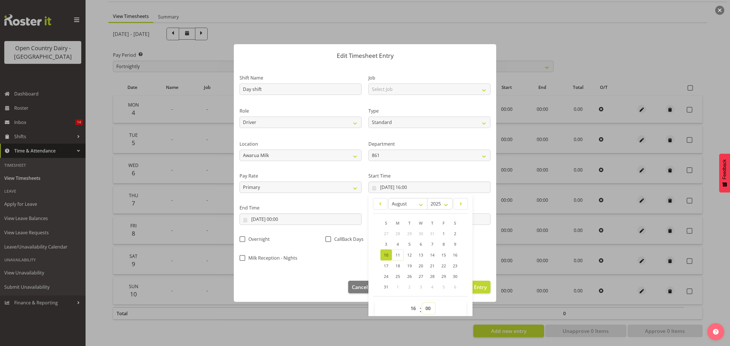
select select "15"
click at [423, 303] on select "00 01 02 03 04 05 06 07 08 09 10 11 12 13 14 15 16 17 18 19 20 21 22 23 24 25 2…" at bounding box center [429, 308] width 13 height 11
type input "10/08/2025, 16:15"
click at [355, 262] on div "Shift Name Day shift Job Select Job Connecting /unconnecting Trailers Role Driv…" at bounding box center [365, 166] width 258 height 200
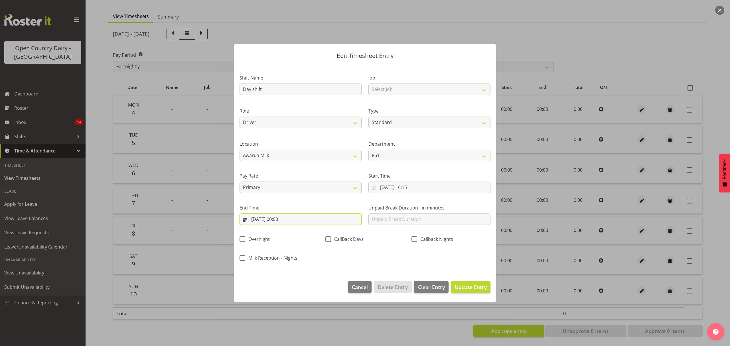
click at [293, 217] on input "10/08/2025, 00:00" at bounding box center [301, 219] width 122 height 11
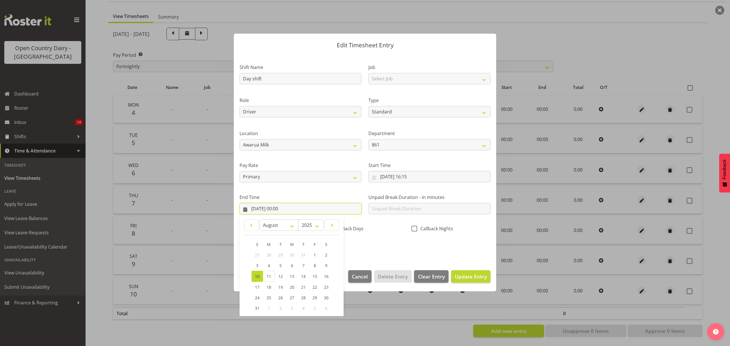
scroll to position [39, 0]
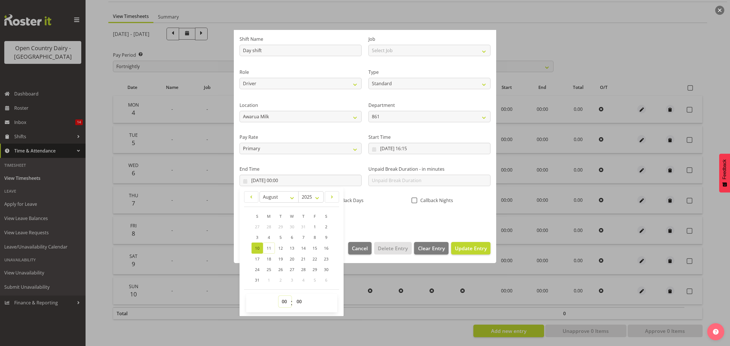
click at [283, 303] on select "00 01 02 03 04 05 06 07 08 09 10 11 12 13 14 15 16 17 18 19 20 21 22 23" at bounding box center [285, 301] width 13 height 11
click at [266, 249] on link "11" at bounding box center [269, 248] width 12 height 11
type input "11/08/2025, 00:00"
click at [285, 300] on select "00 01 02 03 04 05 06 07 08 09 10 11 12 13 14 15 16 17 18 19 20 21 22 23" at bounding box center [285, 301] width 13 height 11
select select "1"
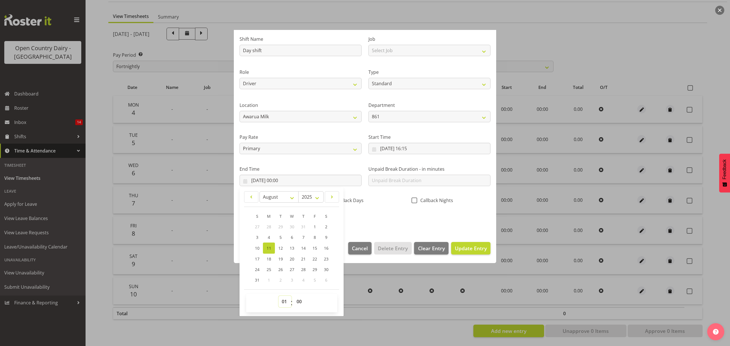
click at [279, 296] on select "00 01 02 03 04 05 06 07 08 09 10 11 12 13 14 15 16 17 18 19 20 21 22 23" at bounding box center [285, 301] width 13 height 11
type input "11/08/2025, 01:00"
click at [354, 219] on div "Shift Name Day shift Job Select Job Connecting /unconnecting Trailers Role Driv…" at bounding box center [365, 128] width 258 height 200
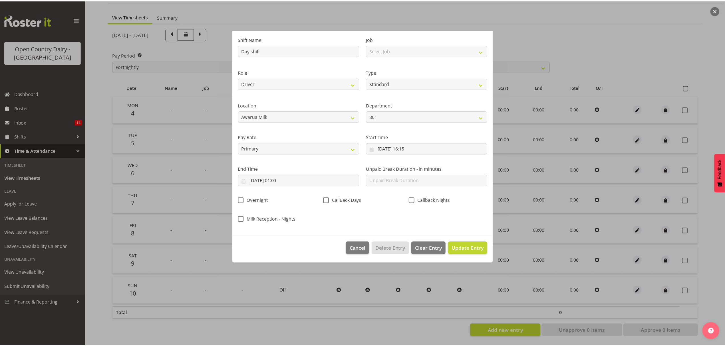
scroll to position [0, 0]
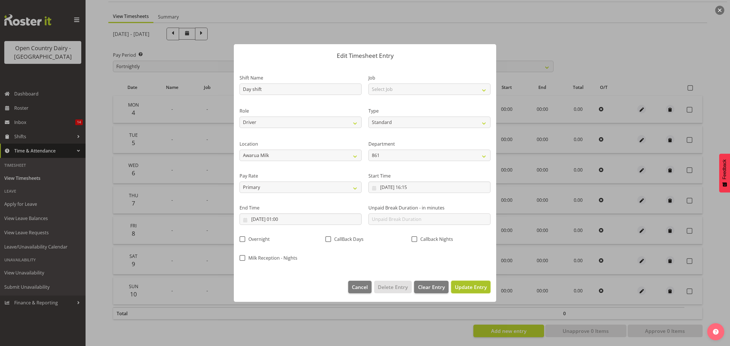
click at [464, 286] on span "Update Entry" at bounding box center [471, 287] width 32 height 7
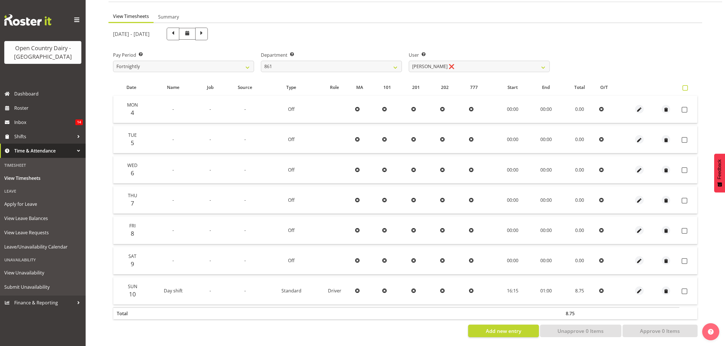
click at [685, 85] on span at bounding box center [684, 87] width 5 height 5
click at [685, 86] on input "checkbox" at bounding box center [684, 88] width 4 height 4
checkbox input "true"
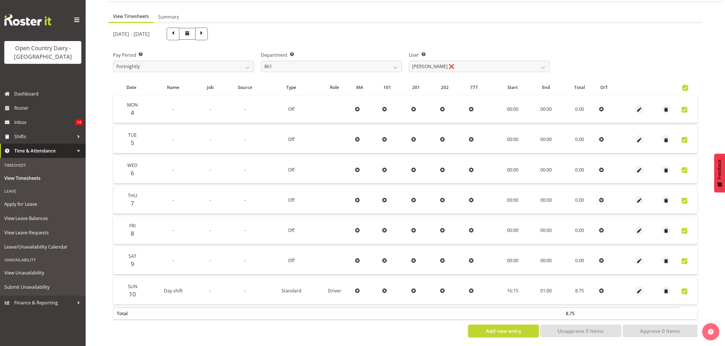
checkbox input "true"
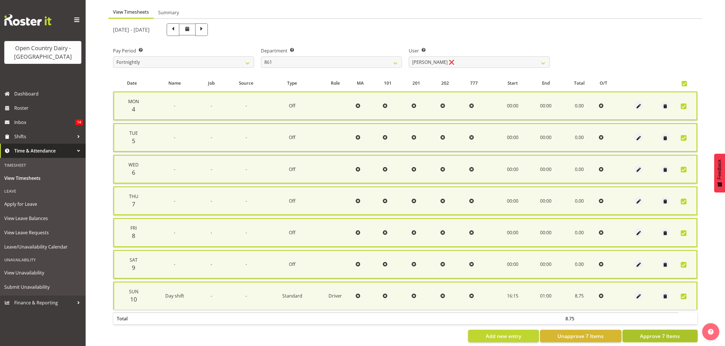
click at [672, 333] on span "Approve 7 Items" at bounding box center [660, 336] width 40 height 7
checkbox input "false"
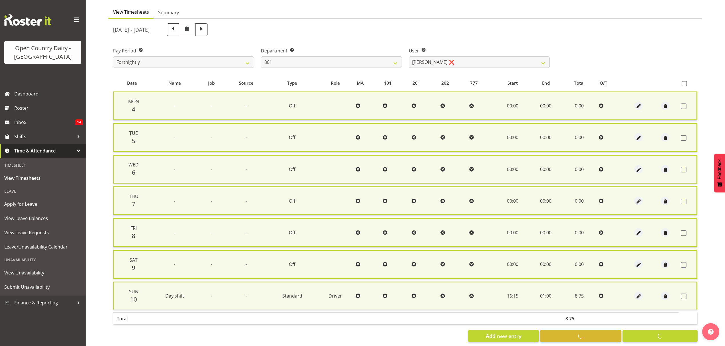
checkbox input "false"
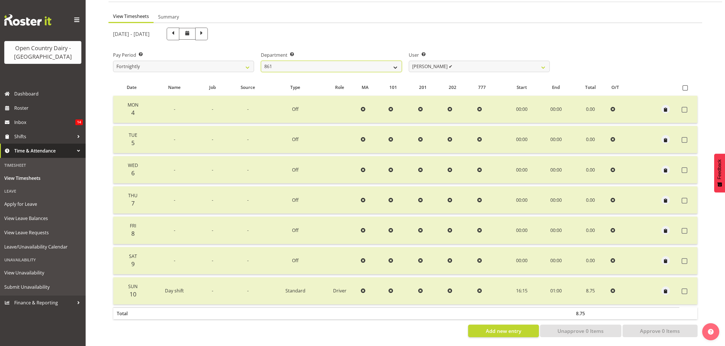
click at [362, 68] on select "734 735 736 737 738 739 850 851 852 853 854 855 856 858 861 862 865 868 869 870" at bounding box center [331, 66] width 141 height 11
click at [261, 61] on select "734 735 736 737 738 739 850 851 852 853 854 855 856 858 861 862 865 868 869 870" at bounding box center [331, 66] width 141 height 11
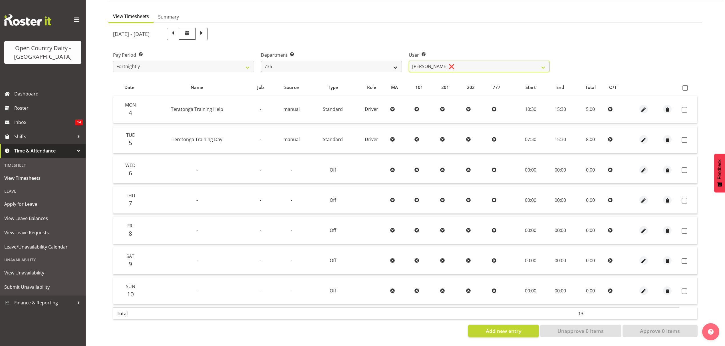
drag, startPoint x: 427, startPoint y: 58, endPoint x: 401, endPoint y: 65, distance: 27.4
click at [427, 61] on select "Andrew Muir ❌ Gert (Gerry) Van Der Berg ✔ Jamie Seaton ❌" at bounding box center [479, 66] width 141 height 11
click at [361, 61] on select "734 735 736 737 738 739 850 851 852 853 854 855 856 858 861 862 865 868 869 870" at bounding box center [331, 66] width 141 height 11
click at [261, 61] on select "734 735 736 737 738 739 850 851 852 853 854 855 856 858 861 862 865 868 869 870" at bounding box center [331, 66] width 141 height 11
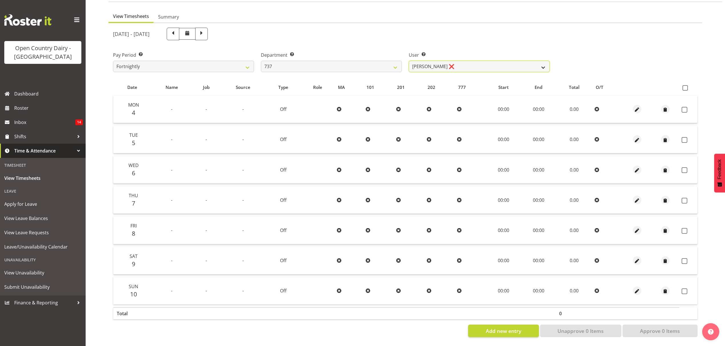
drag, startPoint x: 441, startPoint y: 64, endPoint x: 437, endPoint y: 63, distance: 3.3
click at [441, 64] on select "Brian Neas ❌ Christopher Sutherland ✔ Richard Turnbull ❌" at bounding box center [479, 66] width 141 height 11
click at [327, 61] on select "734 735 736 737 738 739 850 851 852 853 854 855 856 858 861 862 865 868 869 870" at bounding box center [331, 66] width 141 height 11
click at [261, 61] on select "734 735 736 737 738 739 850 851 852 853 854 855 856 858 861 862 865 868 869 870" at bounding box center [331, 66] width 141 height 11
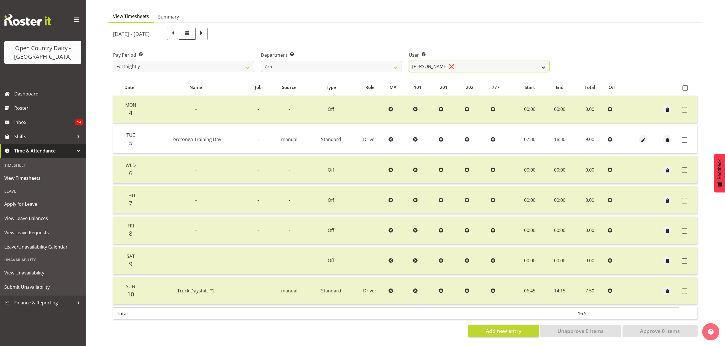
click at [423, 61] on select "Andrew Crawford ❌ Ashley Bragg ❌ Cherie Williams ❌ Stuart Craig ✔" at bounding box center [479, 66] width 141 height 11
click at [365, 62] on select "734 735 736 737 738 739 850 851 852 853 854 855 856 858 861 862 865 868 869 870" at bounding box center [331, 66] width 141 height 11
click at [261, 61] on select "734 735 736 737 738 739 850 851 852 853 854 855 856 858 861 862 865 868 869 870" at bounding box center [331, 66] width 141 height 11
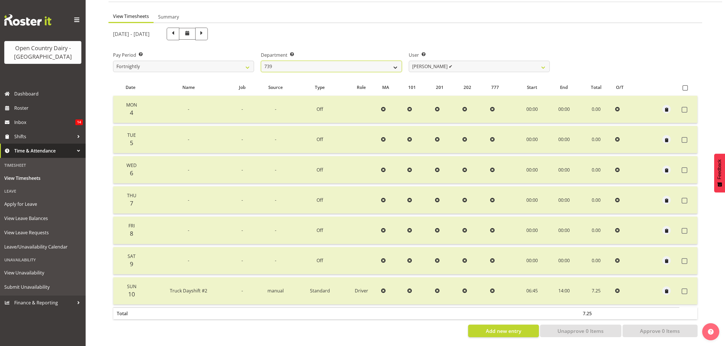
click at [366, 62] on select "734 735 736 737 738 739 850 851 852 853 854 855 856 858 861 862 865 868 869 870" at bounding box center [331, 66] width 141 height 11
click at [261, 61] on select "734 735 736 737 738 739 850 851 852 853 854 855 856 858 861 862 865 868 869 870" at bounding box center [331, 66] width 141 height 11
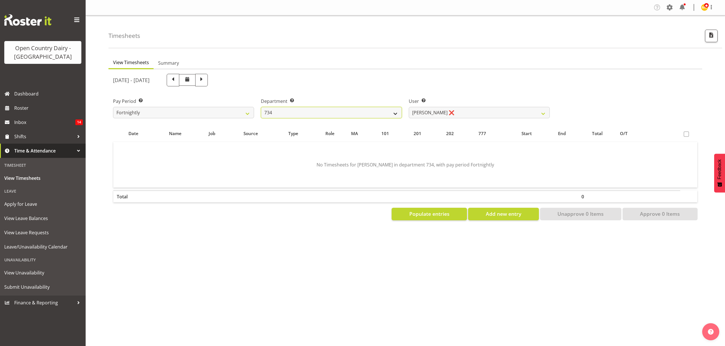
click at [388, 116] on select "734 735 736 737 738 739 850 851 852 853 854 855 856 858 861 862 865 868 869 870" at bounding box center [331, 112] width 141 height 11
select select "687"
click at [261, 107] on select "734 735 736 737 738 739 850 851 852 853 854 855 856 858 861 862 865 868 869 870" at bounding box center [331, 112] width 141 height 11
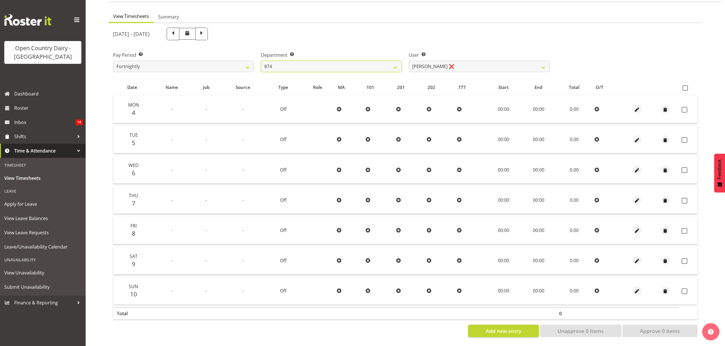
scroll to position [50, 0]
click at [659, 79] on table "Date Name Job Source Type Role MA 101 201 202 777 Start End Total O/T Mon 4 - -…" at bounding box center [405, 201] width 584 height 244
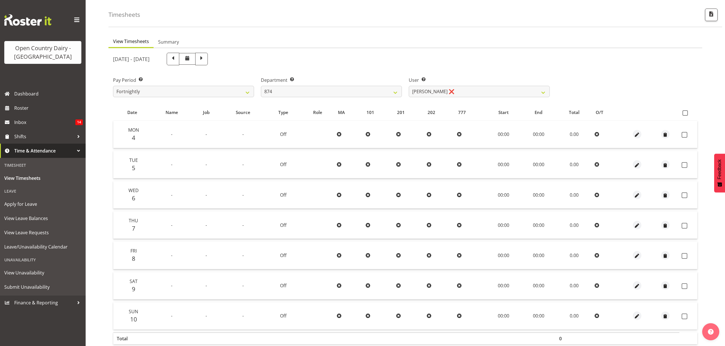
scroll to position [0, 0]
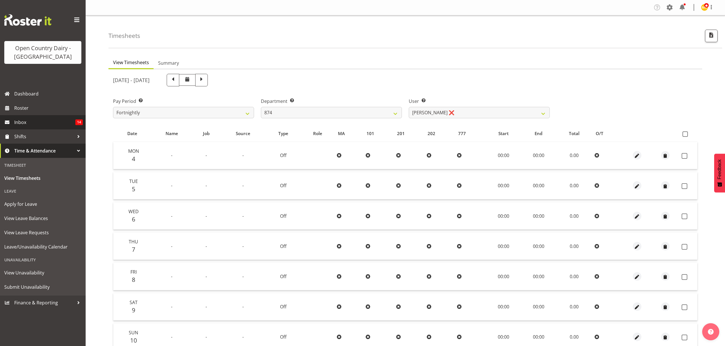
click at [55, 118] on link "Inbox 14" at bounding box center [43, 122] width 86 height 14
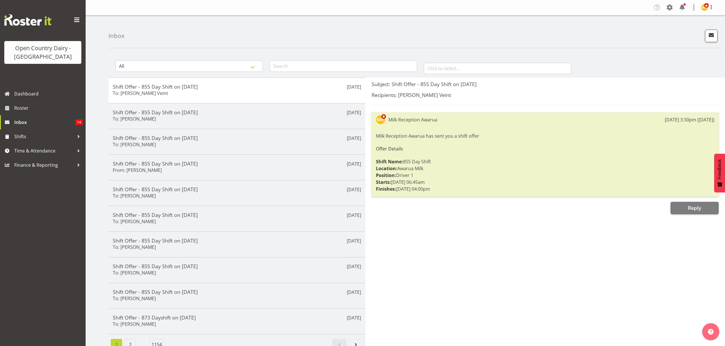
click at [425, 47] on div "Inbox" at bounding box center [414, 31] width 613 height 33
click at [36, 107] on span "Roster" at bounding box center [48, 108] width 68 height 9
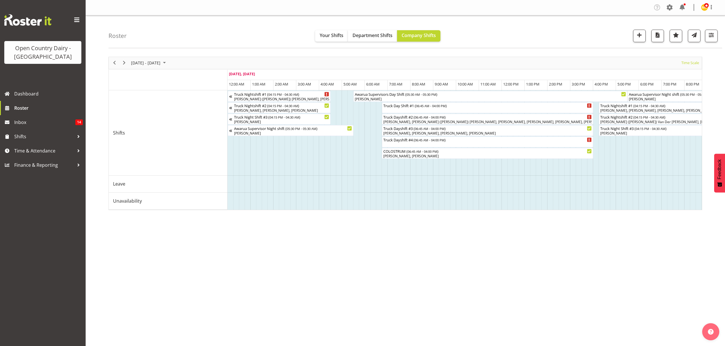
click at [227, 36] on div "Roster Your Shifts Department Shifts Company Shifts 1 Locations Clear Awarua Mi…" at bounding box center [414, 31] width 613 height 33
